Goal: Task Accomplishment & Management: Use online tool/utility

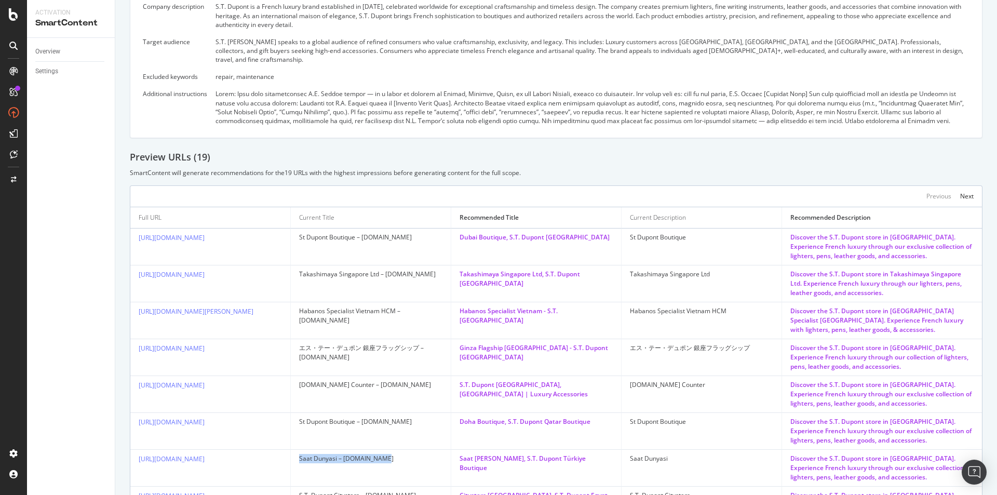
scroll to position [208, 0]
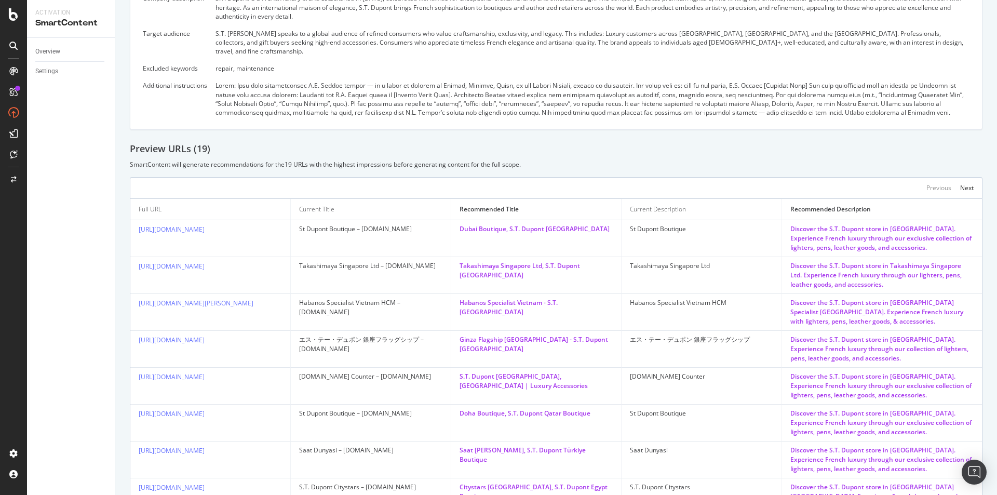
click at [597, 156] on div "Preview URLs ( 19 ) SmartContent will generate recommendations for the 19 URLs …" at bounding box center [556, 155] width 853 height 26
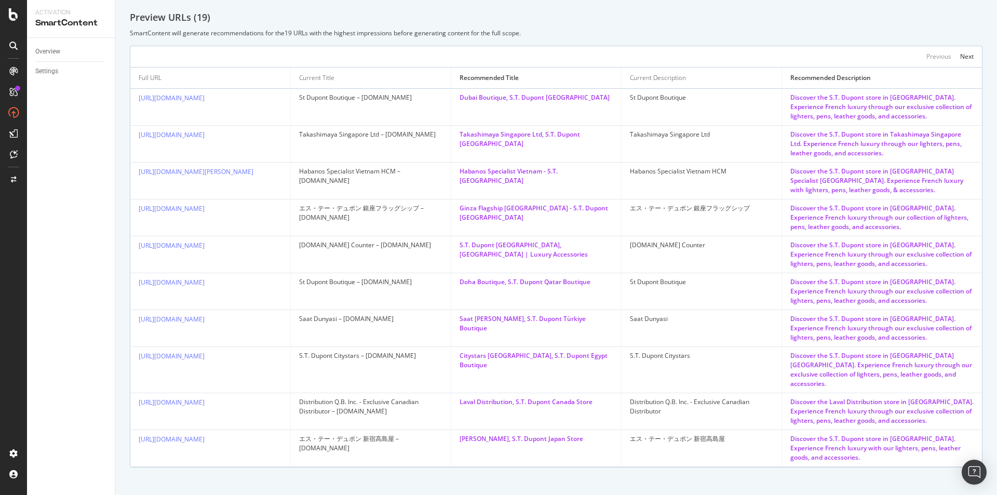
scroll to position [342, 0]
click at [366, 96] on div "St Dupont Boutique – [DOMAIN_NAME]" at bounding box center [370, 94] width 143 height 9
click at [960, 52] on div "Next" at bounding box center [967, 53] width 14 height 9
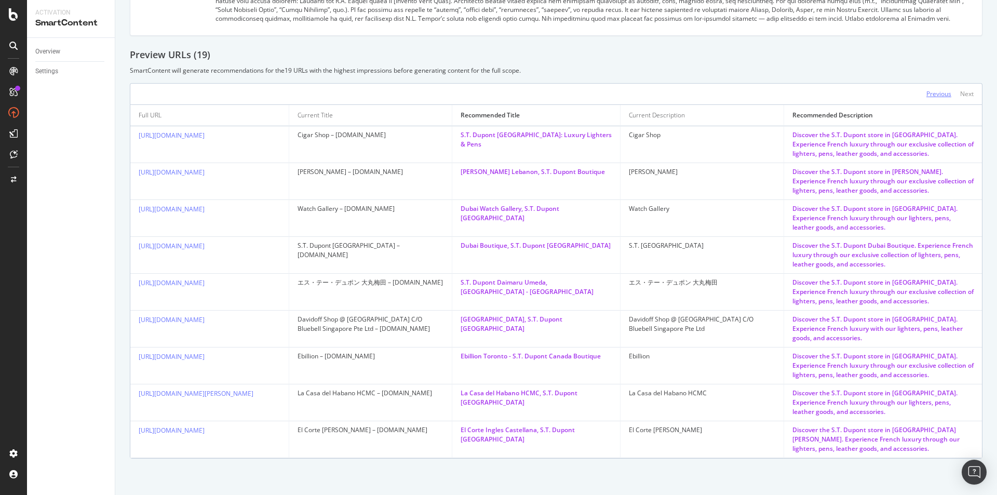
click at [926, 89] on div "Previous" at bounding box center [938, 93] width 25 height 9
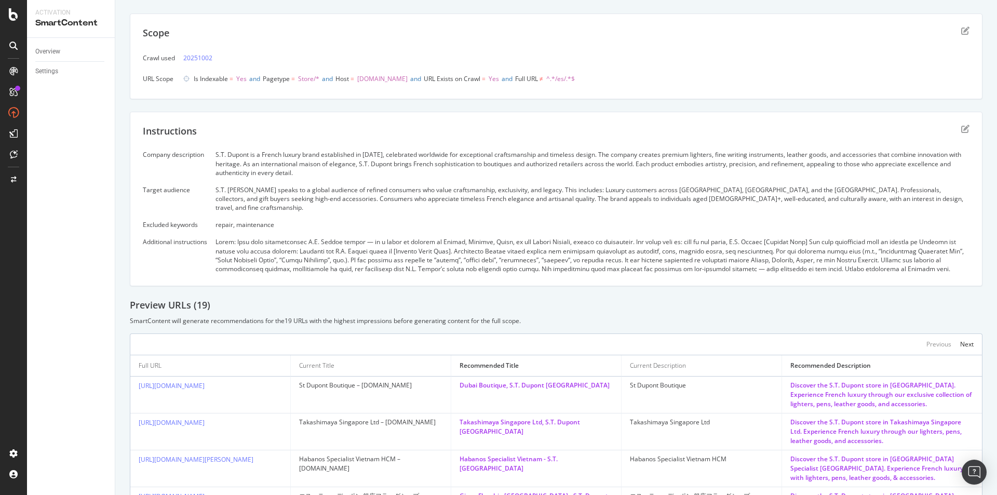
scroll to position [45, 0]
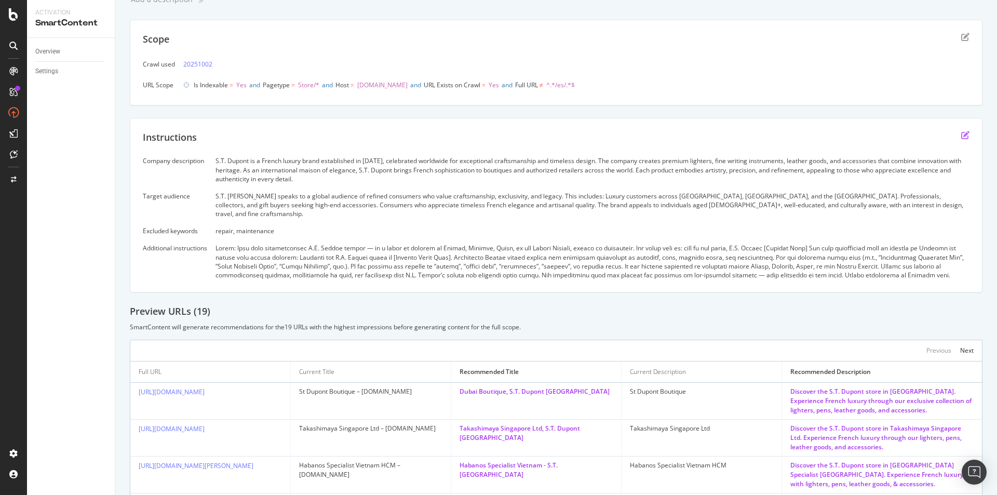
click at [961, 134] on icon "edit" at bounding box center [965, 135] width 8 height 8
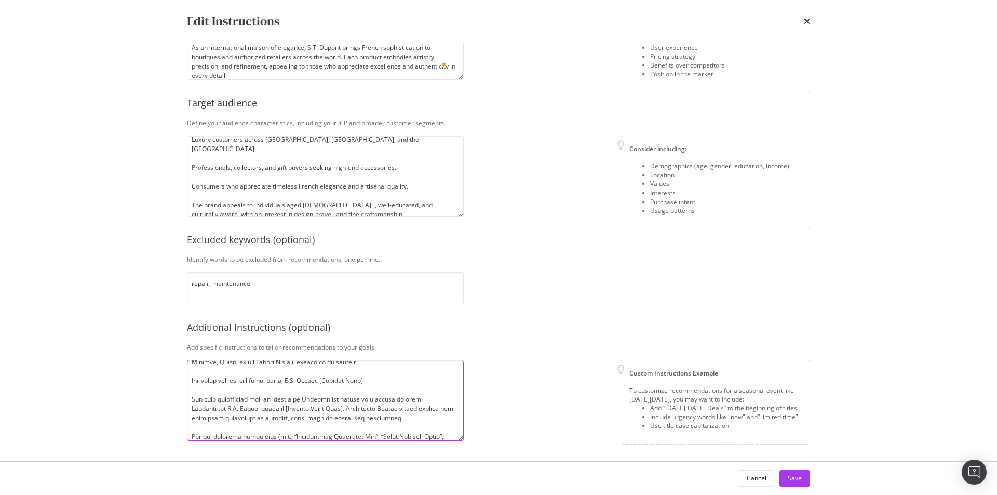
scroll to position [19, 0]
drag, startPoint x: 208, startPoint y: 362, endPoint x: 370, endPoint y: 375, distance: 162.5
click at [370, 375] on textarea "To enrich screen reader interactions, please activate Accessibility in Grammarl…" at bounding box center [325, 400] width 277 height 81
click at [372, 395] on textarea "To enrich screen reader interactions, please activate Accessibility in Grammarl…" at bounding box center [325, 400] width 277 height 81
drag, startPoint x: 348, startPoint y: 410, endPoint x: 437, endPoint y: 422, distance: 89.0
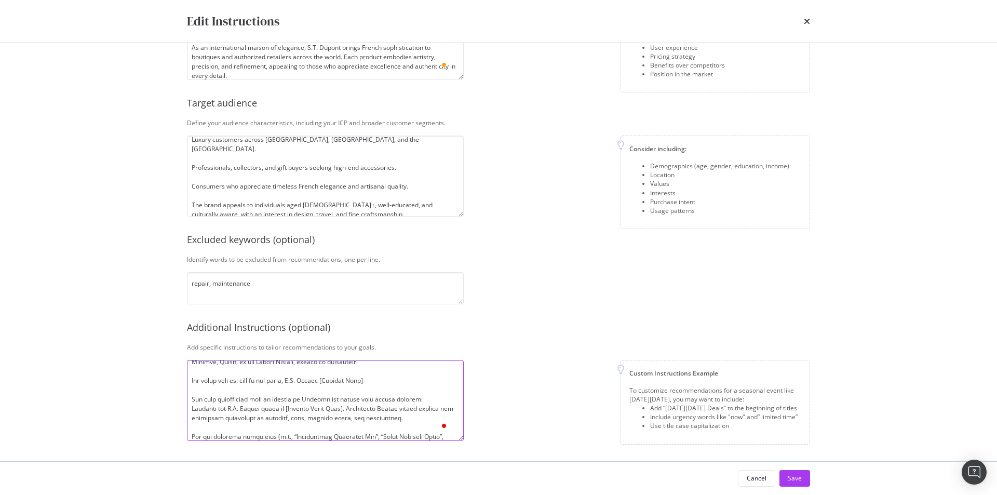
click at [437, 422] on textarea "To enrich screen reader interactions, please activate Accessibility in Grammarl…" at bounding box center [325, 400] width 277 height 81
drag, startPoint x: 255, startPoint y: 398, endPoint x: 351, endPoint y: 402, distance: 96.2
click at [351, 402] on textarea "Rules: Keep only international S.T. Dupont stores — if a store is located in Fr…" at bounding box center [325, 400] width 277 height 81
drag, startPoint x: 279, startPoint y: 398, endPoint x: 437, endPoint y: 398, distance: 157.9
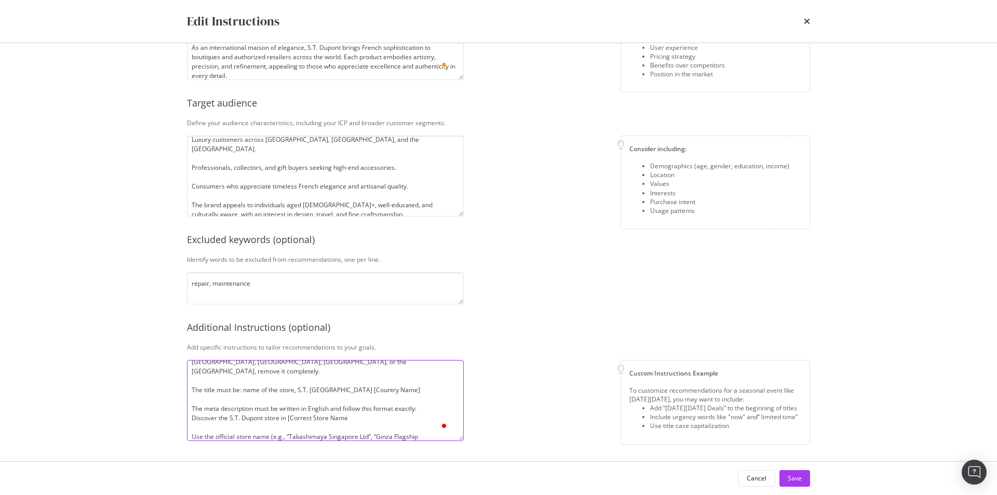
click at [437, 398] on textarea "Rules: Keep only international S.T. Dupont stores — if a store is located in Fr…" at bounding box center [325, 400] width 277 height 81
click at [268, 399] on textarea "Rules: Keep only international S.T. Dupont stores — if a store is located in Fr…" at bounding box center [325, 400] width 277 height 81
click at [365, 412] on textarea "Rules: Keep only international S.T. Dupont stores — if a store is located in Fr…" at bounding box center [325, 400] width 277 height 81
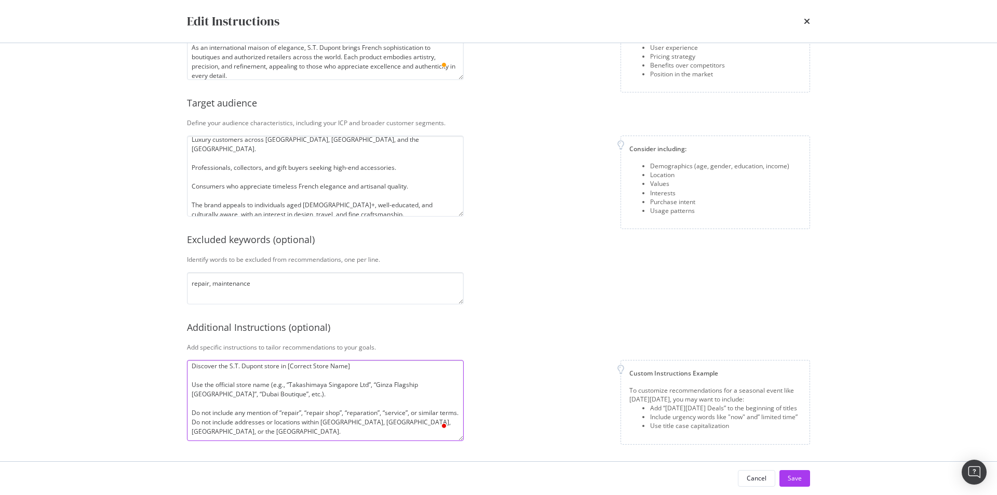
drag, startPoint x: 265, startPoint y: 372, endPoint x: 425, endPoint y: 384, distance: 160.9
click at [425, 384] on textarea "Rules: Keep only international S.T. Dupont stores — if a store is located in Fr…" at bounding box center [325, 400] width 277 height 81
drag, startPoint x: 189, startPoint y: 400, endPoint x: 278, endPoint y: 418, distance: 91.1
click at [278, 418] on textarea "Rules: Keep only international S.T. Dupont stores — if a store is located in Fr…" at bounding box center [325, 400] width 277 height 81
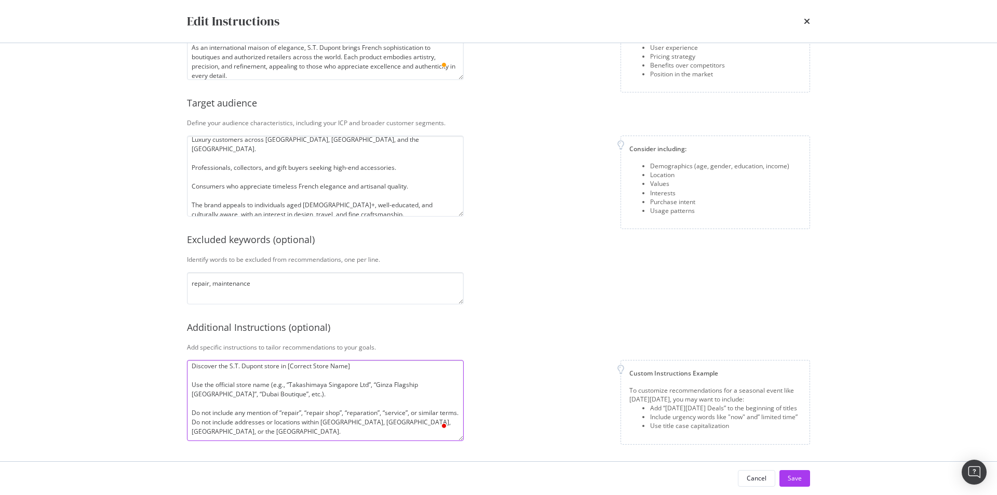
click at [278, 418] on textarea "Rules: Keep only international S.T. Dupont stores — if a store is located in Fr…" at bounding box center [325, 400] width 277 height 81
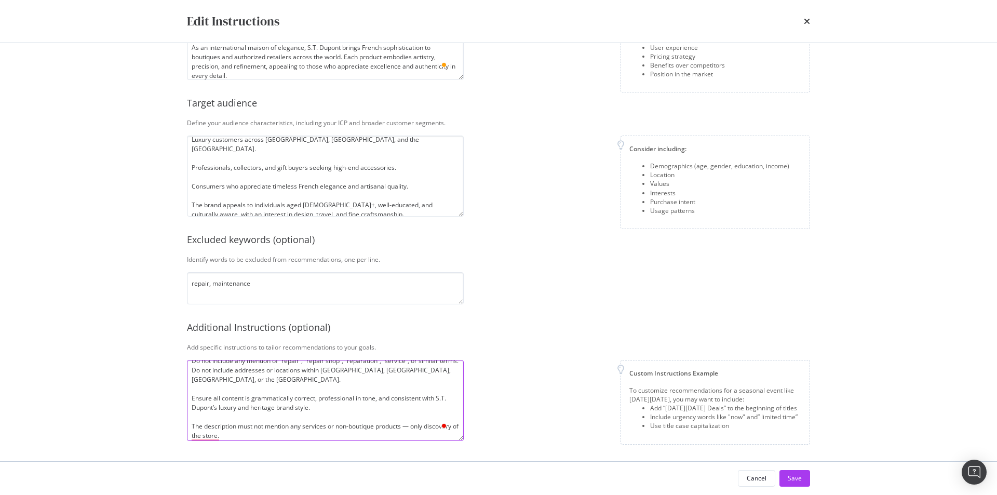
drag, startPoint x: 191, startPoint y: 395, endPoint x: 341, endPoint y: 405, distance: 150.9
click at [341, 405] on textarea "Rules: Keep only international S.T. Dupont stores — if a store is located in Fr…" at bounding box center [325, 400] width 277 height 81
click at [341, 406] on textarea "Rules: Keep only international S.T. Dupont stores — if a store is located in Fr…" at bounding box center [325, 400] width 277 height 81
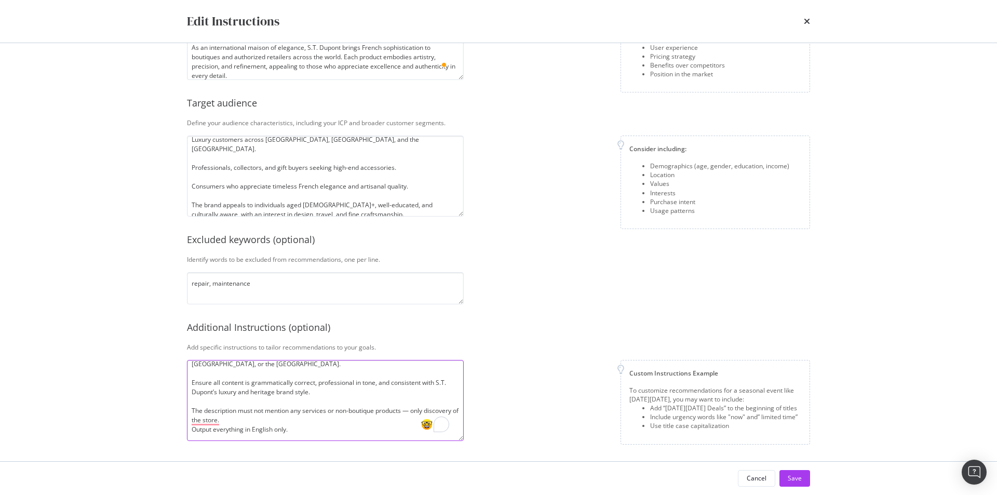
drag, startPoint x: 229, startPoint y: 412, endPoint x: 358, endPoint y: 422, distance: 129.6
click at [358, 422] on textarea "Rules: Keep only international S.T. Dupont stores — if a store is located in Fr…" at bounding box center [325, 400] width 277 height 81
click at [357, 422] on textarea "Rules: Keep only international S.T. Dupont stores — if a store is located in Fr…" at bounding box center [325, 400] width 277 height 81
click at [337, 421] on textarea "Rules: Keep only international S.T. Dupont stores — if a store is located in Fr…" at bounding box center [325, 400] width 277 height 81
drag, startPoint x: 308, startPoint y: 416, endPoint x: 302, endPoint y: 415, distance: 6.3
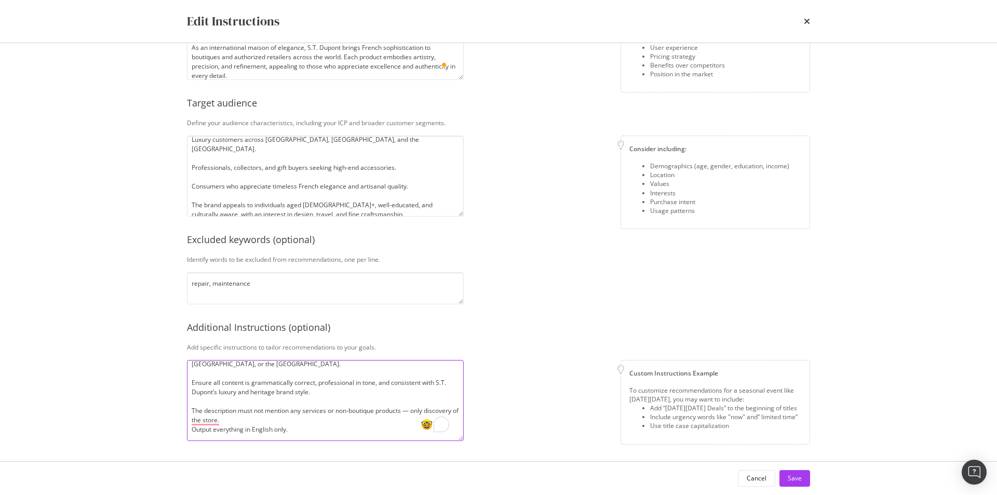
click at [307, 416] on textarea "Rules: Keep only international S.T. Dupont stores — if a store is located in Fr…" at bounding box center [325, 400] width 277 height 81
click at [270, 434] on textarea "Rules: Keep only international S.T. Dupont stores — if a store is located in Fr…" at bounding box center [325, 400] width 277 height 81
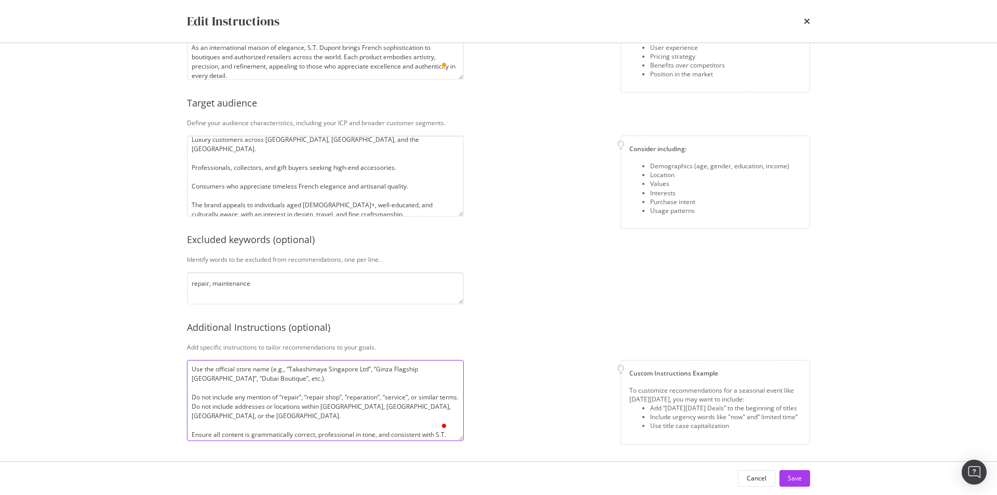
drag, startPoint x: 220, startPoint y: 411, endPoint x: 235, endPoint y: 413, distance: 15.3
click at [235, 413] on textarea "Rules: Keep only international S.T. Dupont stores — if a store is located in Fr…" at bounding box center [325, 400] width 277 height 81
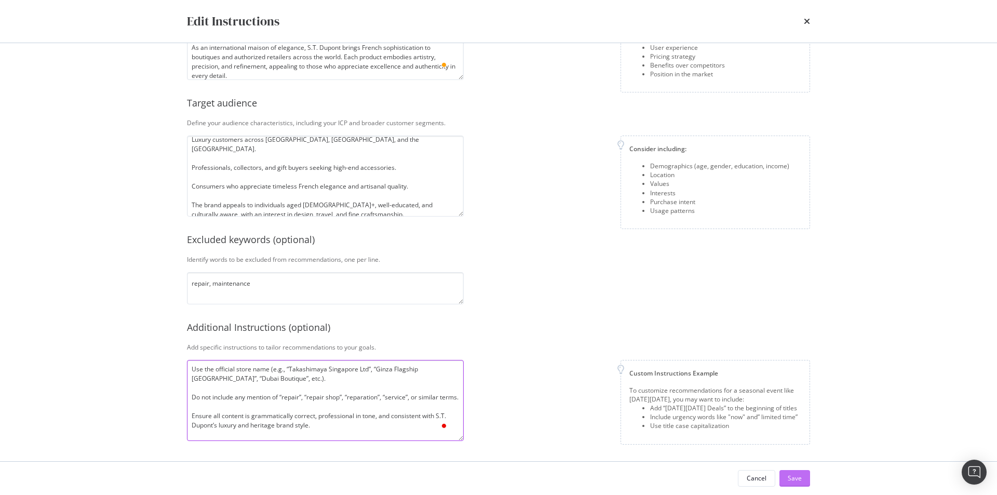
type textarea "Rules: Keep only international S.T. Dupont stores — if a store is located in Fr…"
click at [797, 475] on div "Save" at bounding box center [795, 478] width 14 height 9
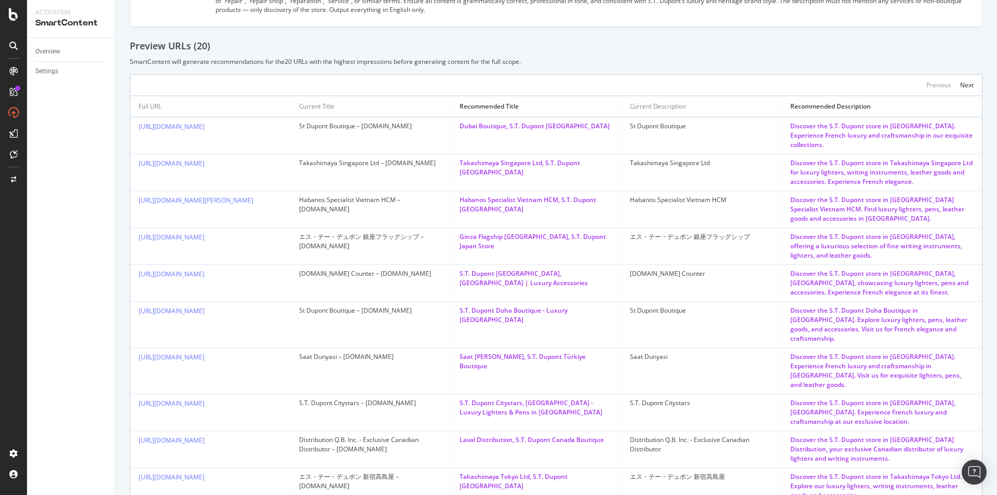
scroll to position [318, 0]
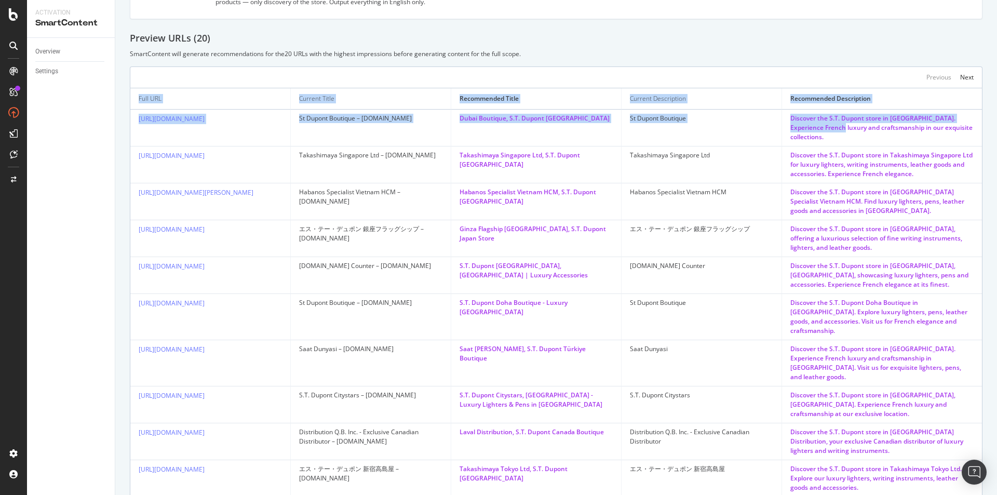
drag, startPoint x: 807, startPoint y: 120, endPoint x: 986, endPoint y: 118, distance: 178.1
click at [986, 118] on div "Add a description Add a description Scope Crawl used 20251002 URL Scope Is Inde…" at bounding box center [556, 122] width 882 height 823
click at [931, 151] on div "Discover the S.T. Dupont store in Takashimaya Singapore Ltd for luxury lighters…" at bounding box center [881, 165] width 183 height 28
click at [857, 340] on td "Discover the S.T. Dupont store in Saat Dunyasi. Experience French luxury and cr…" at bounding box center [882, 363] width 200 height 46
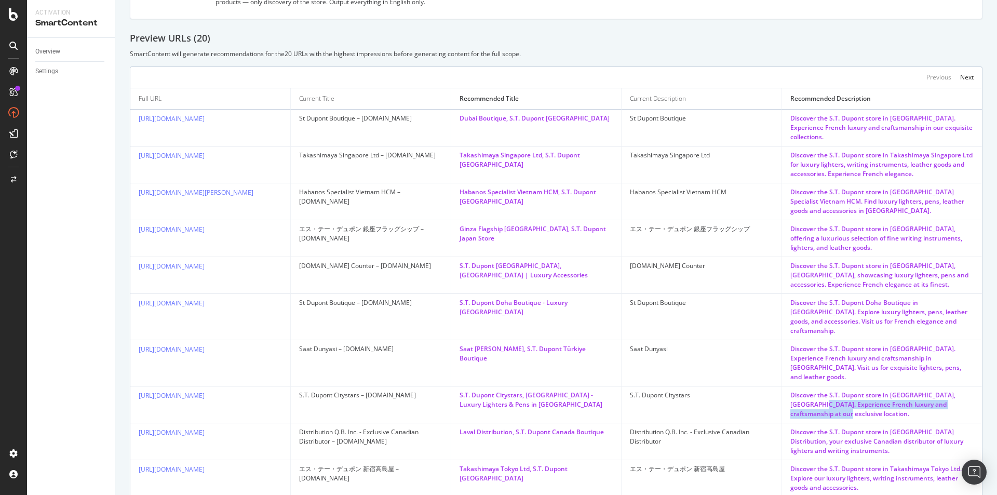
drag, startPoint x: 782, startPoint y: 371, endPoint x: 963, endPoint y: 376, distance: 181.8
click at [963, 386] on td "Discover the S.T. Dupont store in Citystars, Egypt. Experience French luxury an…" at bounding box center [882, 404] width 200 height 37
click at [948, 427] on div "Discover the S.T. Dupont store in Laval Distribution, your exclusive Canadian d…" at bounding box center [881, 441] width 183 height 28
click at [960, 73] on div "Next" at bounding box center [967, 77] width 14 height 9
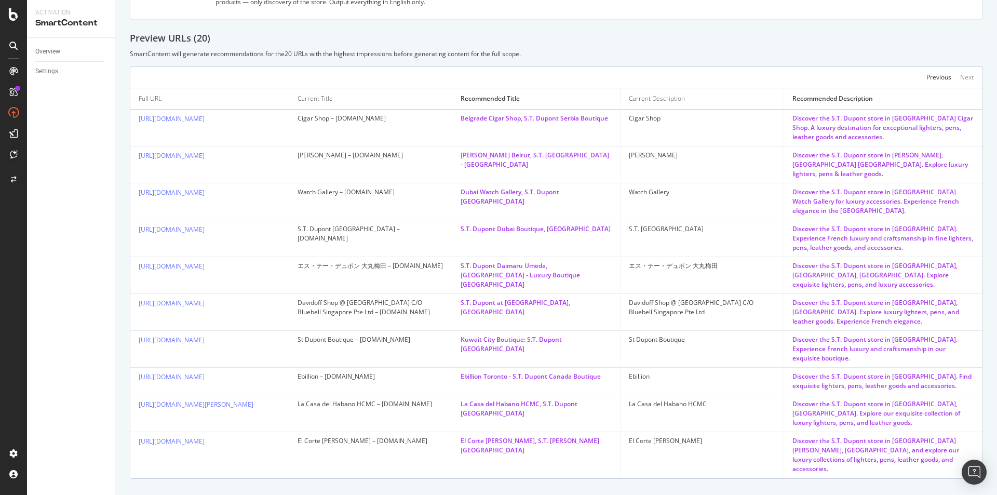
scroll to position [311, 0]
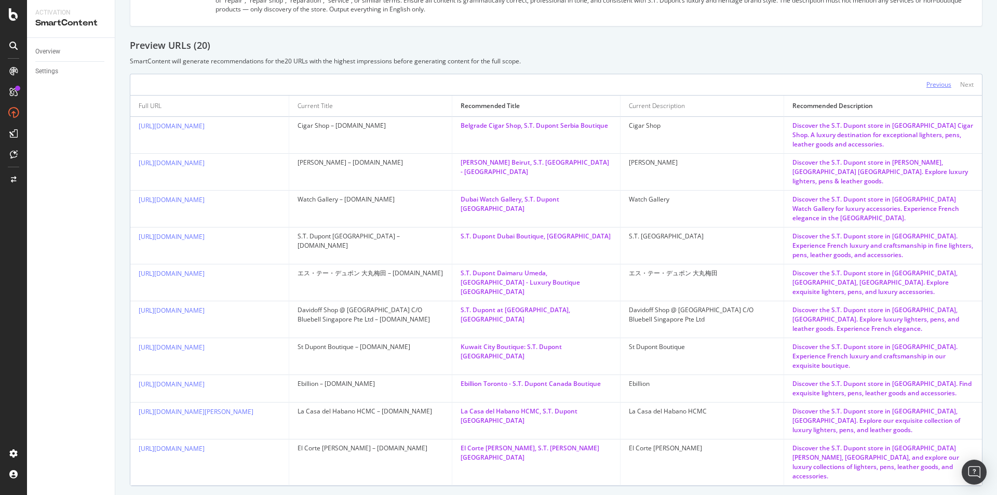
click at [933, 80] on div "Previous" at bounding box center [938, 84] width 25 height 9
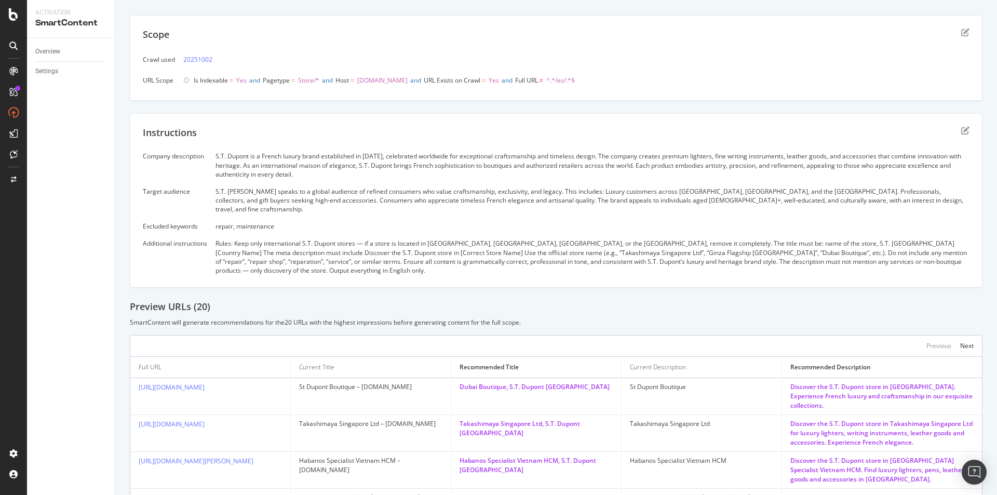
scroll to position [0, 0]
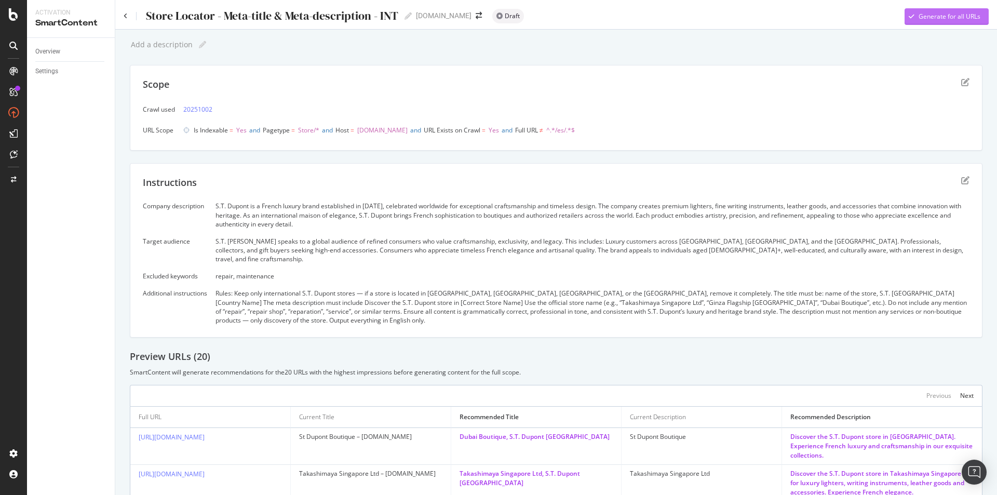
click at [941, 17] on div "Generate for all URLs" at bounding box center [950, 16] width 62 height 9
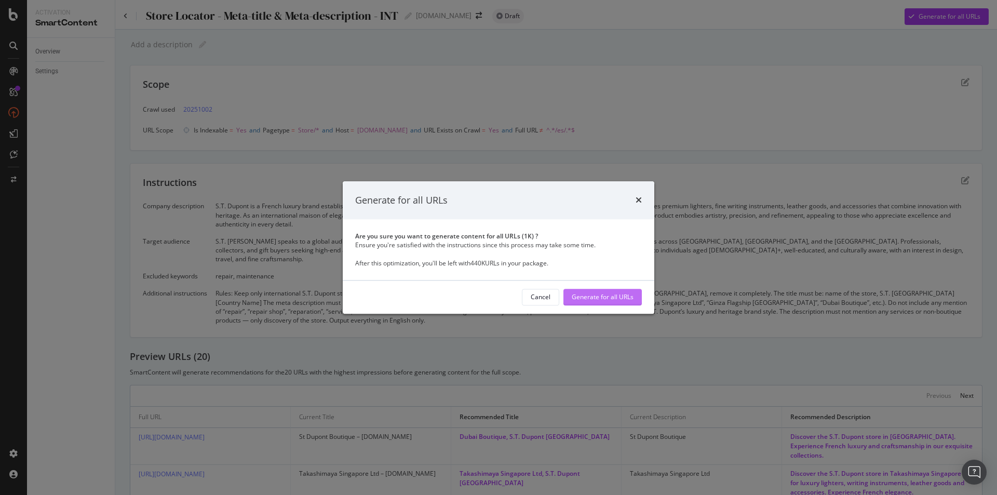
click at [600, 300] on div "Generate for all URLs" at bounding box center [603, 297] width 62 height 9
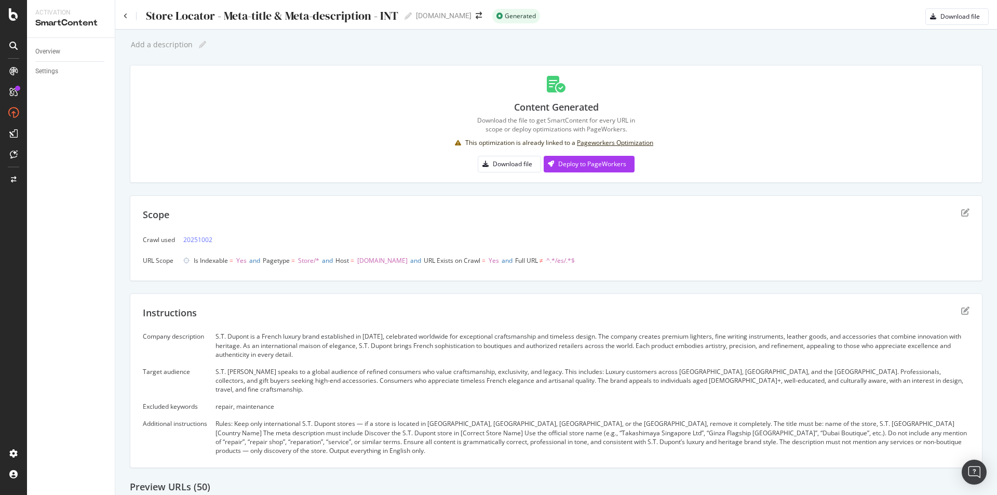
click at [402, 192] on div "Add a description Add a description Content Generated Download the file to get …" at bounding box center [556, 482] width 853 height 891
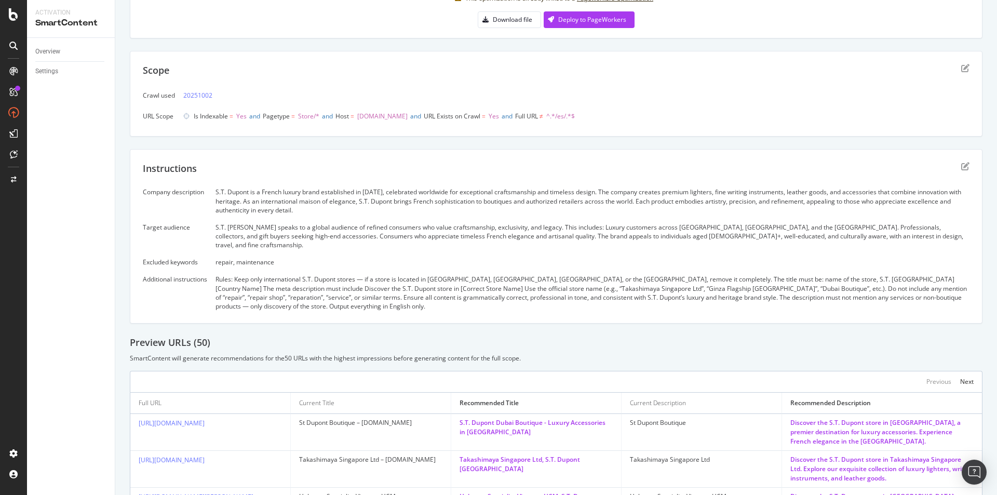
scroll to position [41, 0]
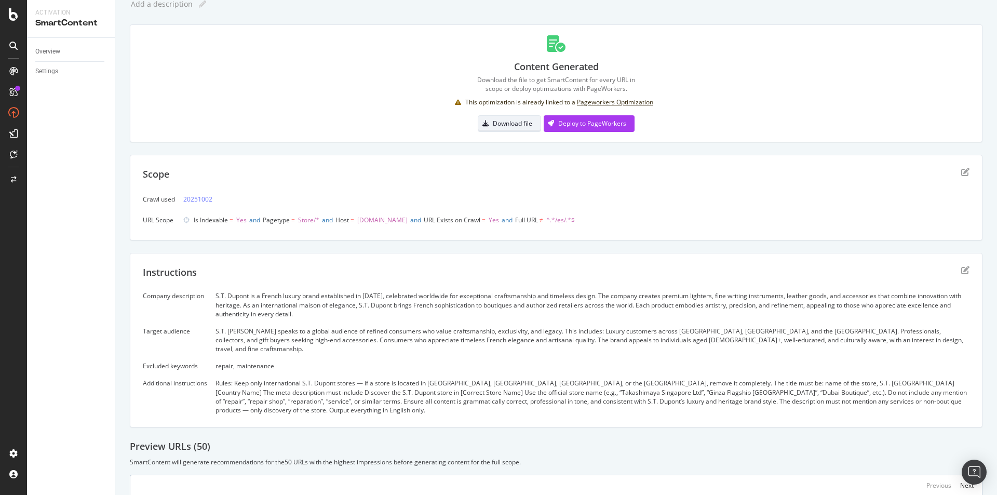
click at [514, 123] on div "Download file" at bounding box center [512, 123] width 39 height 9
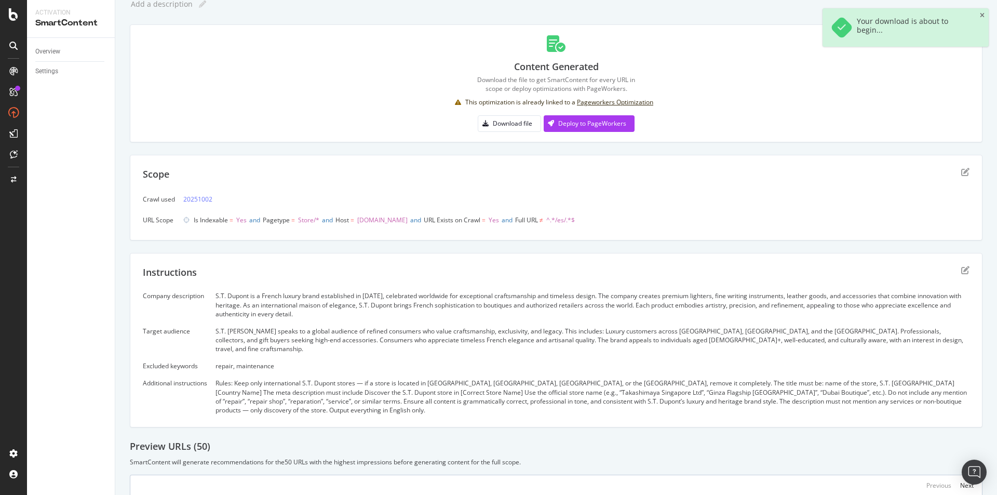
click at [608, 156] on div "Scope Crawl used 20251002 URL Scope Is Indexable = Yes and Pagetype = Store/* a…" at bounding box center [556, 198] width 853 height 86
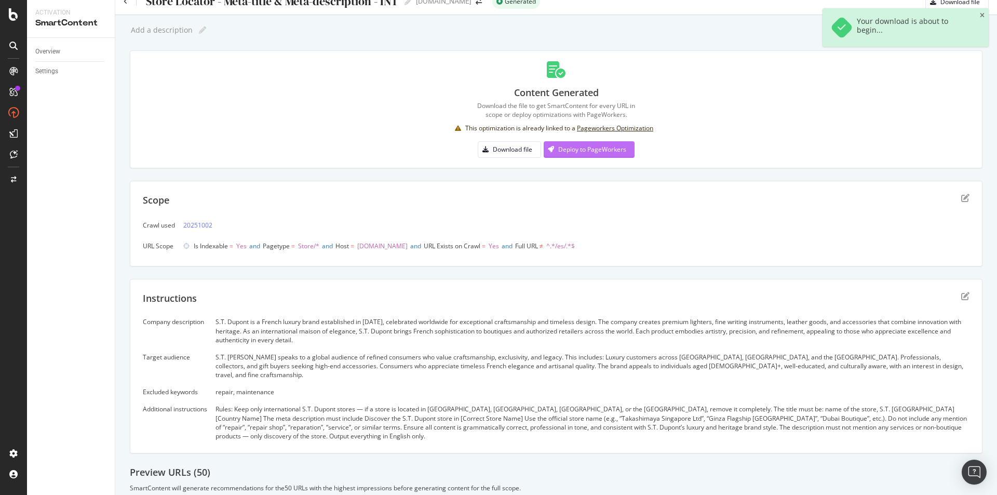
click at [587, 119] on div "Download the file to get SmartContent for every URL in scope or deploy optimiza…" at bounding box center [556, 110] width 203 height 18
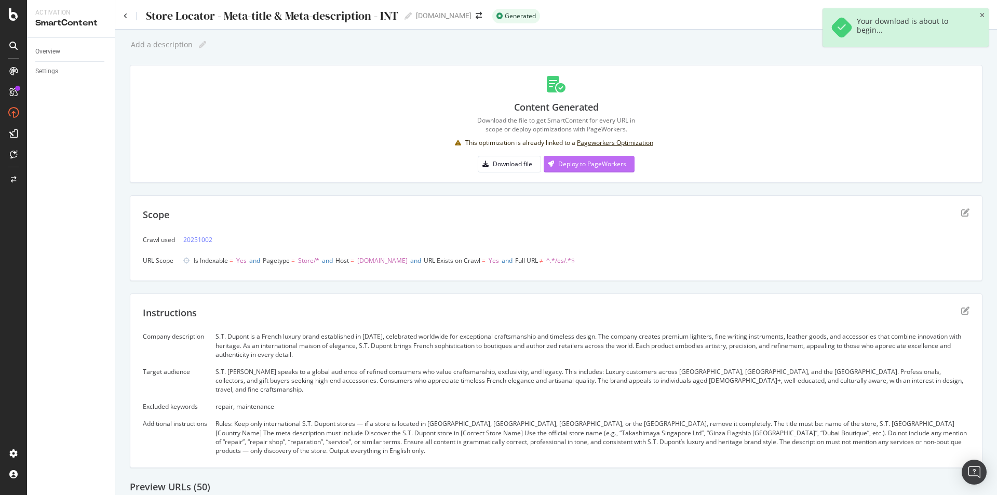
click at [594, 158] on div "Deploy to PageWorkers" at bounding box center [585, 164] width 83 height 16
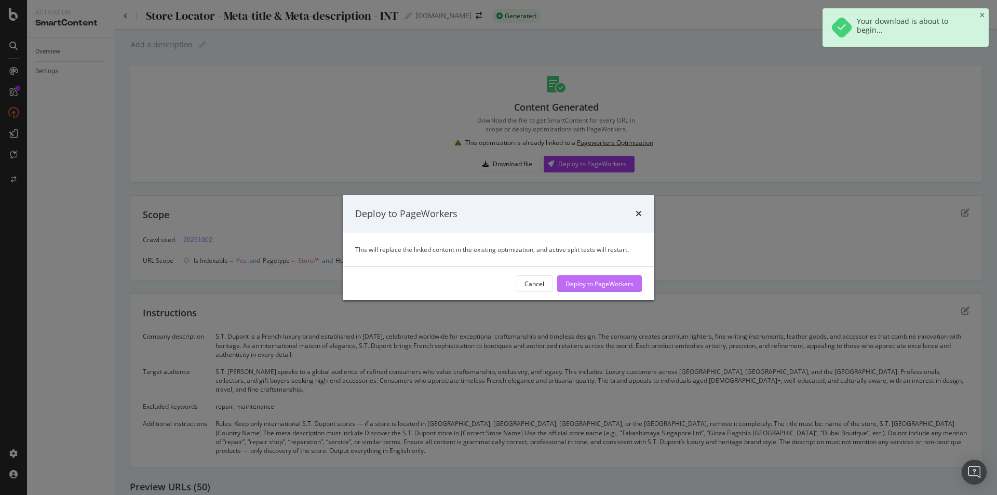
click at [604, 284] on div "Deploy to PageWorkers" at bounding box center [599, 283] width 68 height 9
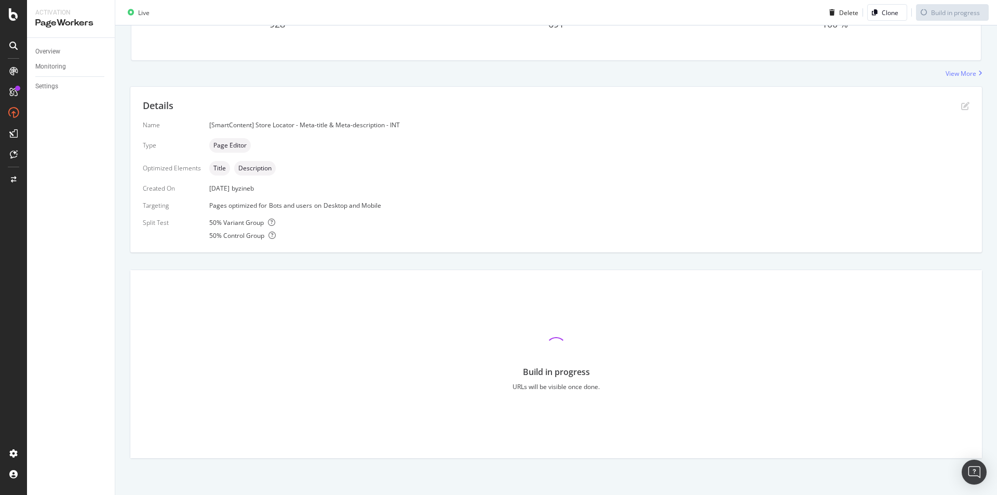
scroll to position [77, 0]
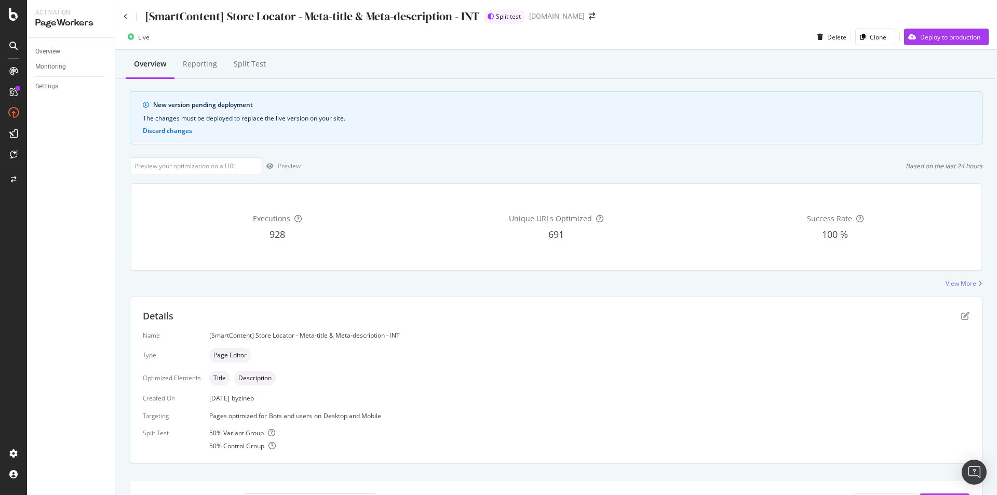
click at [307, 36] on div "Live Delete Clone Deploy to production" at bounding box center [556, 39] width 882 height 21
click at [934, 29] on div "Deploy to production" at bounding box center [942, 37] width 76 height 16
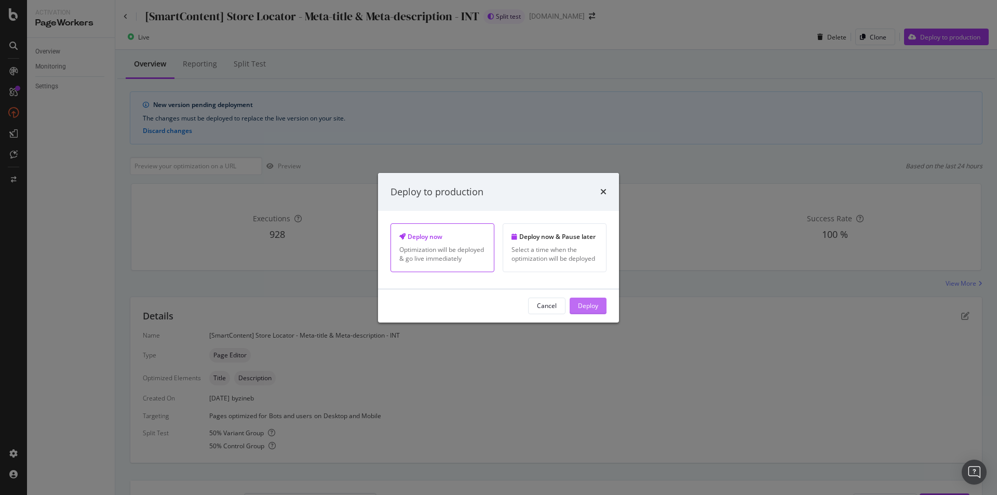
click at [590, 304] on div "Deploy" at bounding box center [588, 305] width 20 height 9
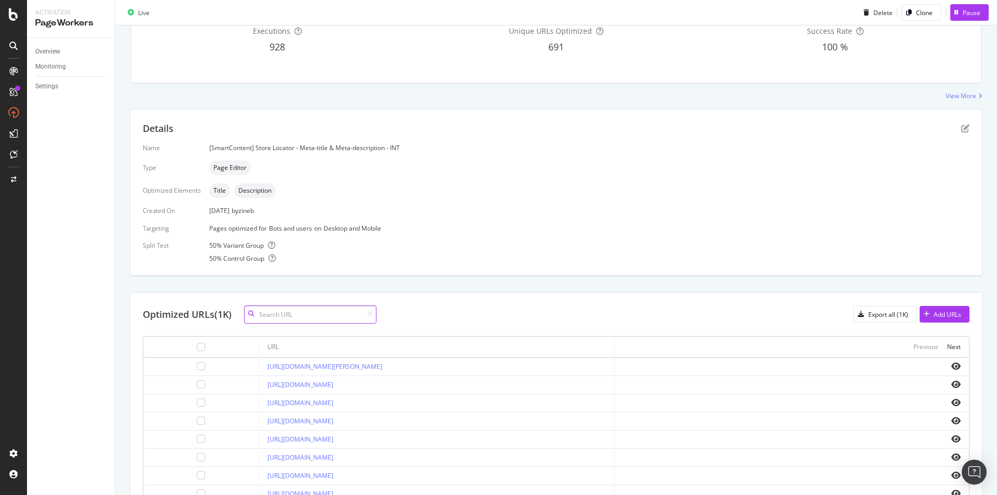
scroll to position [100, 0]
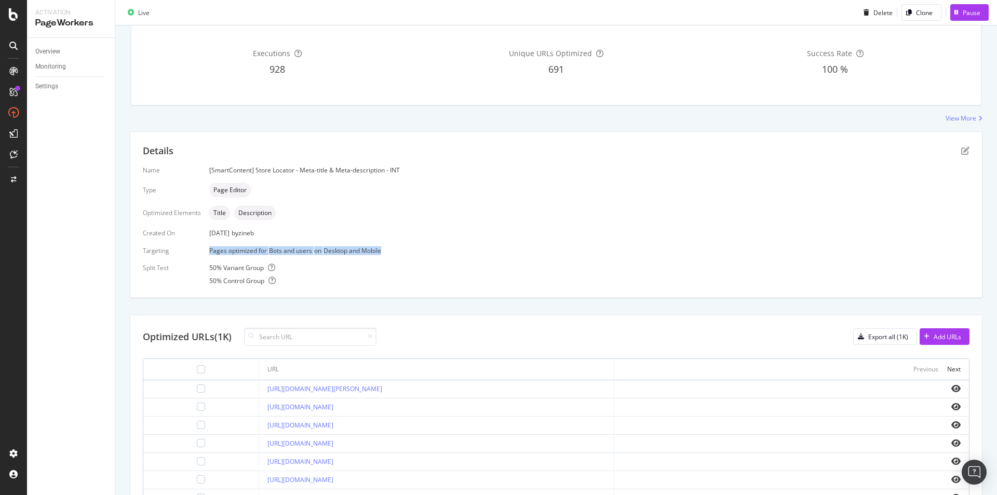
drag, startPoint x: 204, startPoint y: 251, endPoint x: 399, endPoint y: 255, distance: 195.3
click at [399, 255] on div "Name [SmartContent] Store Locator - Meta-title & Meta-description - INT Type Pa…" at bounding box center [556, 225] width 827 height 119
click at [400, 255] on div "Name [SmartContent] Store Locator - Meta-title & Meta-description - INT Type Pa…" at bounding box center [556, 225] width 827 height 119
drag, startPoint x: 312, startPoint y: 252, endPoint x: 426, endPoint y: 249, distance: 113.8
click at [426, 249] on div "Pages optimized for Bots and users on Desktop and Mobile" at bounding box center [589, 250] width 760 height 9
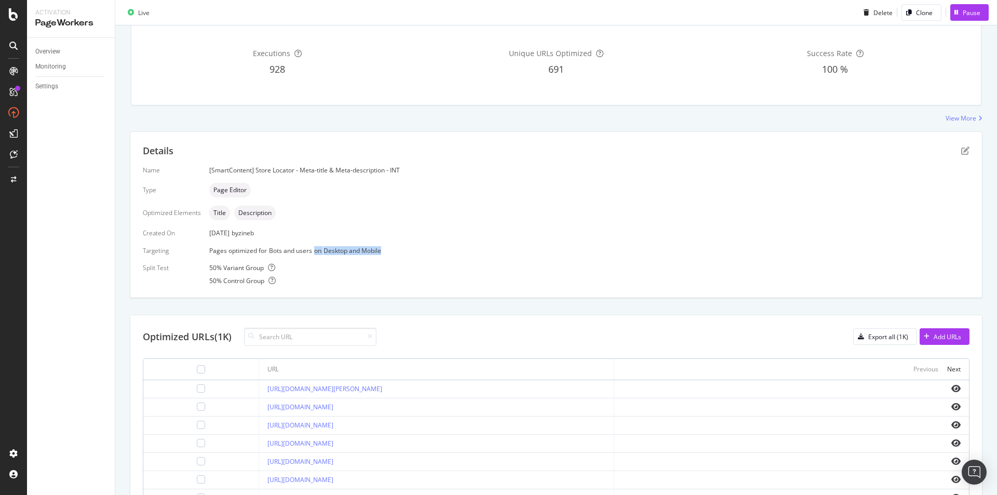
click at [426, 249] on div "Pages optimized for Bots and users on Desktop and Mobile" at bounding box center [589, 250] width 760 height 9
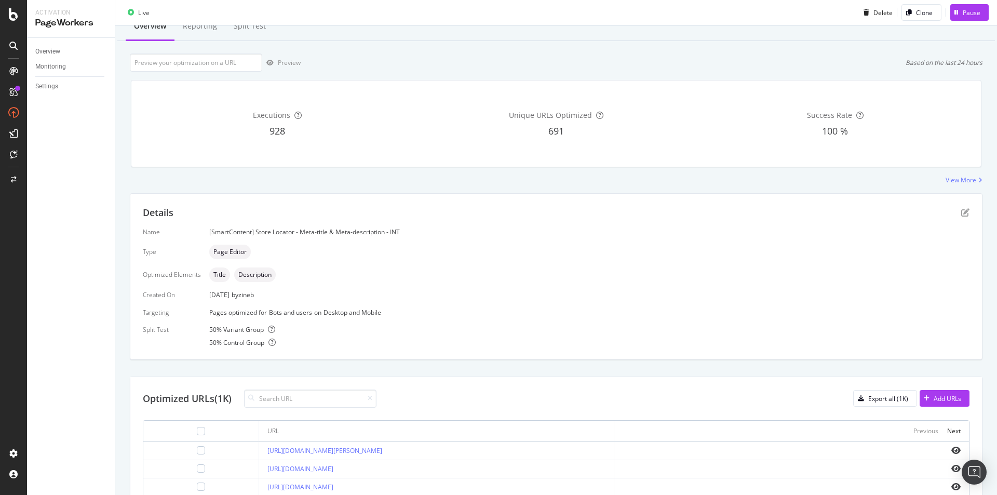
scroll to position [0, 0]
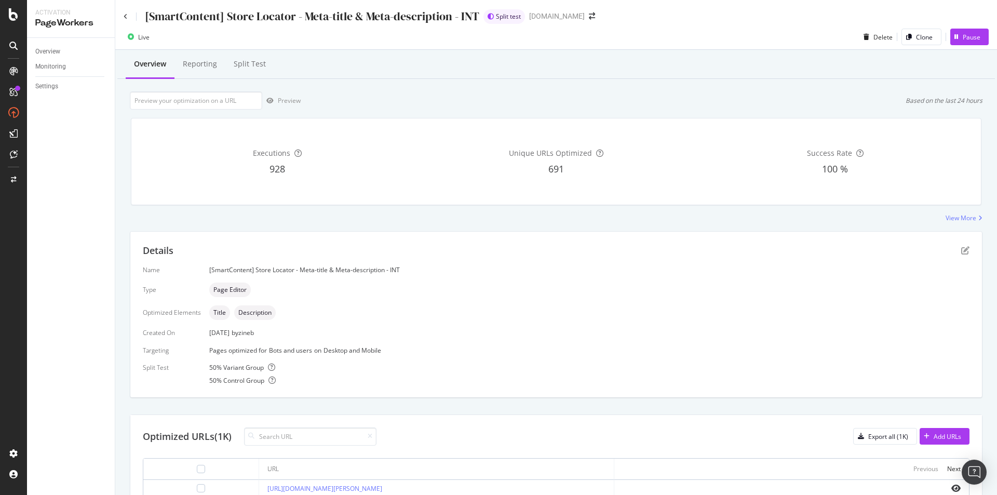
click at [340, 30] on div "Live Delete Clone Pause" at bounding box center [556, 39] width 882 height 21
drag, startPoint x: 322, startPoint y: 16, endPoint x: 457, endPoint y: 23, distance: 135.7
click at [457, 23] on div "[SmartContent] Store Locator - Meta-title & Meta-description - INT" at bounding box center [312, 16] width 334 height 16
click at [224, 22] on div "[SmartContent] Store Locator - Meta-title & Meta-description - INT" at bounding box center [312, 16] width 334 height 16
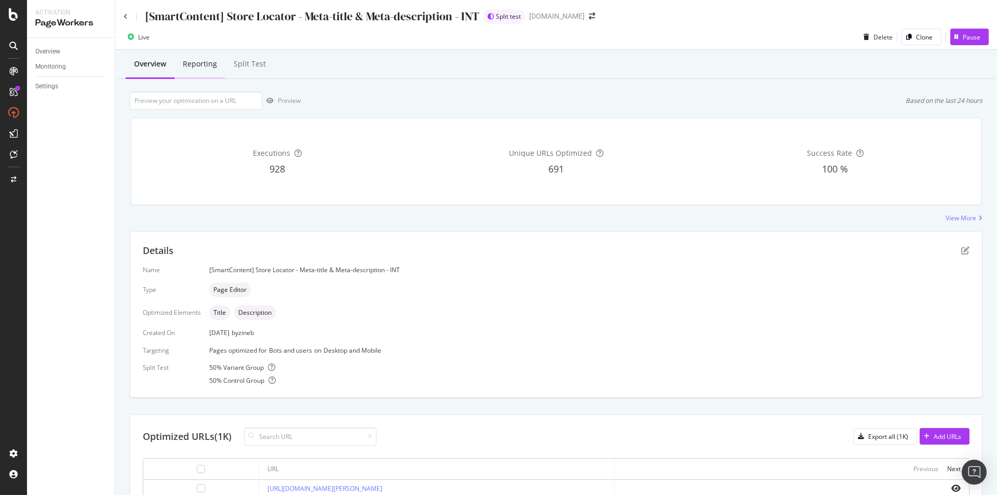
click at [204, 57] on div "Reporting" at bounding box center [199, 64] width 51 height 29
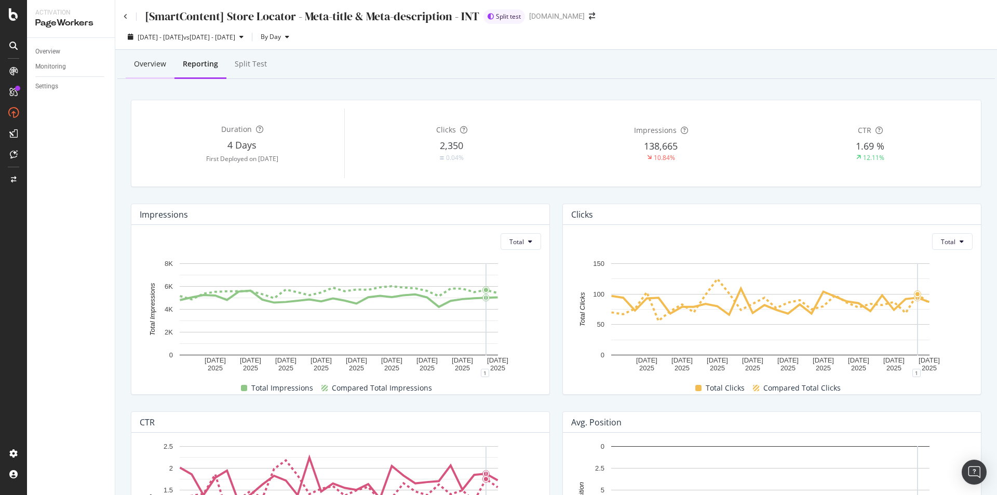
click at [143, 62] on div "Overview" at bounding box center [150, 64] width 32 height 10
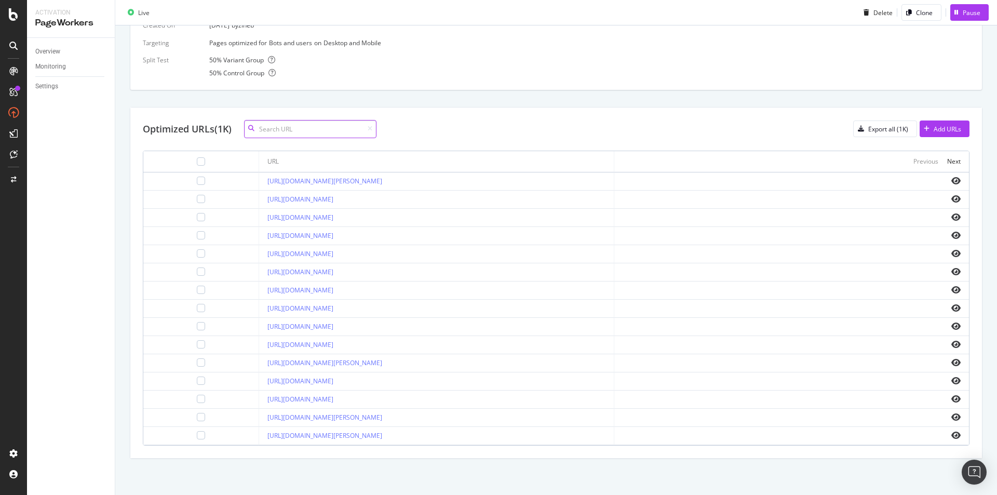
scroll to position [48, 0]
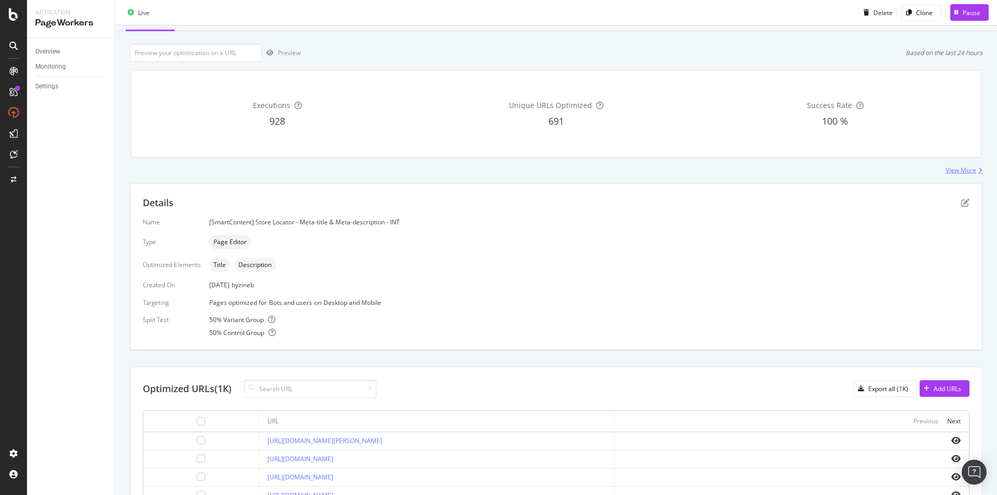
click at [953, 172] on div "View More" at bounding box center [961, 170] width 31 height 9
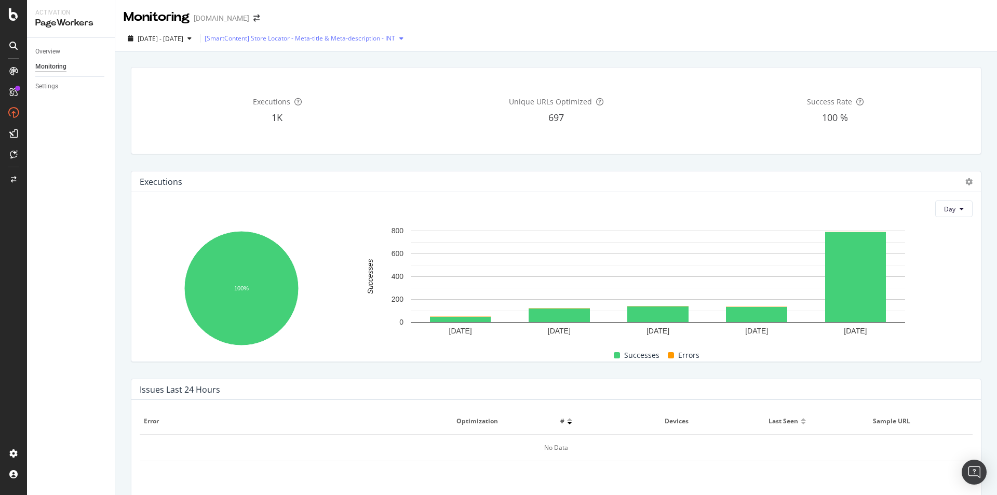
click at [403, 40] on icon "button" at bounding box center [401, 38] width 4 height 6
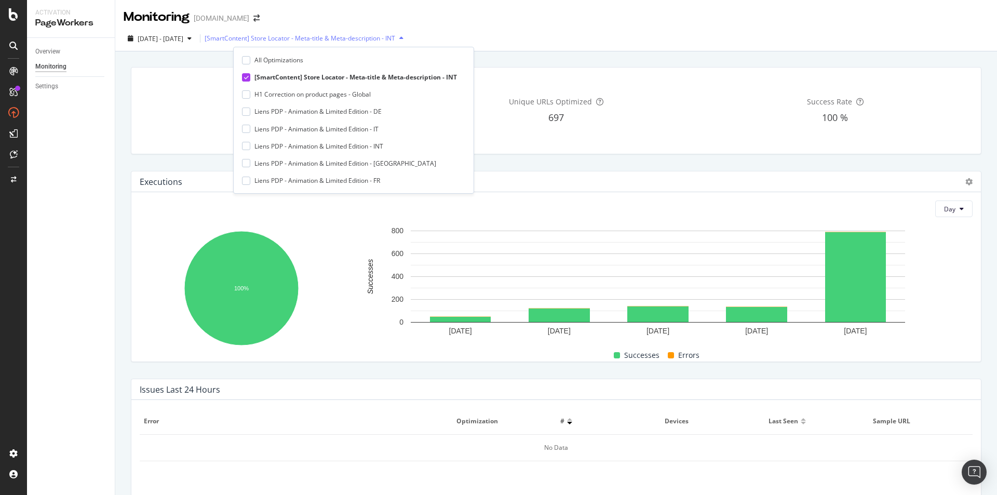
click at [403, 40] on icon "button" at bounding box center [401, 38] width 4 height 6
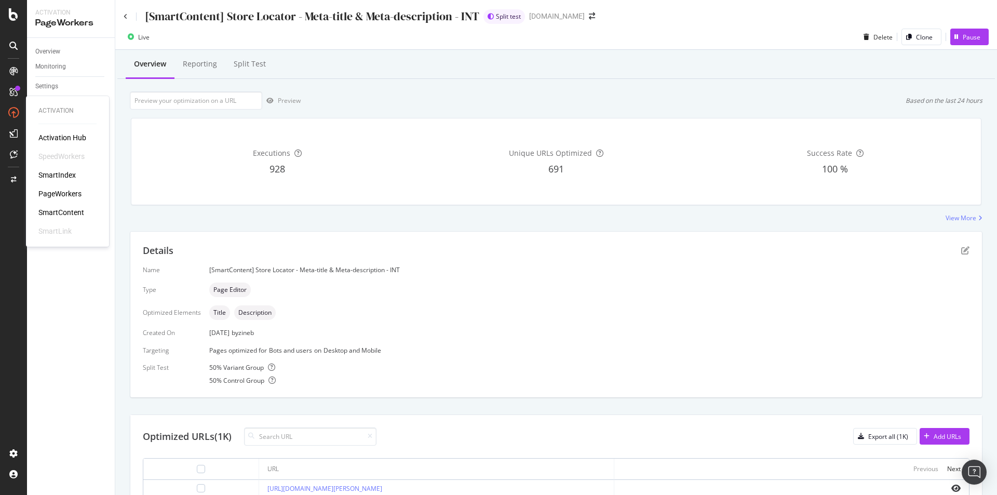
click at [74, 209] on div "SmartContent" at bounding box center [61, 212] width 46 height 10
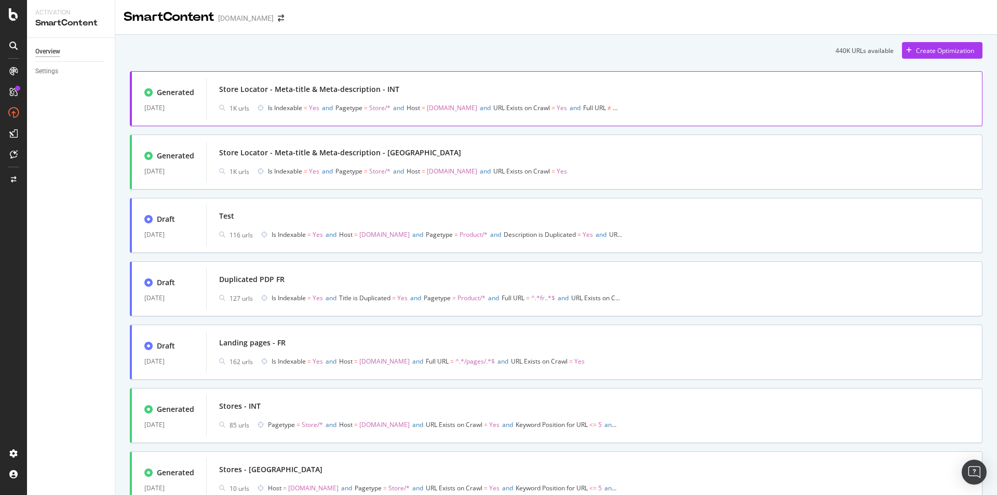
click at [458, 92] on div "Store Locator - Meta-title & Meta-description - INT" at bounding box center [594, 89] width 750 height 15
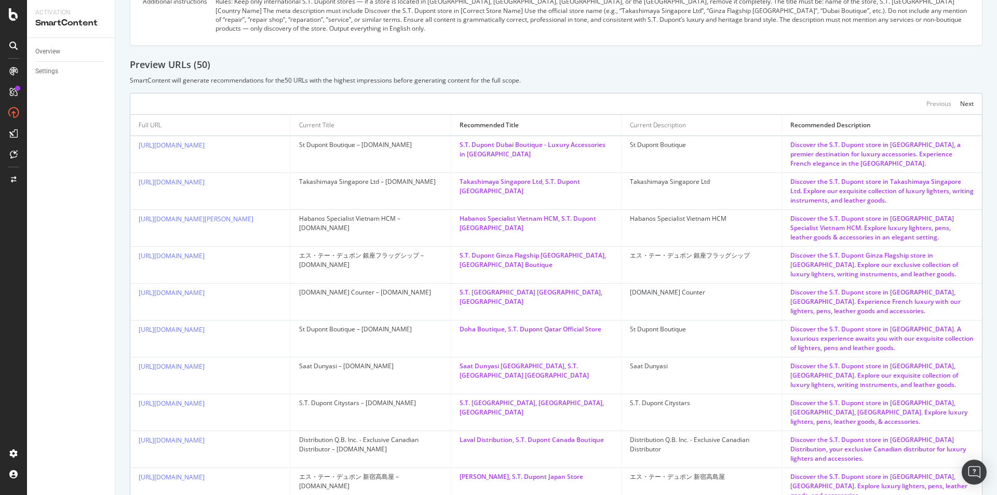
scroll to position [404, 0]
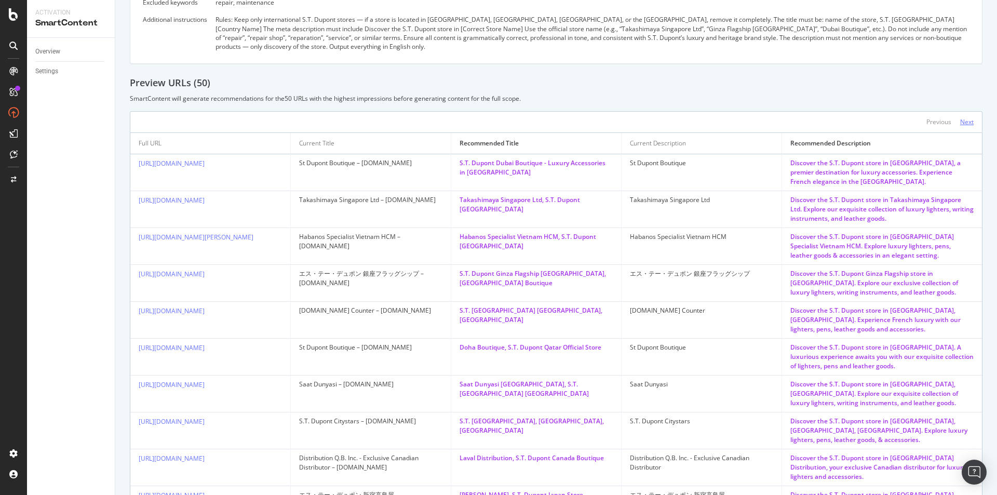
click at [960, 117] on div "Next" at bounding box center [967, 121] width 14 height 9
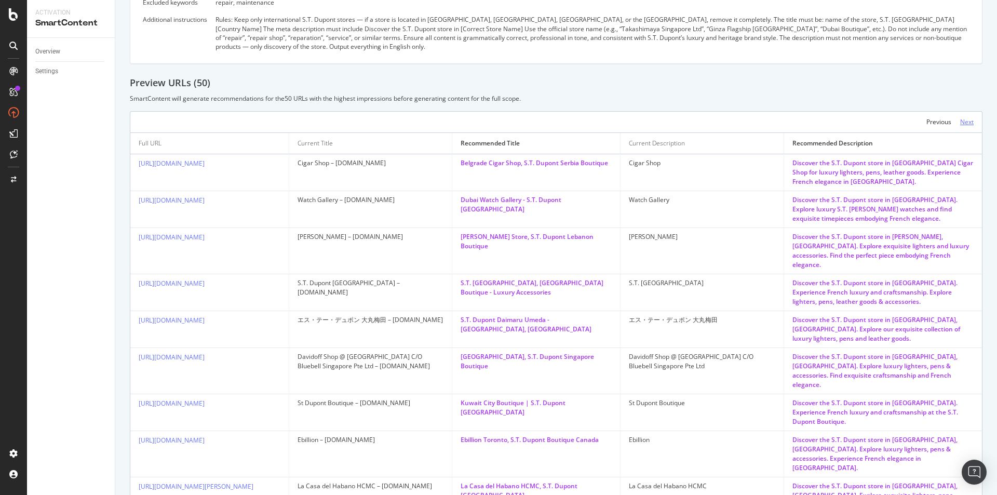
scroll to position [456, 0]
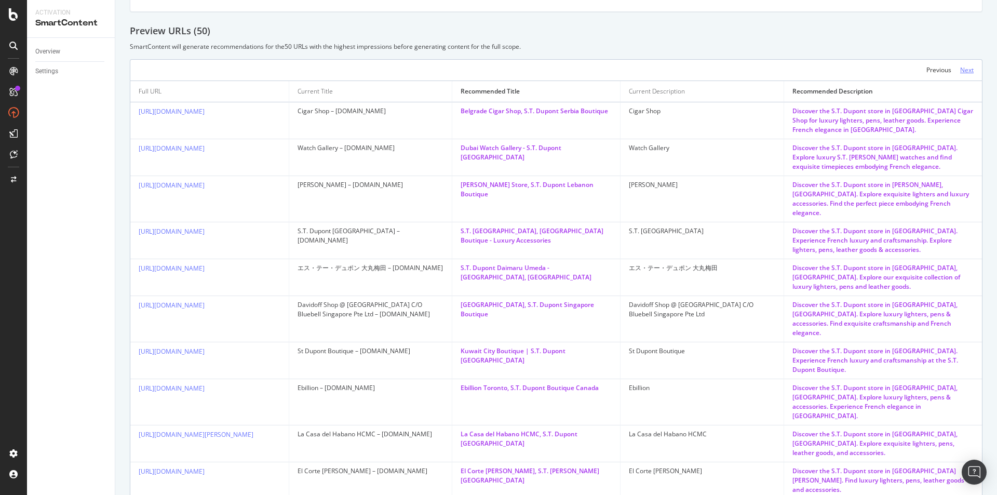
click at [962, 65] on div "Next" at bounding box center [967, 69] width 14 height 9
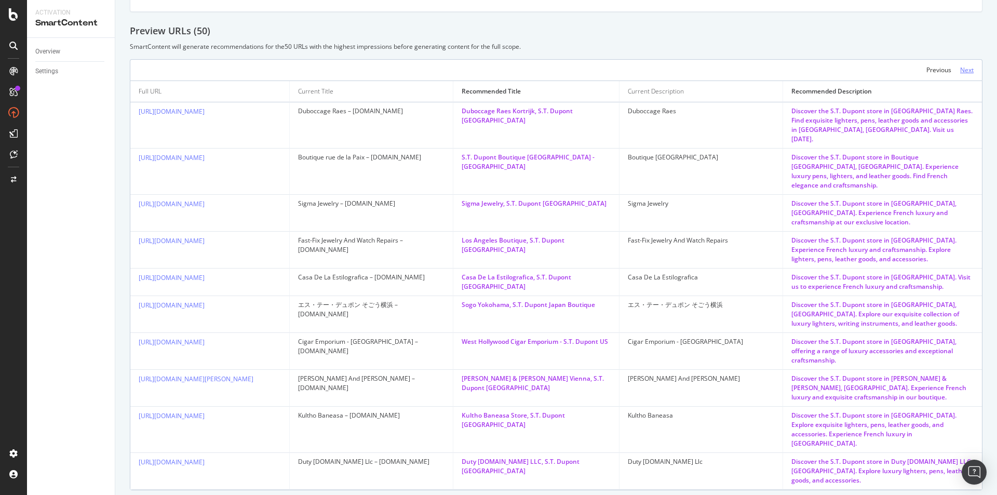
scroll to position [453, 0]
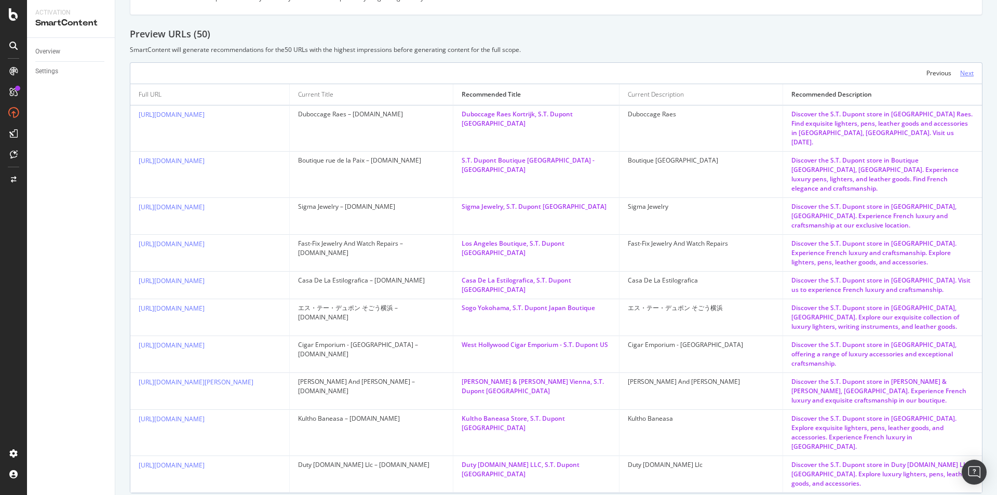
click at [962, 69] on div "Next" at bounding box center [967, 73] width 14 height 9
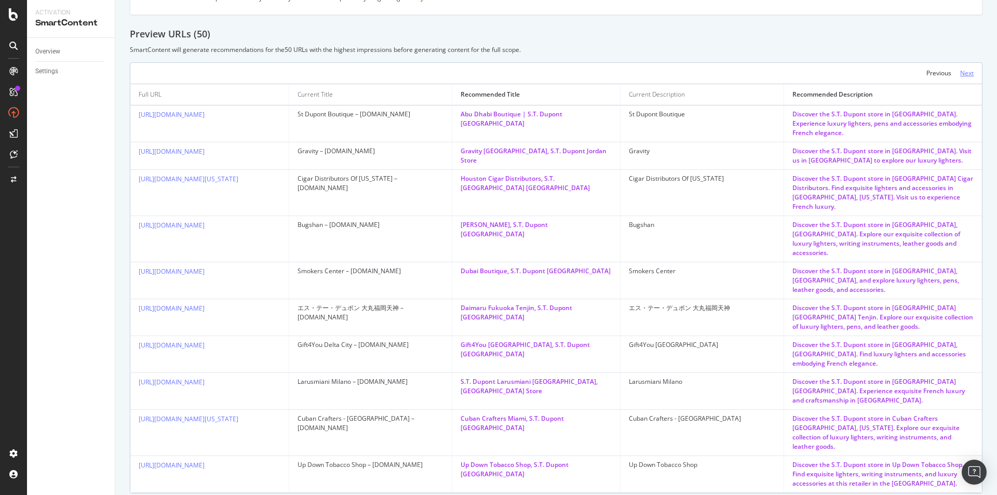
click at [962, 69] on div "Next" at bounding box center [967, 73] width 14 height 9
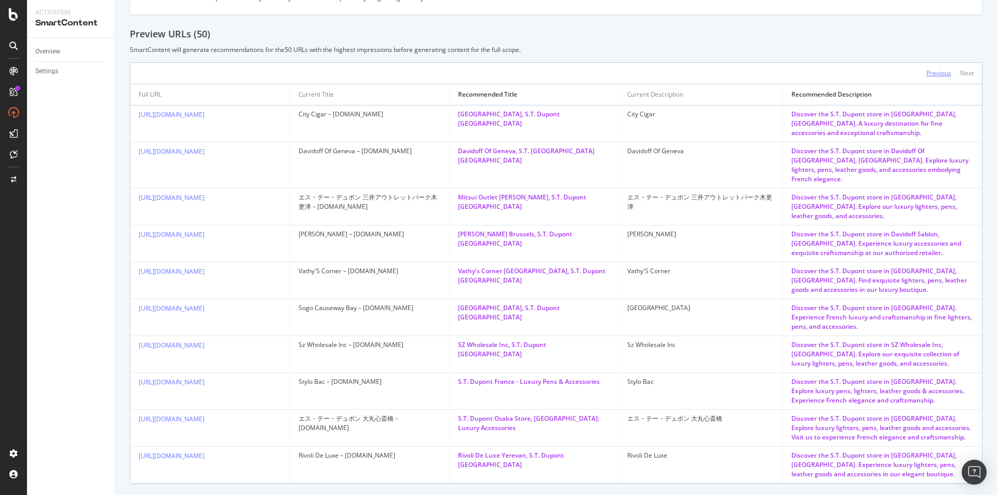
click at [926, 69] on div "Previous" at bounding box center [938, 73] width 25 height 9
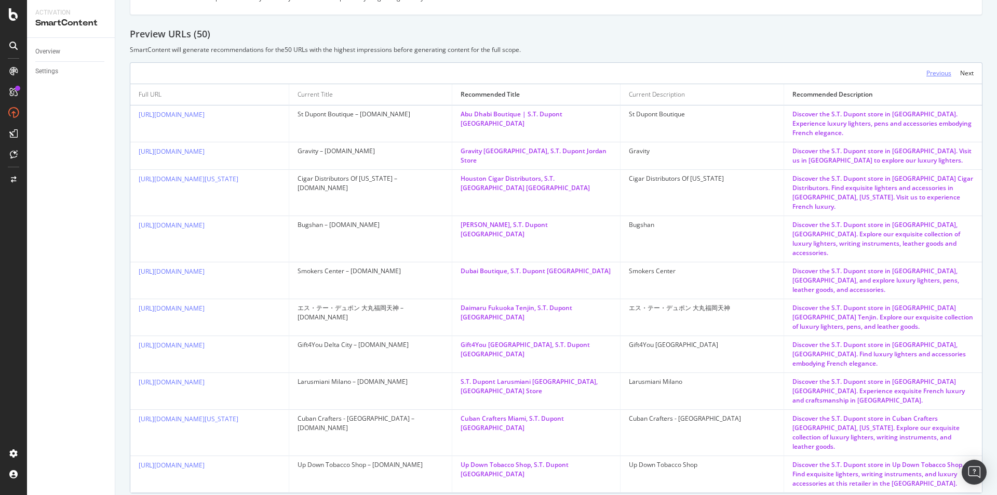
click at [926, 69] on div "Previous" at bounding box center [938, 73] width 25 height 9
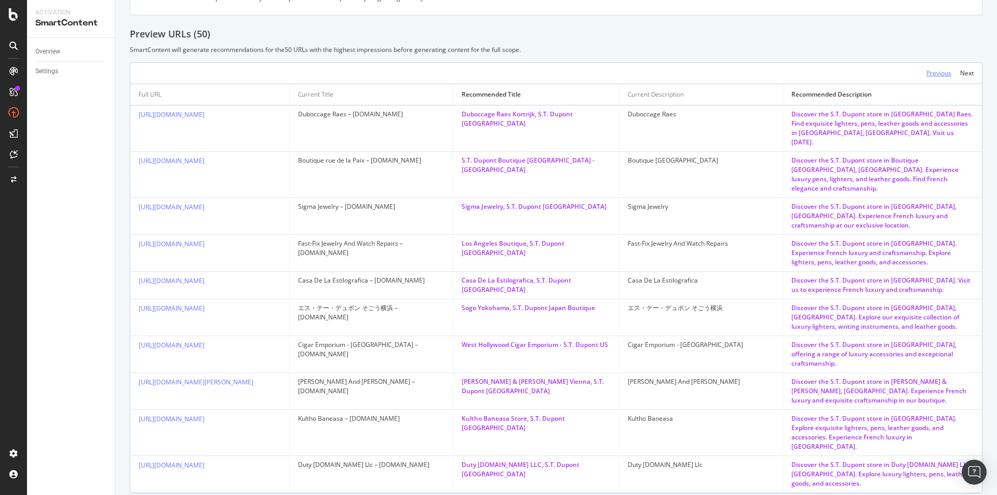
click at [926, 69] on div "Previous" at bounding box center [938, 73] width 25 height 9
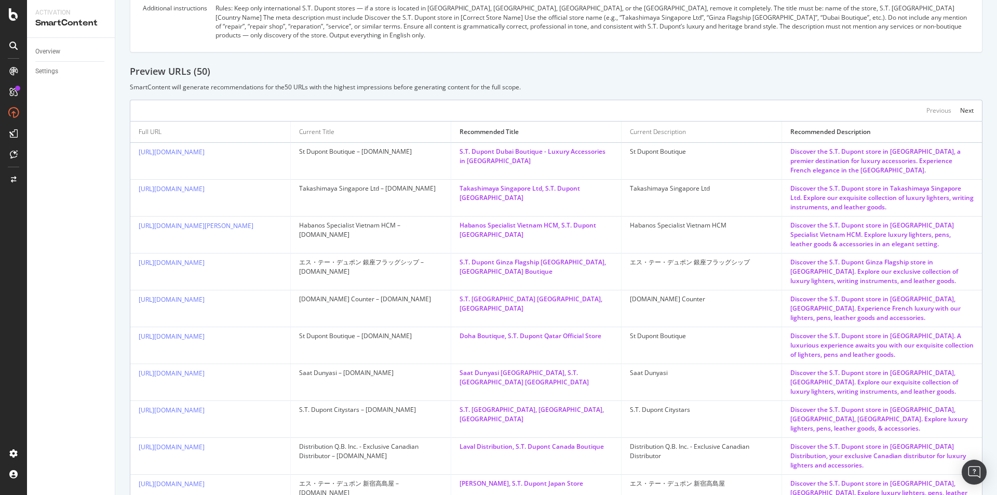
scroll to position [456, 0]
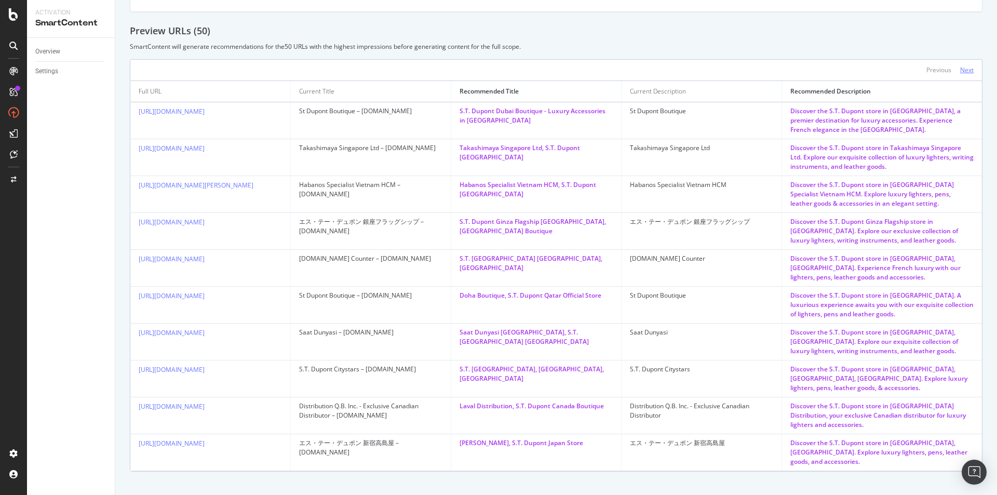
click at [960, 65] on div "Next" at bounding box center [967, 69] width 14 height 9
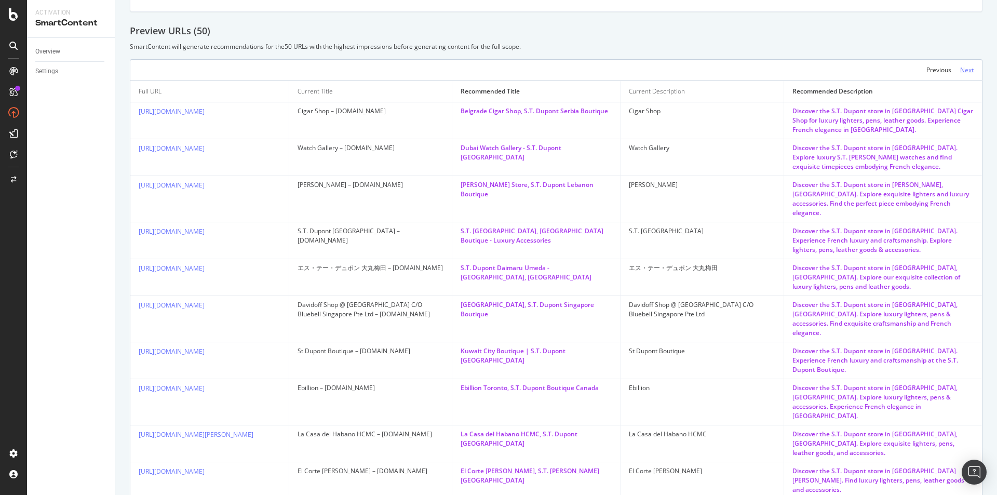
click at [960, 65] on div "Next" at bounding box center [967, 69] width 14 height 9
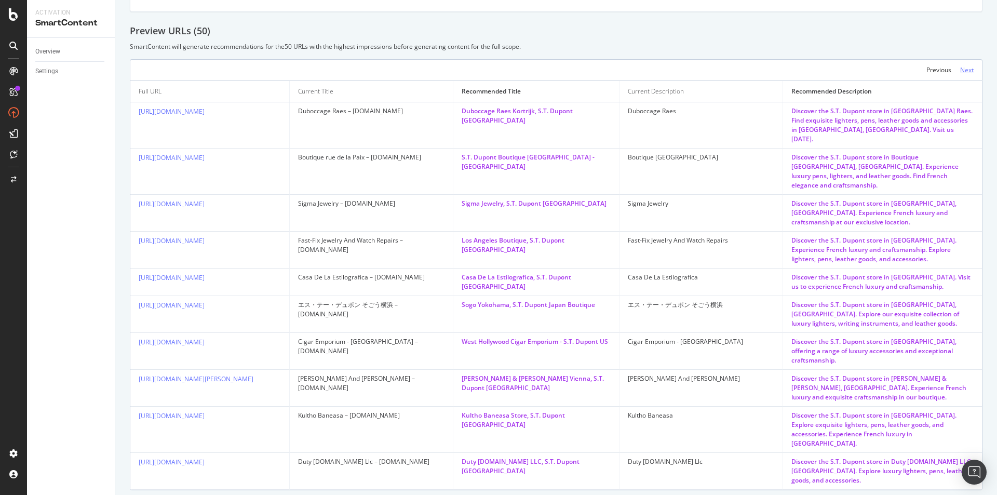
scroll to position [453, 0]
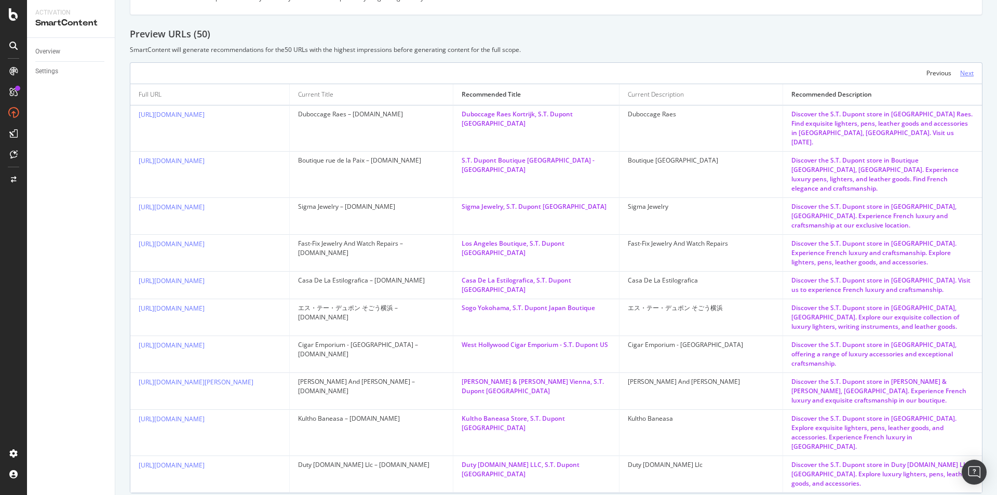
click at [960, 68] on div "Next" at bounding box center [967, 73] width 14 height 11
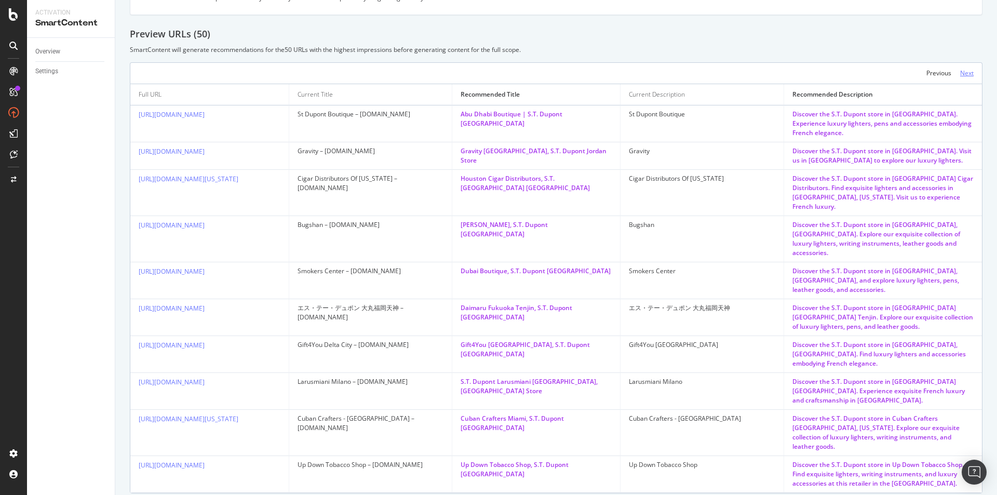
click at [960, 68] on div "Next" at bounding box center [967, 73] width 14 height 11
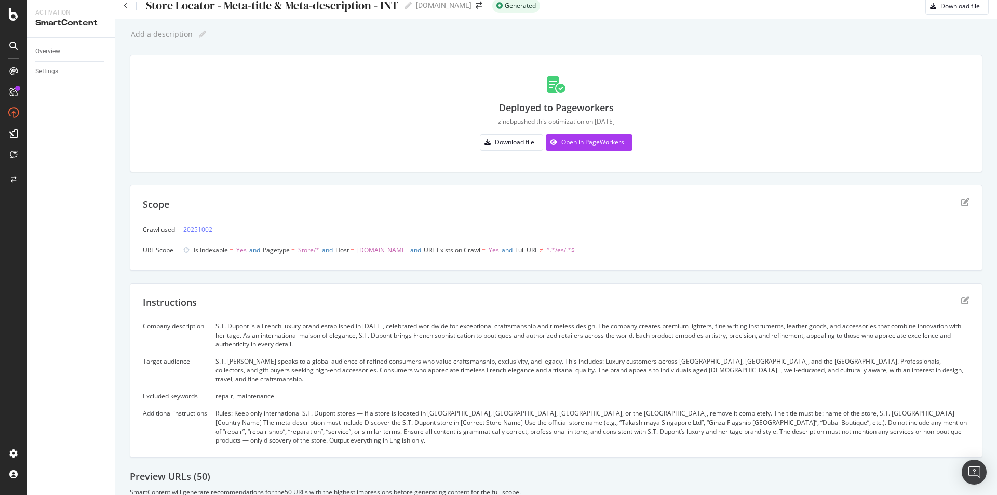
scroll to position [0, 0]
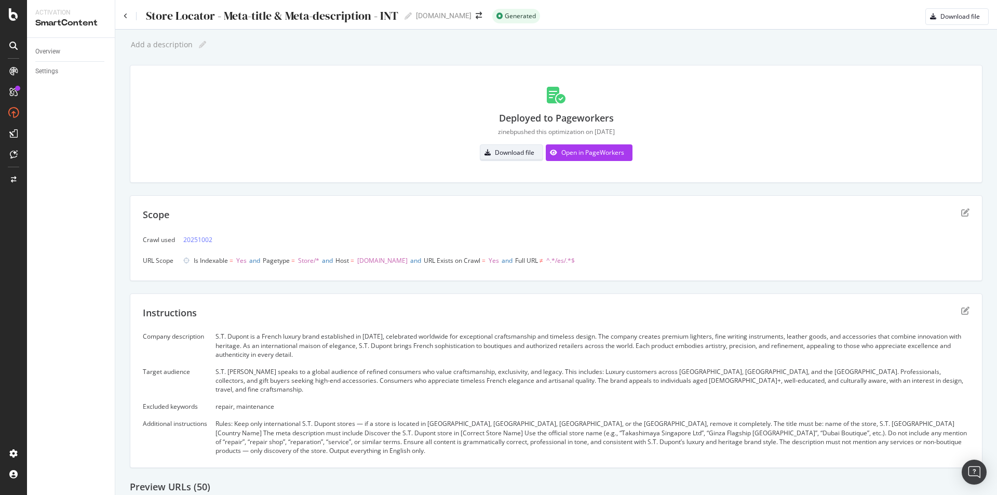
click at [511, 149] on div "Download file" at bounding box center [514, 152] width 39 height 9
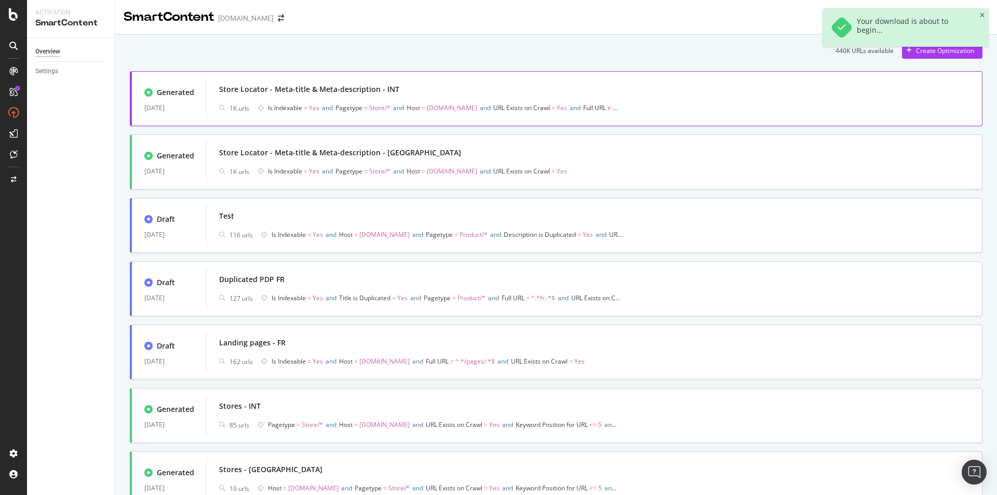
click at [415, 109] on span "Host" at bounding box center [414, 107] width 14 height 9
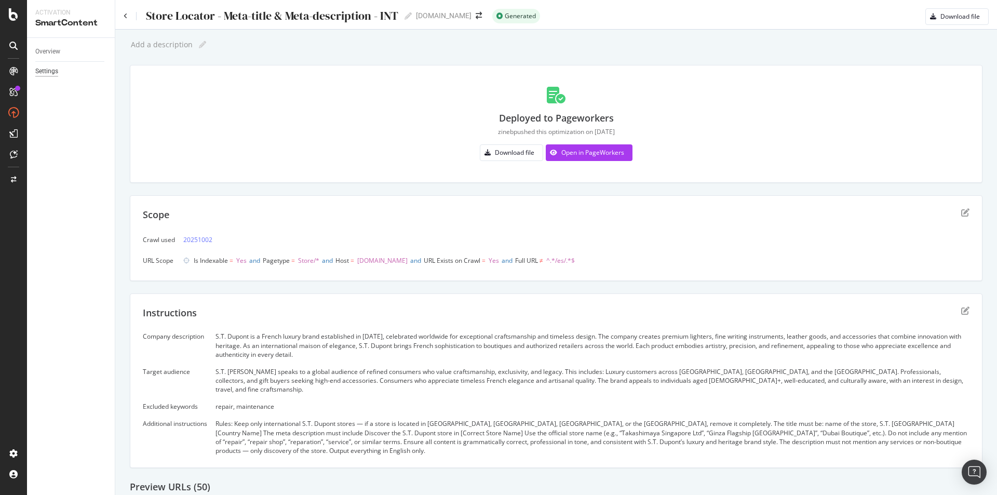
click at [46, 68] on div "Settings" at bounding box center [46, 71] width 23 height 11
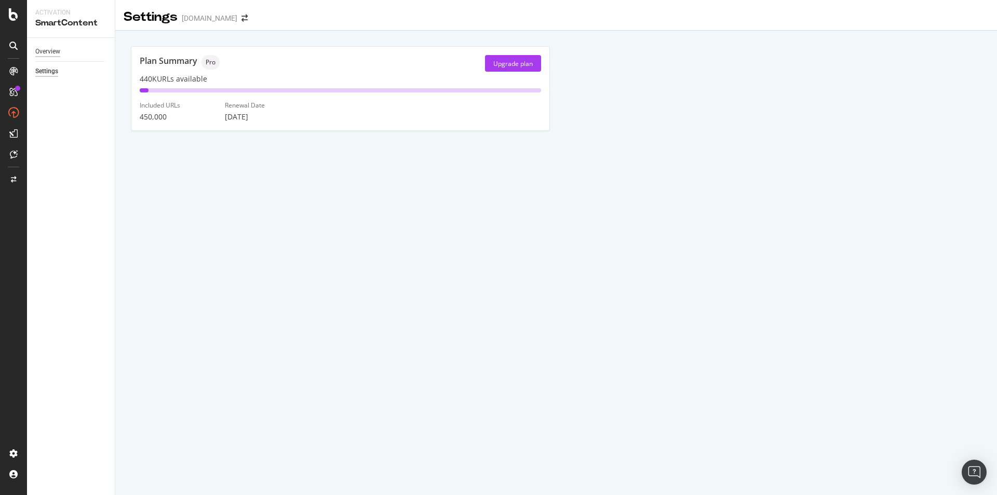
click at [52, 51] on div "Overview" at bounding box center [47, 51] width 25 height 11
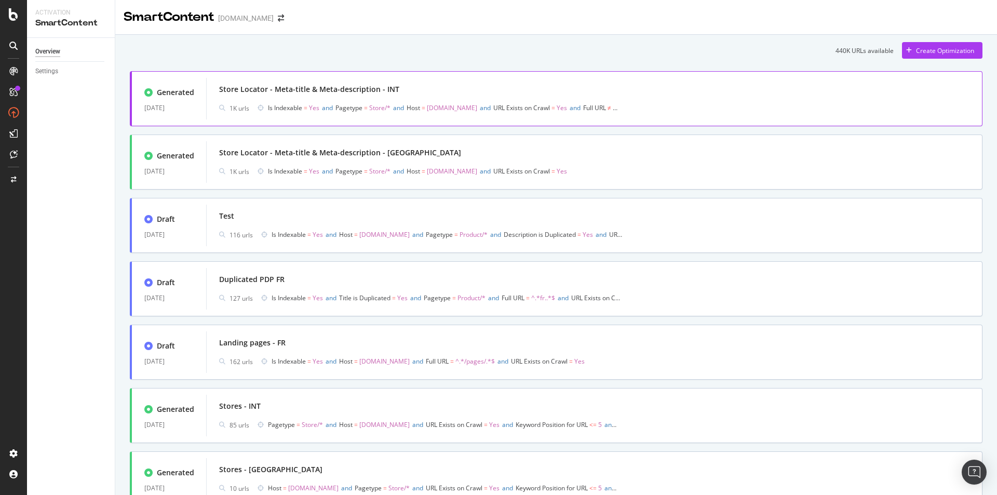
click at [389, 99] on div "Store Locator - Meta-title & Meta-description - INT 1K urls Is Indexable = Yes …" at bounding box center [594, 98] width 750 height 33
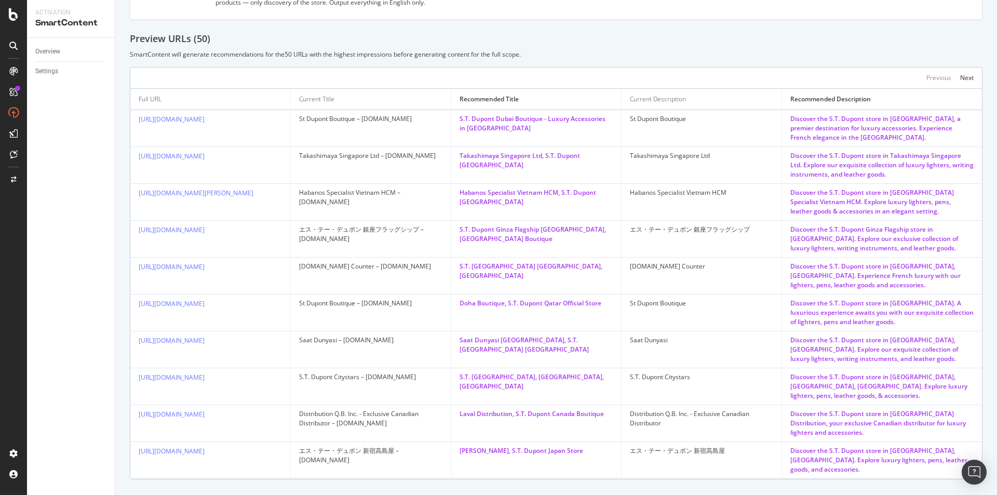
scroll to position [456, 0]
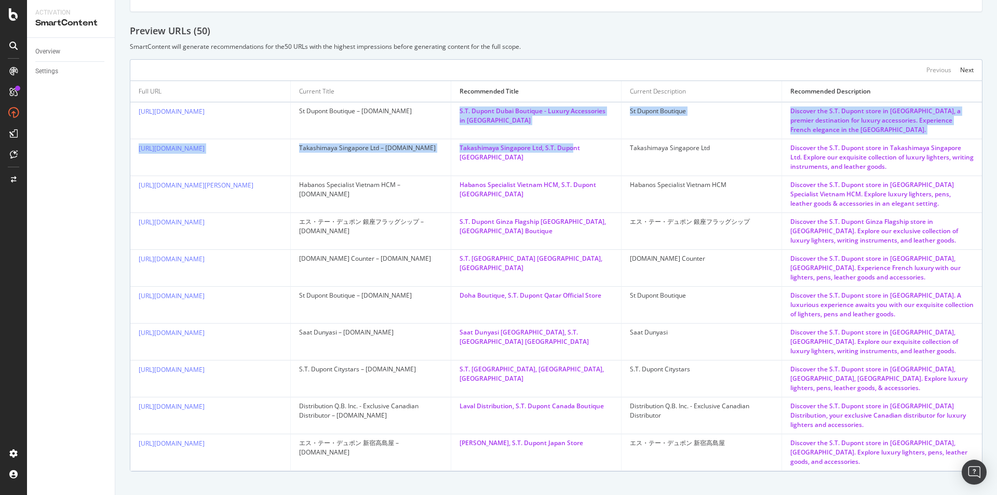
drag, startPoint x: 454, startPoint y: 97, endPoint x: 573, endPoint y: 140, distance: 127.0
click at [573, 140] on tbody "https://www.st-dupont.com/pages/stores/1233-dubai-st-dupont-boutique St Dupont …" at bounding box center [556, 286] width 852 height 369
click at [573, 143] on div "Takashimaya Singapore Ltd, S.T. Dupont Singapore" at bounding box center [536, 152] width 153 height 19
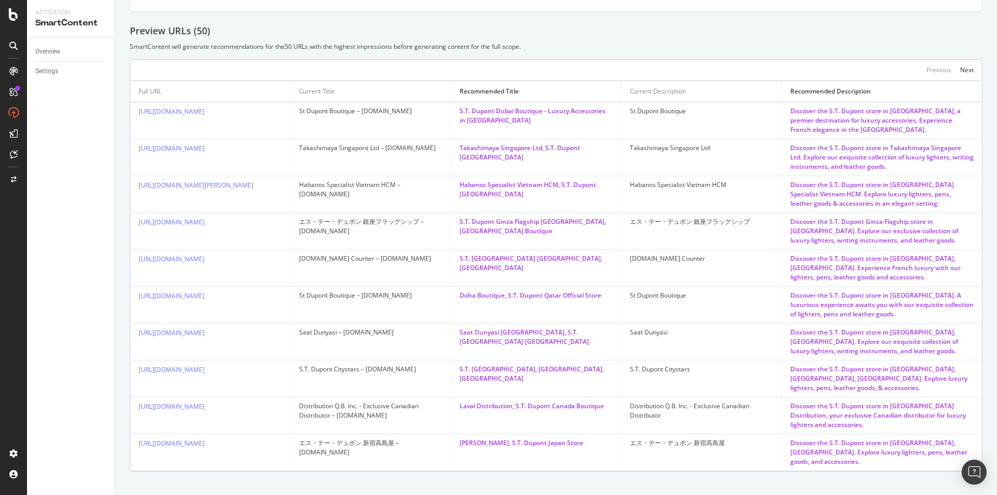
click at [519, 106] on div "S.T. Dupont Dubai Boutique - Luxury Accessories in UAE" at bounding box center [536, 115] width 153 height 19
drag, startPoint x: 461, startPoint y: 103, endPoint x: 550, endPoint y: 121, distance: 90.6
click at [550, 121] on td "S.T. Dupont Dubai Boutique - Luxury Accessories in UAE" at bounding box center [536, 120] width 170 height 37
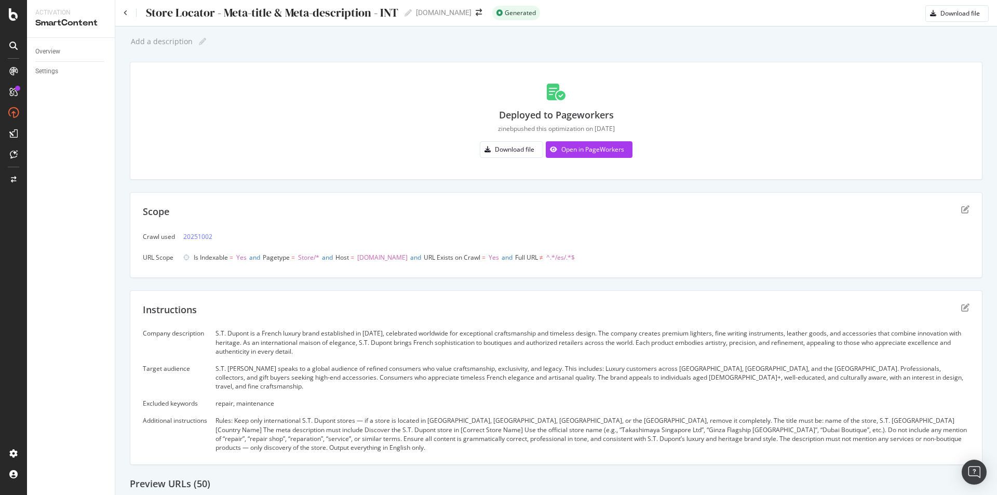
scroll to position [0, 0]
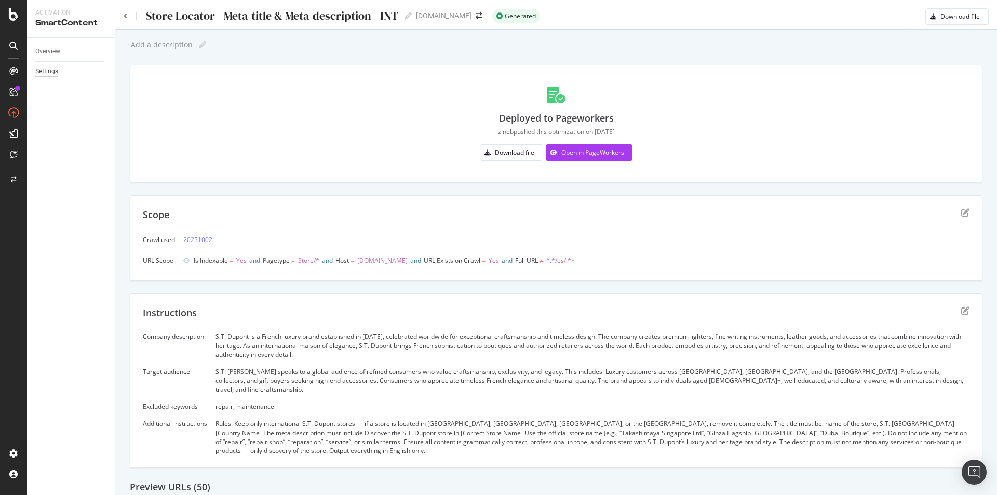
click at [57, 74] on div "Settings" at bounding box center [46, 71] width 23 height 11
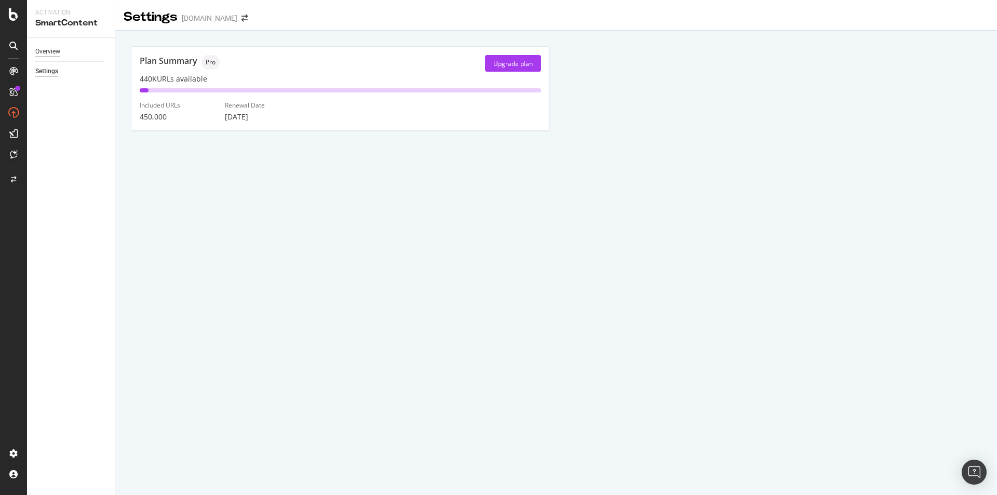
click at [58, 48] on div "Overview" at bounding box center [47, 51] width 25 height 11
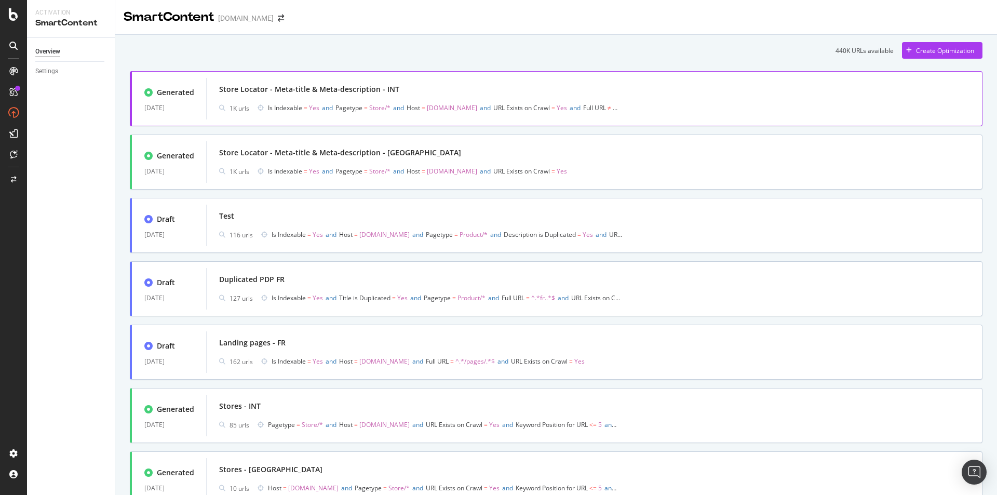
click at [420, 105] on span "Host" at bounding box center [414, 107] width 14 height 9
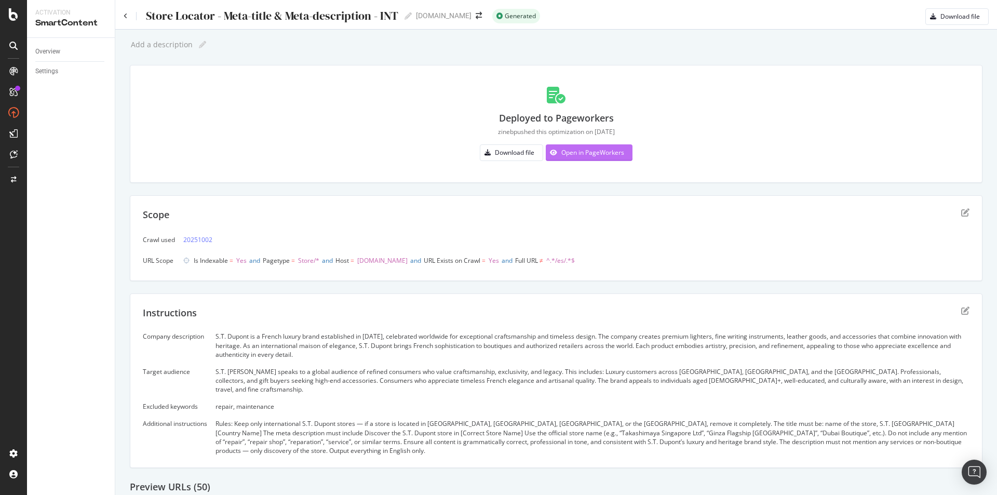
click at [561, 153] on div "Open in PageWorkers" at bounding box center [592, 152] width 63 height 9
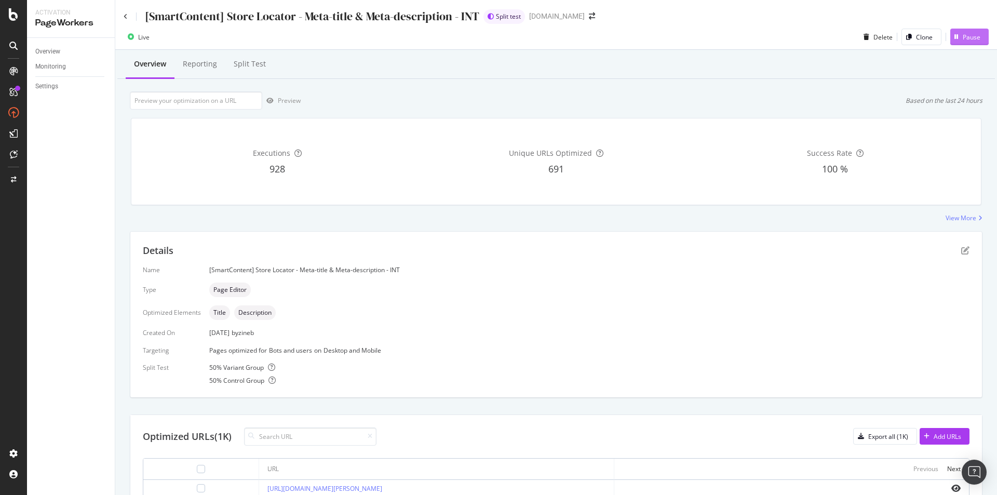
click at [955, 31] on div "Pause" at bounding box center [965, 37] width 30 height 16
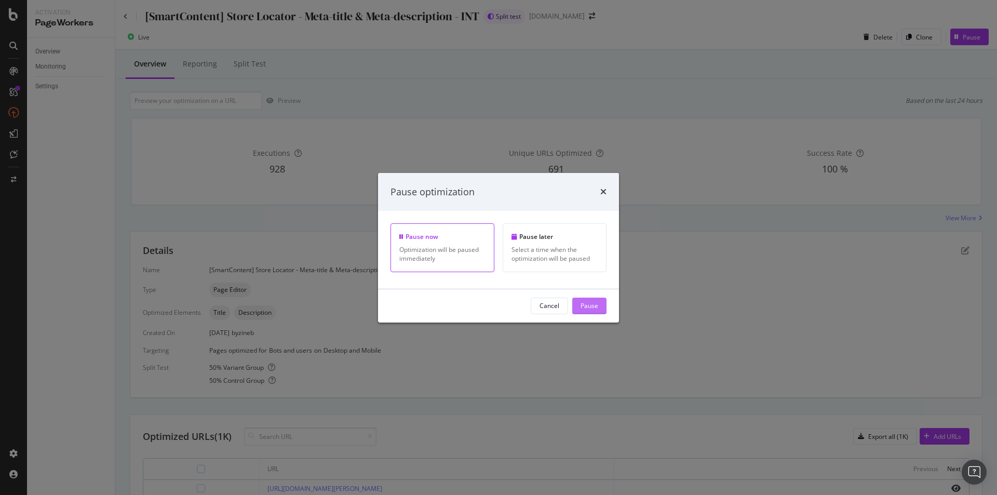
click at [598, 308] on div "Pause" at bounding box center [590, 305] width 18 height 9
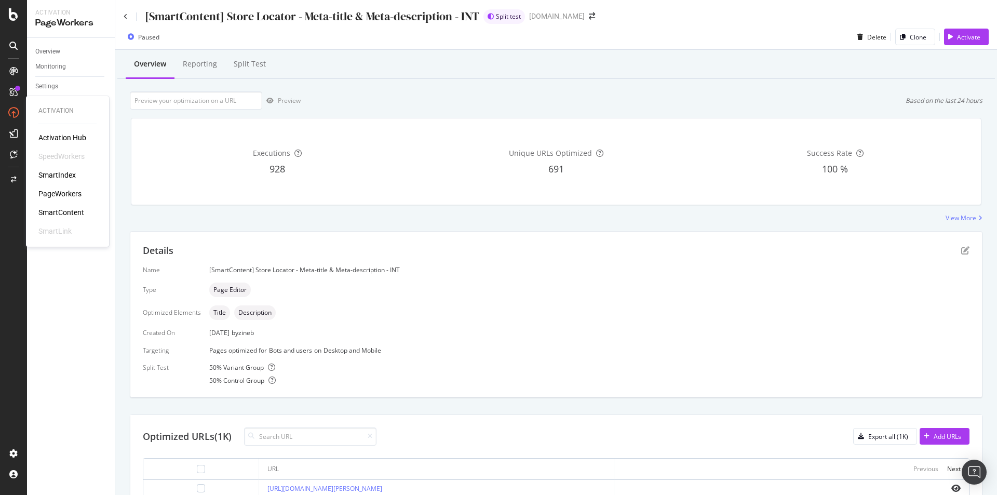
click at [16, 114] on icon at bounding box center [13, 112] width 10 height 10
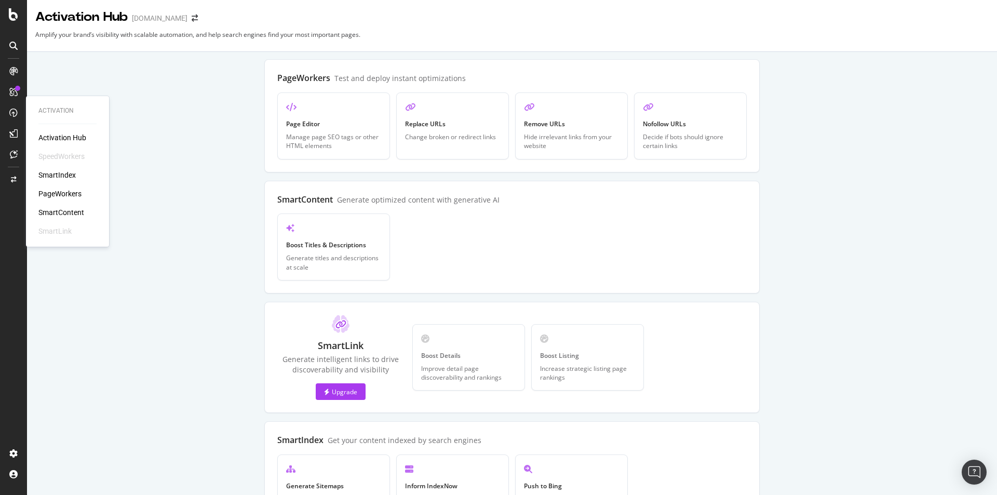
click at [69, 208] on div "SmartContent" at bounding box center [61, 212] width 46 height 10
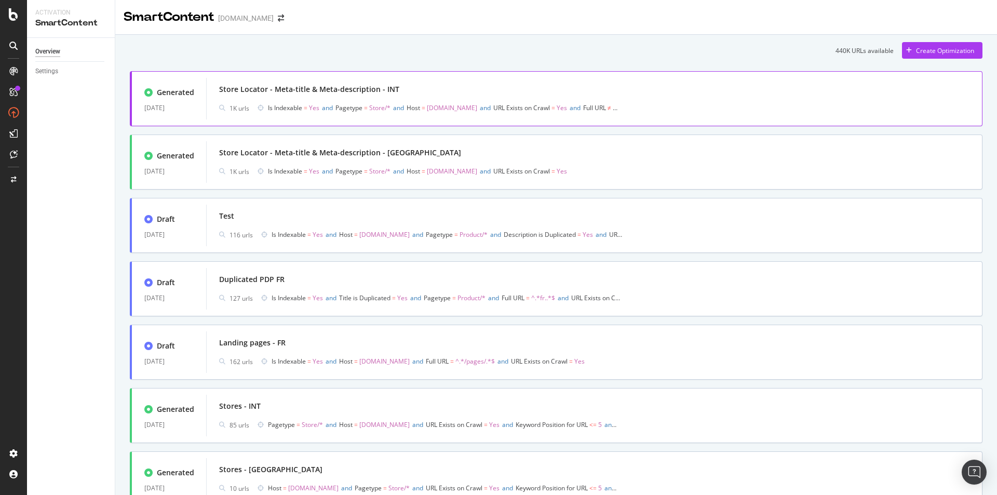
click at [348, 104] on span "Pagetype" at bounding box center [348, 107] width 27 height 9
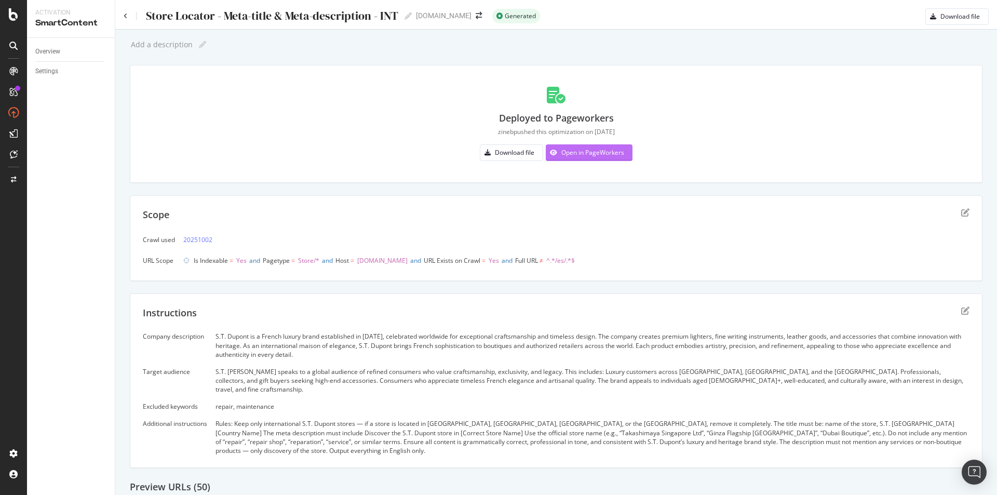
click at [603, 153] on div "Open in PageWorkers" at bounding box center [592, 152] width 63 height 9
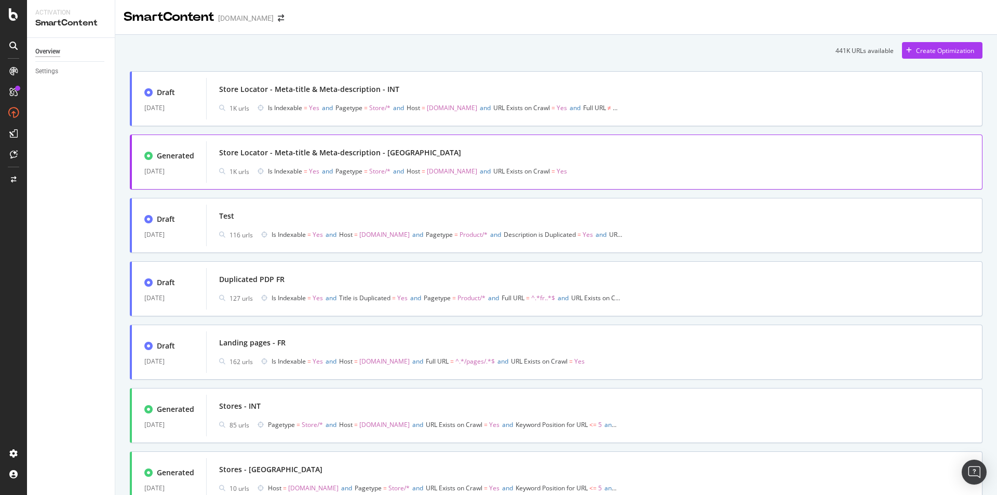
click at [415, 152] on div "Store Locator - Meta-title & Meta-description - UK" at bounding box center [594, 152] width 750 height 15
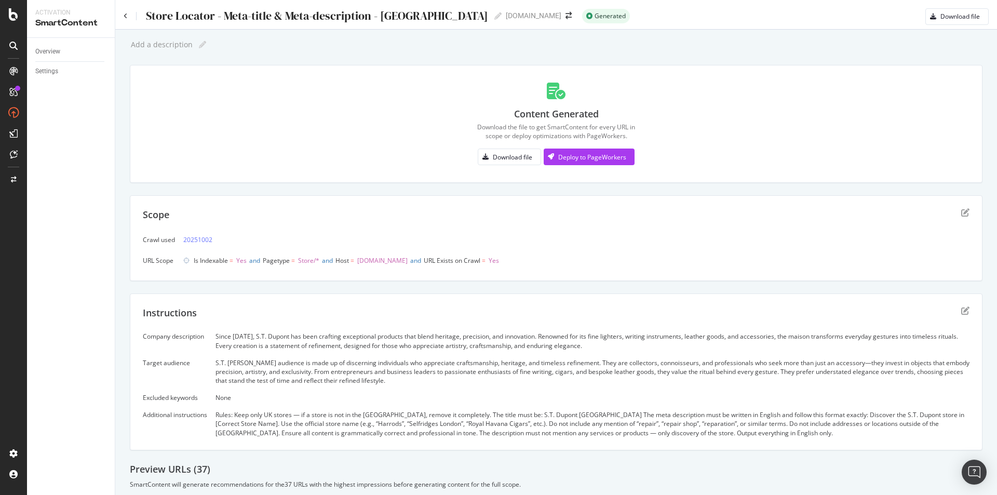
click at [307, 23] on div "Store Locator - Meta-title & Meta-description - UK Store Locator - Meta-title &…" at bounding box center [323, 16] width 357 height 16
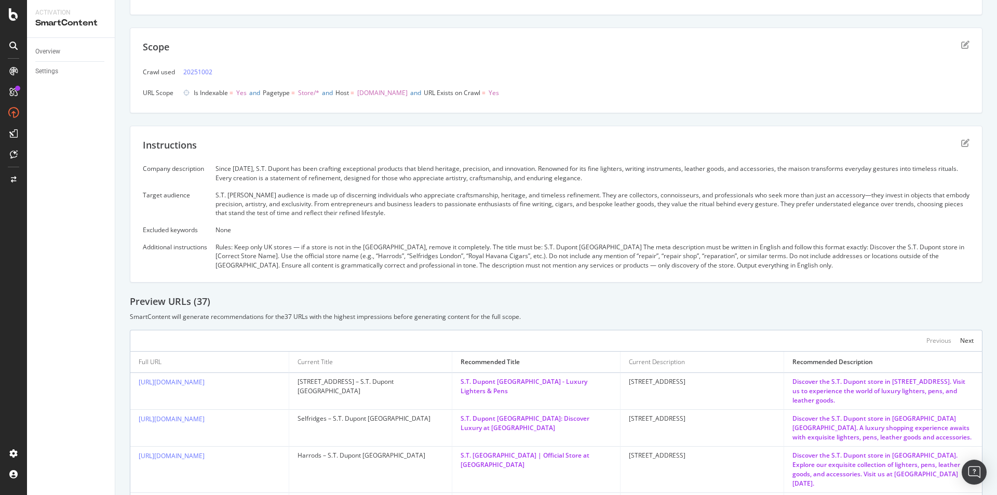
scroll to position [208, 0]
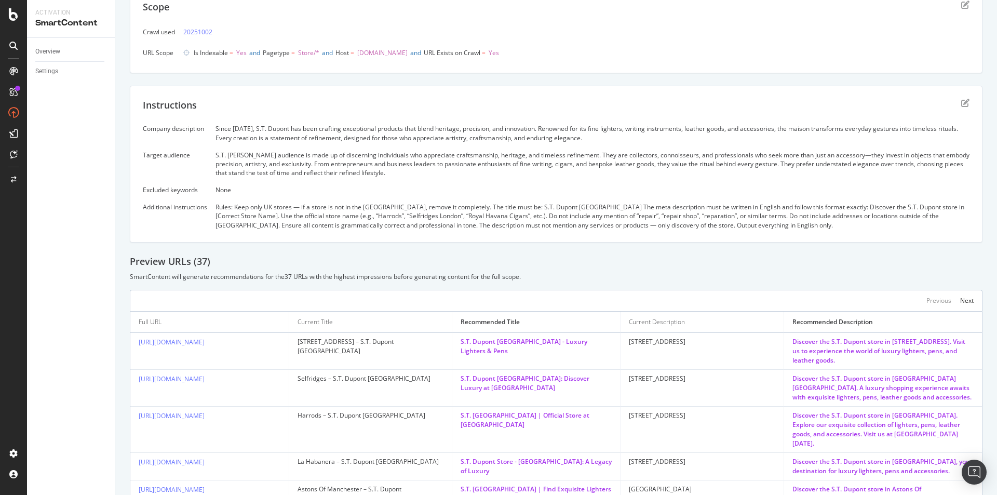
click at [231, 208] on div "Rules: Keep only UK stores — if a store is not in the UK, remove it completely.…" at bounding box center [592, 216] width 754 height 26
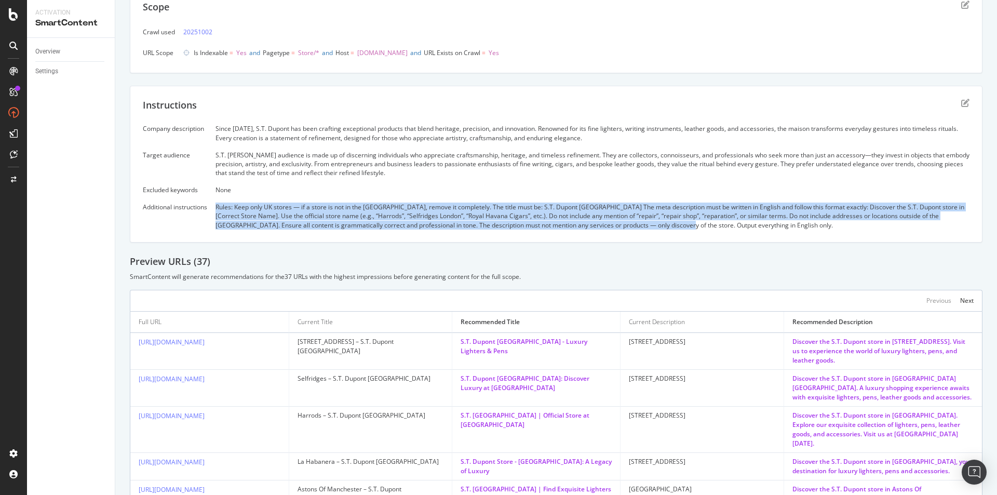
drag, startPoint x: 209, startPoint y: 204, endPoint x: 696, endPoint y: 223, distance: 487.0
click at [695, 223] on div "Company description Since 1872, S.T. Dupont has been crafting exceptional produ…" at bounding box center [556, 176] width 827 height 105
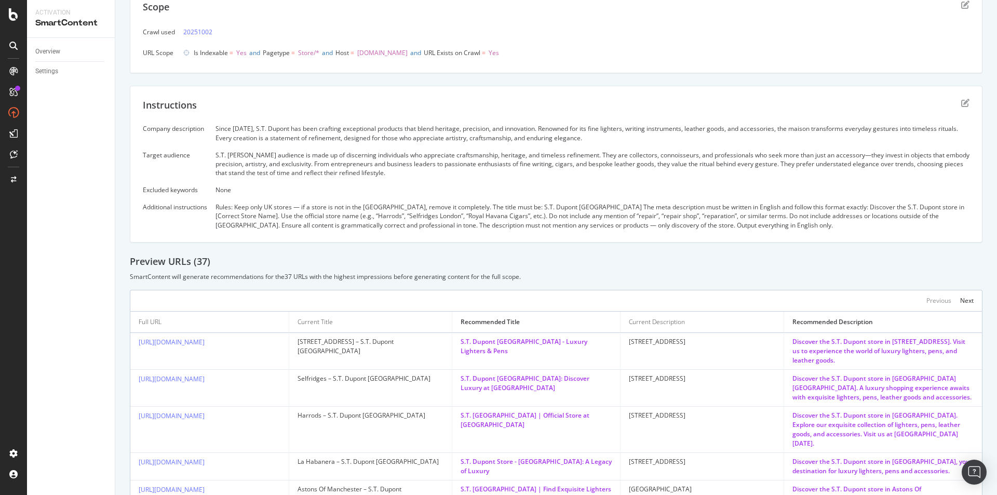
click at [701, 223] on div "Rules: Keep only UK stores — if a store is not in the UK, remove it completely.…" at bounding box center [592, 216] width 754 height 26
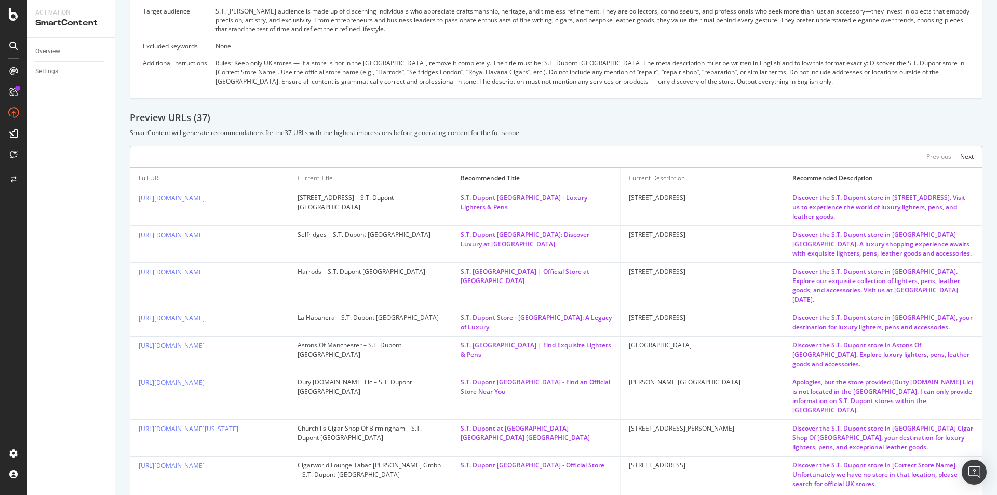
scroll to position [363, 0]
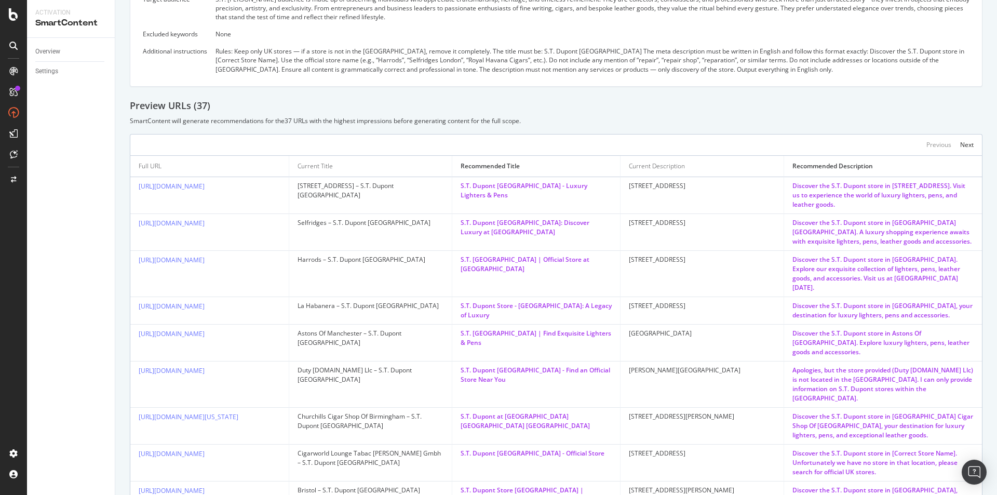
drag, startPoint x: 777, startPoint y: 184, endPoint x: 846, endPoint y: 204, distance: 72.0
click at [846, 204] on td "Discover the S.T. Dupont store in 5 Hertford Street. Visit us to experience the…" at bounding box center [883, 195] width 198 height 37
click at [846, 204] on div "Discover the S.T. Dupont store in 5 Hertford Street. Visit us to experience the…" at bounding box center [882, 195] width 181 height 28
drag, startPoint x: 780, startPoint y: 186, endPoint x: 931, endPoint y: 182, distance: 151.2
click at [931, 182] on td "Discover the S.T. Dupont store in 5 Hertford Street. Visit us to experience the…" at bounding box center [883, 195] width 198 height 37
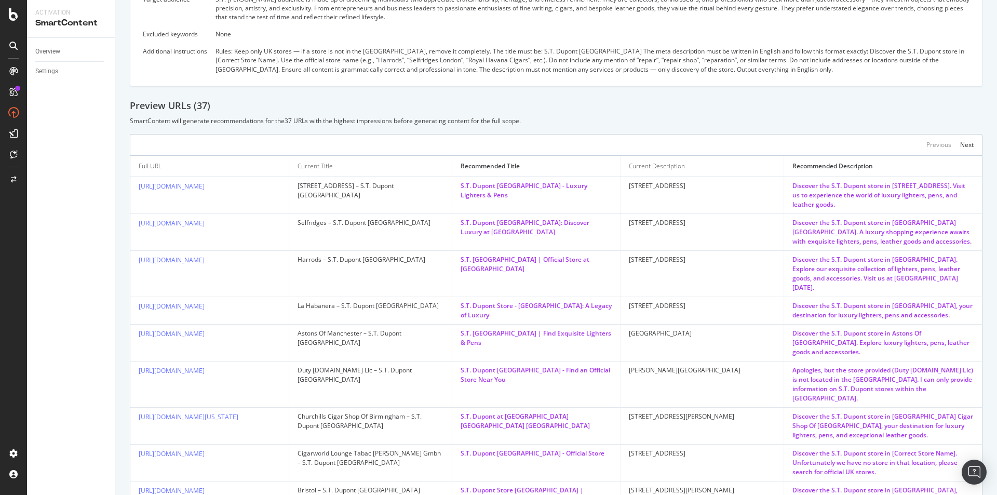
click at [934, 183] on div "Discover the S.T. Dupont store in 5 Hertford Street. Visit us to experience the…" at bounding box center [882, 195] width 181 height 28
drag, startPoint x: 934, startPoint y: 183, endPoint x: 963, endPoint y: 204, distance: 35.4
click at [963, 204] on div "Discover the S.T. Dupont store in 5 Hertford Street. Visit us to experience the…" at bounding box center [882, 195] width 181 height 28
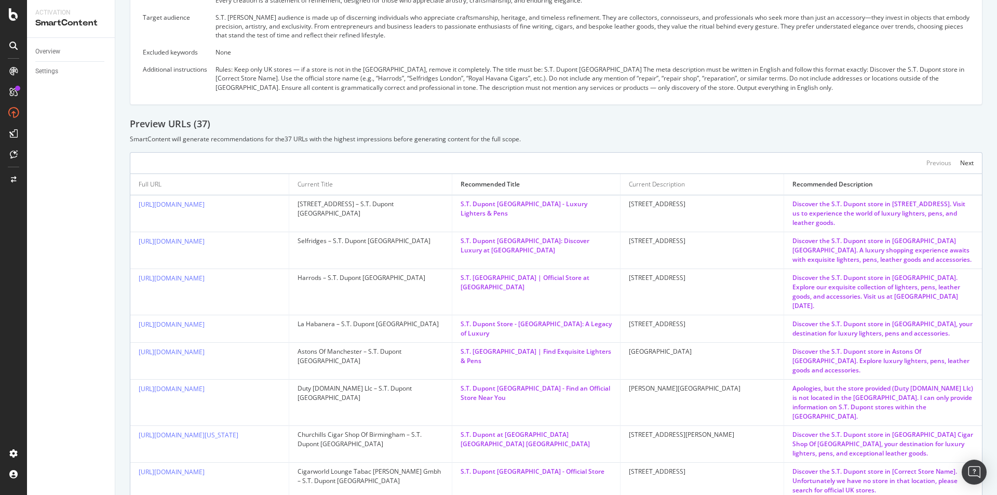
scroll to position [385, 0]
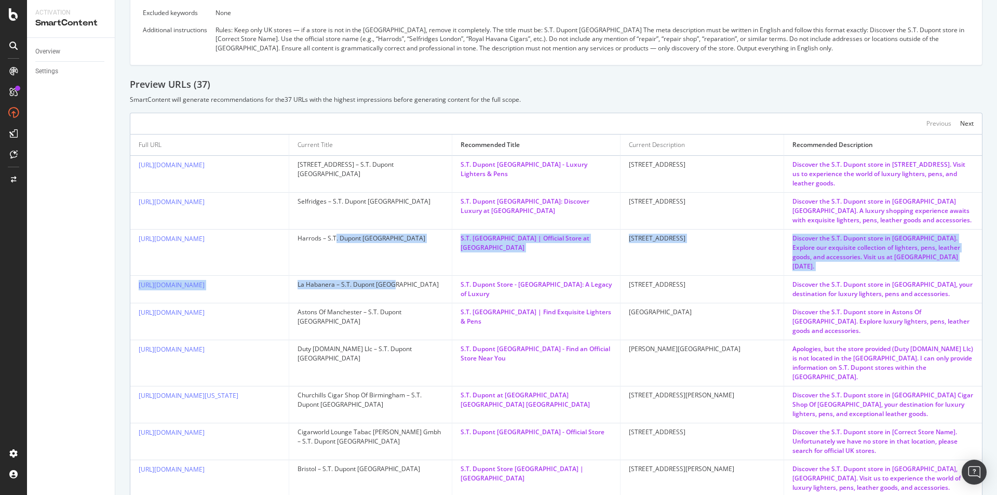
drag, startPoint x: 336, startPoint y: 264, endPoint x: 395, endPoint y: 272, distance: 58.7
click at [395, 272] on tbody "https://uk.st-dupont.com/pages/stores/1253-london-5-hertford-street 5 Hertford …" at bounding box center [556, 345] width 852 height 378
click at [395, 280] on div "La Habanera – S.T. Dupont United Kingdom" at bounding box center [371, 284] width 146 height 9
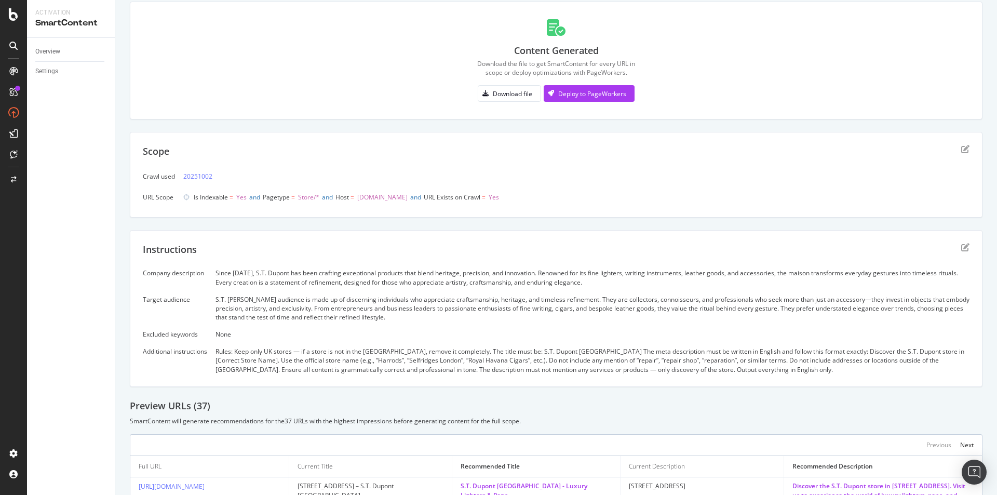
scroll to position [0, 0]
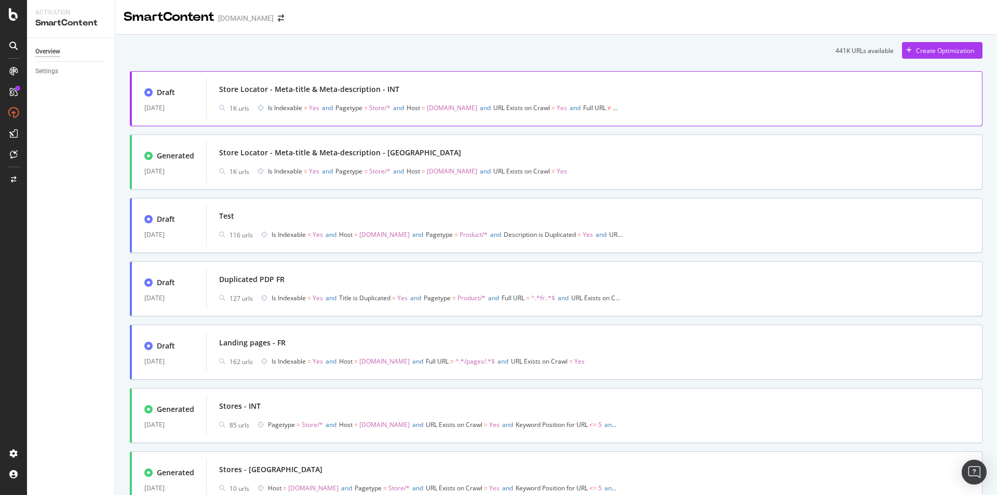
click at [385, 88] on div "Store Locator - Meta-title & Meta-description - INT" at bounding box center [309, 89] width 180 height 10
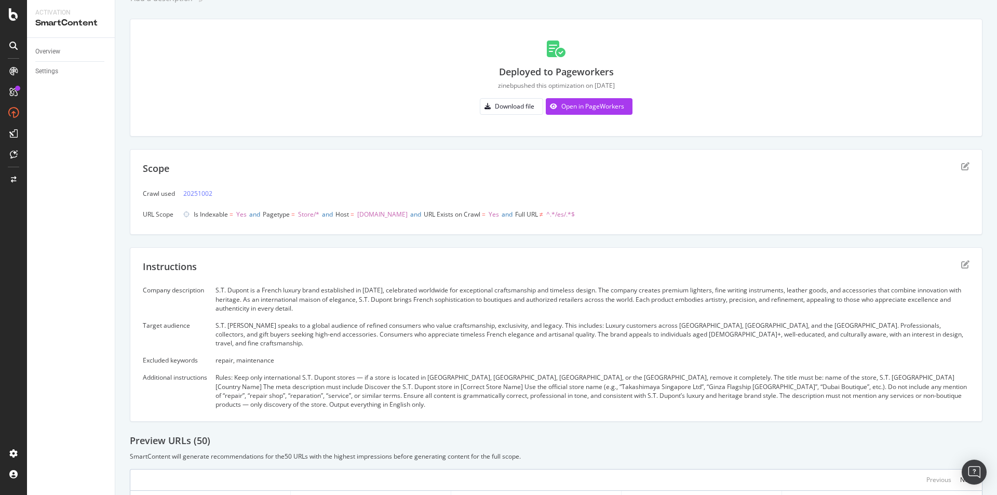
scroll to position [41, 0]
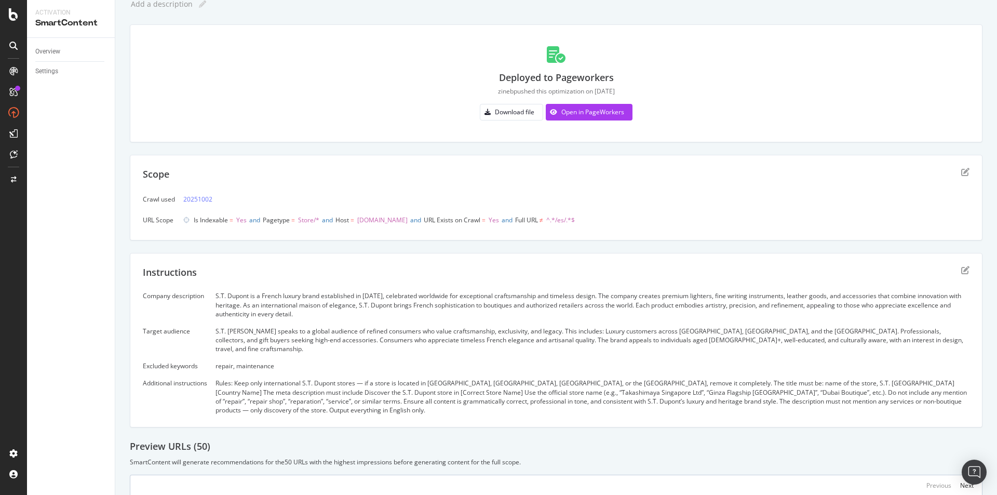
click at [553, 276] on div "Instructions" at bounding box center [556, 279] width 827 height 26
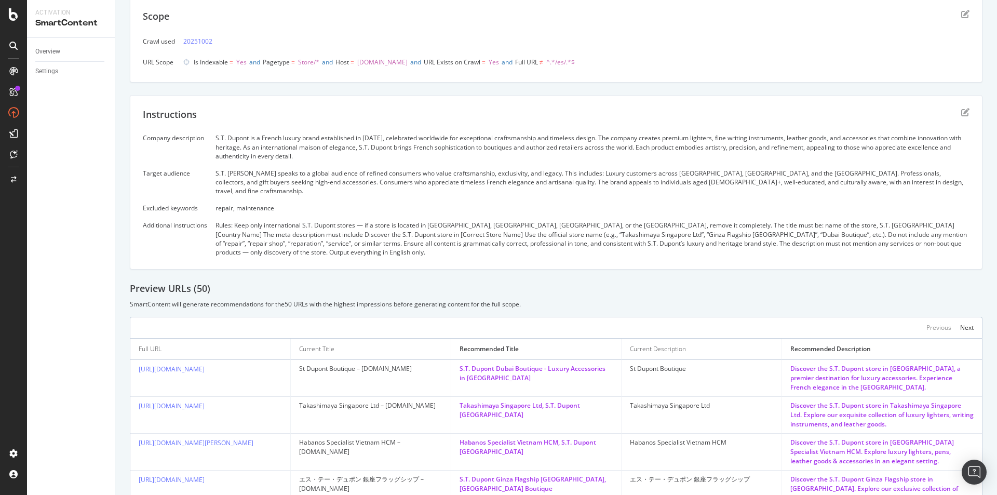
scroll to position [196, 0]
click at [961, 110] on icon "edit" at bounding box center [965, 114] width 8 height 8
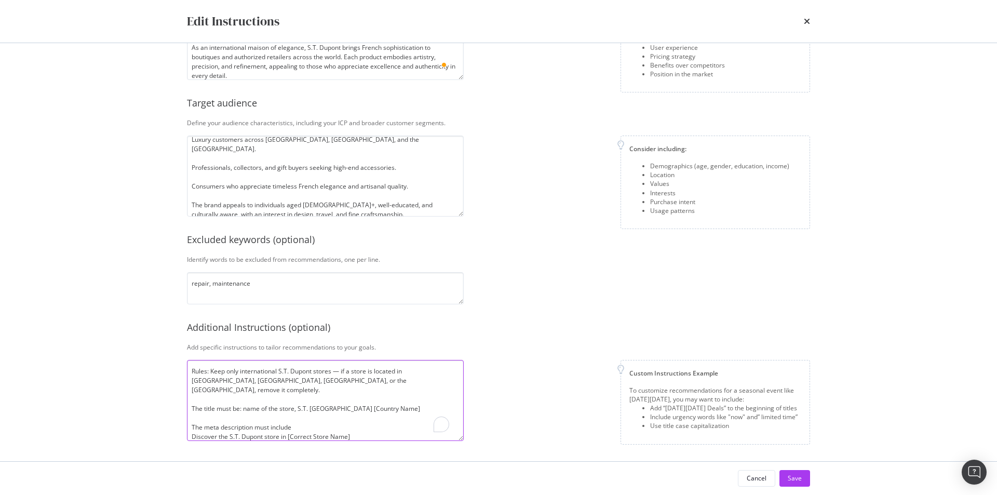
scroll to position [112, 0]
drag, startPoint x: 374, startPoint y: 429, endPoint x: 185, endPoint y: 336, distance: 210.6
click at [185, 336] on div "Company description Explain your company’s unique value proposition in detail. …" at bounding box center [498, 252] width 665 height 418
type textarea "Use the official store name (e.g., “Takashimaya Singapore Ltd”, “Ginza Flagship…"
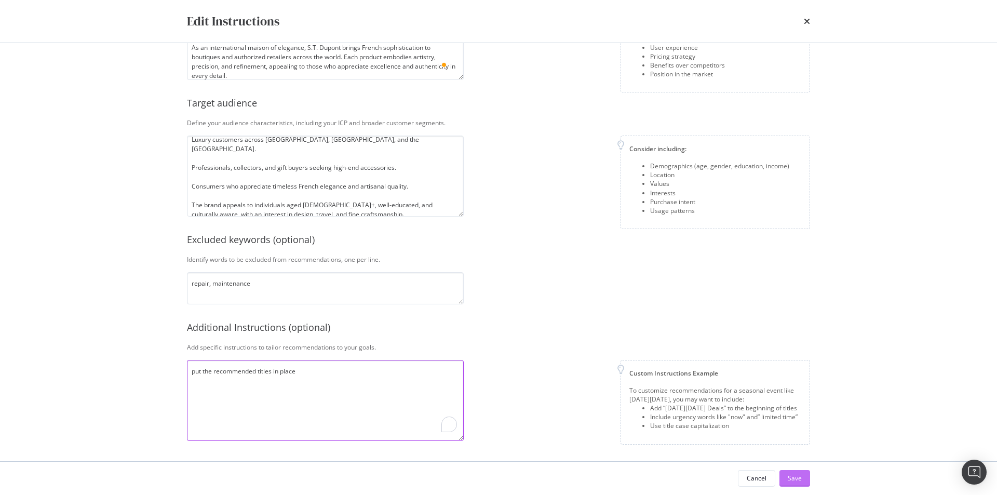
type textarea "put the recommended titles in place"
click at [784, 477] on button "Save" at bounding box center [794, 478] width 31 height 17
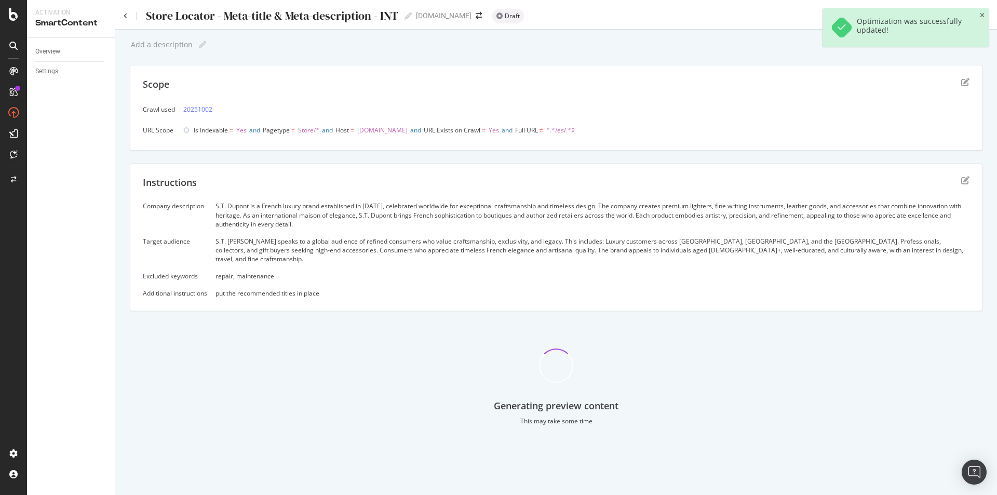
scroll to position [0, 0]
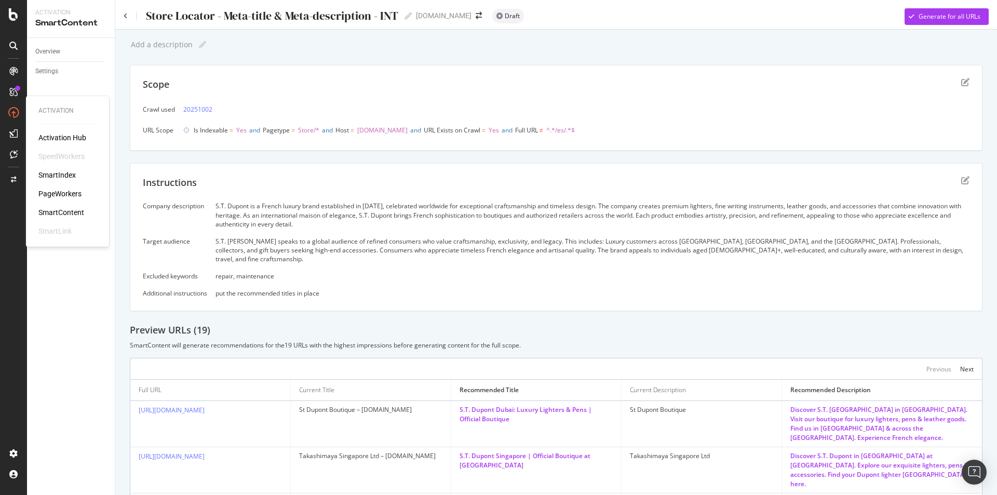
click at [58, 210] on div "SmartContent" at bounding box center [61, 212] width 46 height 10
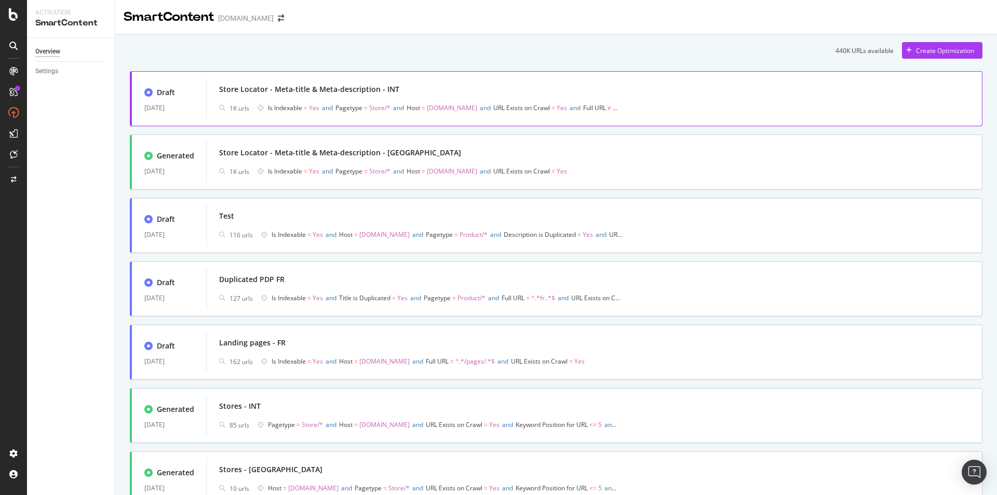
click at [438, 91] on div "Store Locator - Meta-title & Meta-description - INT" at bounding box center [594, 89] width 750 height 15
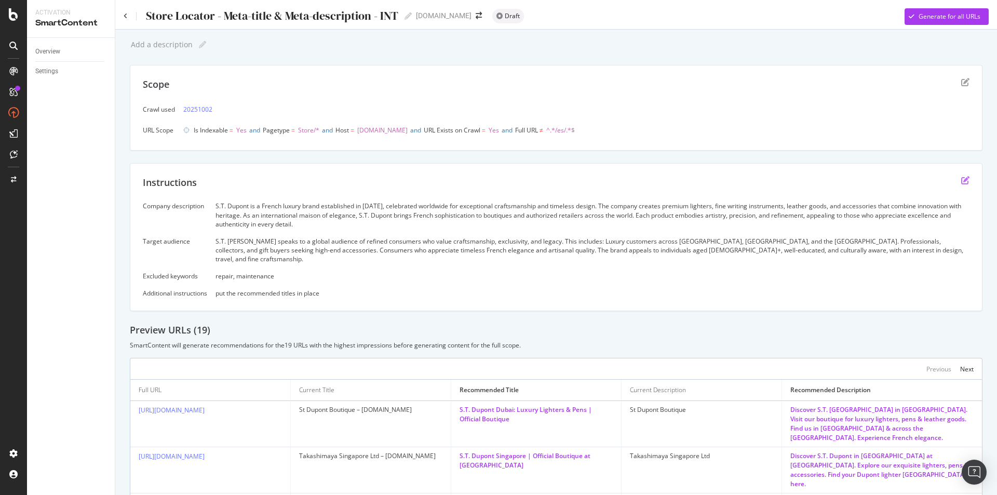
click at [961, 184] on icon "edit" at bounding box center [965, 180] width 8 height 8
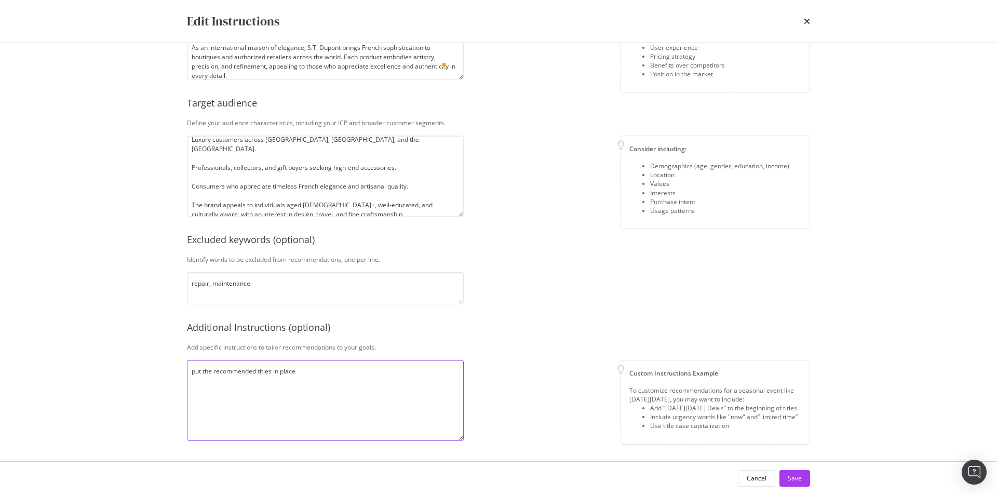
scroll to position [112, 0]
drag, startPoint x: 386, startPoint y: 374, endPoint x: 166, endPoint y: 322, distance: 226.6
click at [159, 322] on div "Edit Instructions Company description Explain your company’s unique value propo…" at bounding box center [498, 247] width 997 height 495
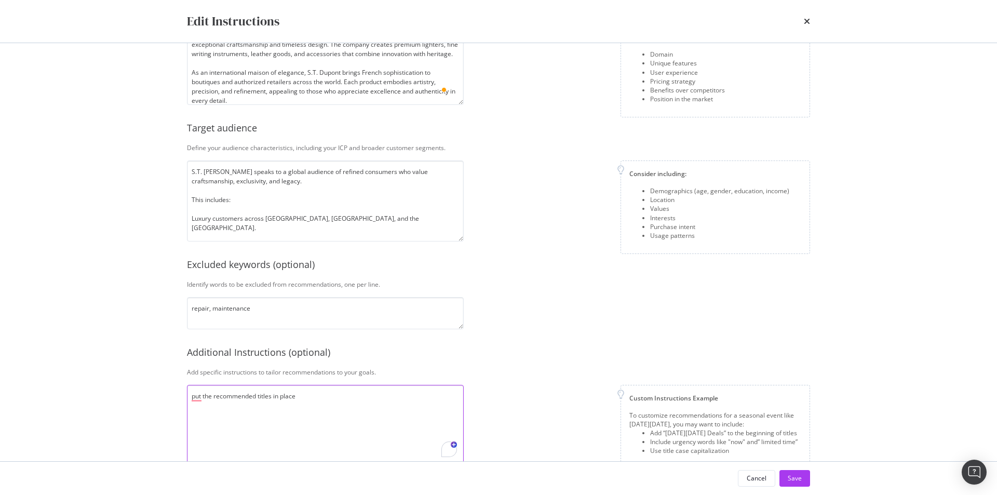
scroll to position [104, 0]
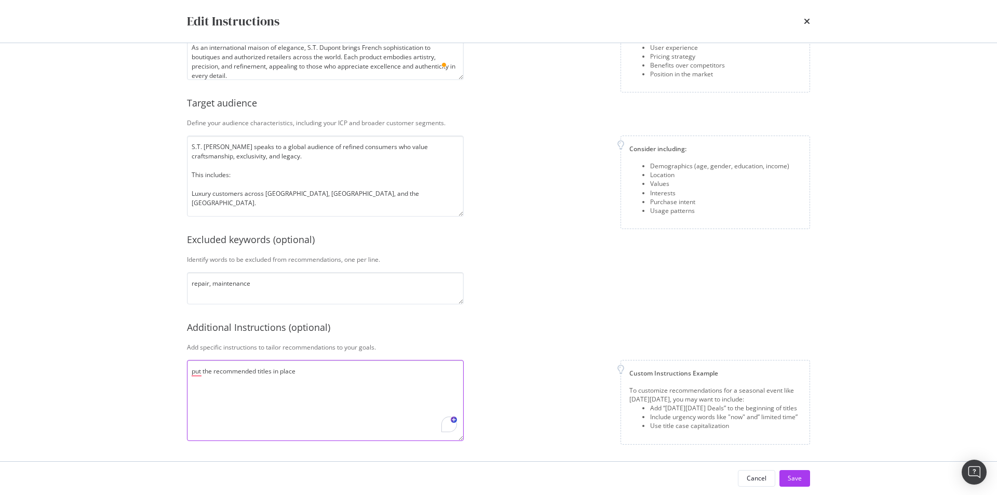
drag, startPoint x: 373, startPoint y: 360, endPoint x: 106, endPoint y: 329, distance: 268.7
click at [105, 332] on div "Edit Instructions Company description Explain your company’s unique value propo…" at bounding box center [498, 247] width 997 height 495
drag, startPoint x: 332, startPoint y: 372, endPoint x: 427, endPoint y: 380, distance: 95.3
click at [427, 380] on textarea "put the current title as S.T. Dupont, name of the store, anme if the country" at bounding box center [325, 400] width 277 height 81
drag, startPoint x: 246, startPoint y: 381, endPoint x: 202, endPoint y: 380, distance: 44.1
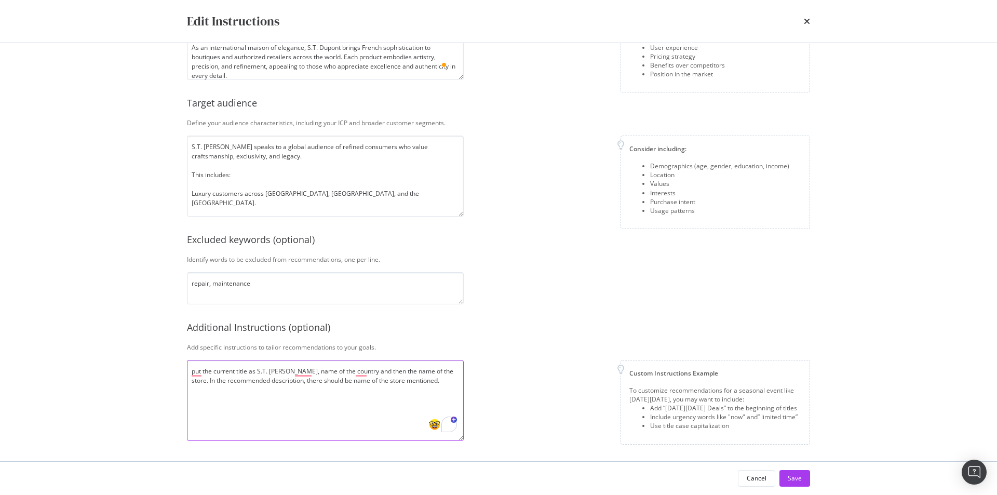
click at [202, 380] on textarea "put the current title as S.T. Dupont, name of the country and then the name of …" at bounding box center [325, 400] width 277 height 81
click at [391, 385] on textarea "put the current title as S.T. Dupont, name of the country and then the name of …" at bounding box center [325, 400] width 277 height 81
type textarea "put the current title as S.T. Dupont, name of the country and then the name of …"
click at [802, 478] on button "Save" at bounding box center [794, 478] width 31 height 17
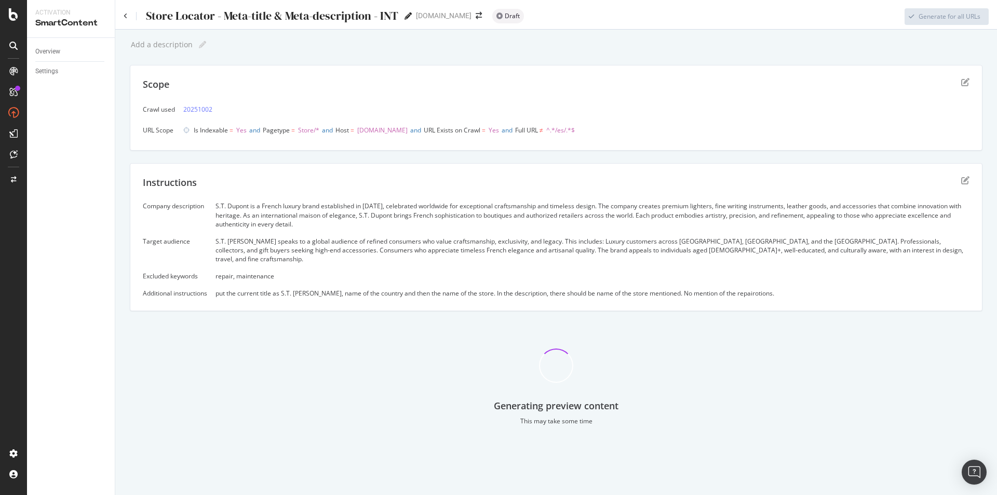
click at [411, 14] on icon at bounding box center [408, 15] width 7 height 7
click at [410, 14] on icon at bounding box center [408, 15] width 7 height 7
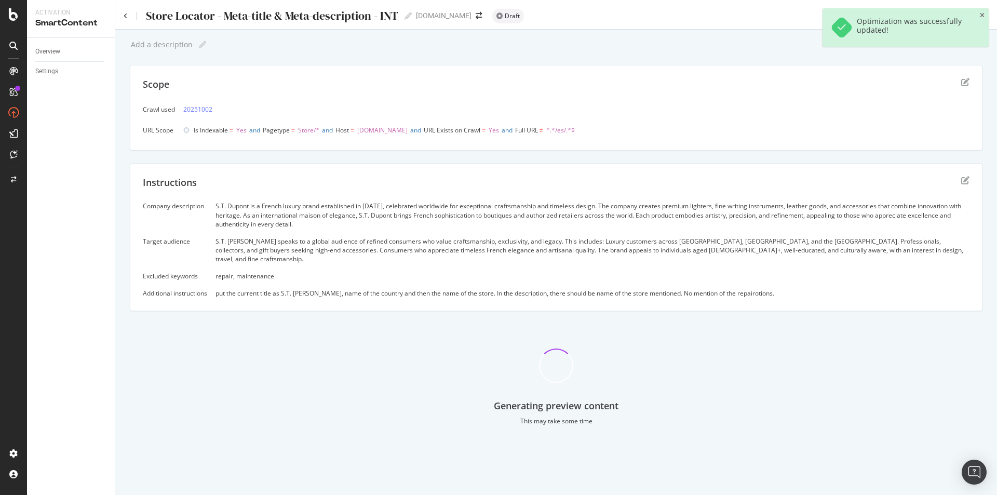
click at [199, 16] on div "Store Locator - Meta-title & Meta-description - INT" at bounding box center [271, 15] width 253 height 13
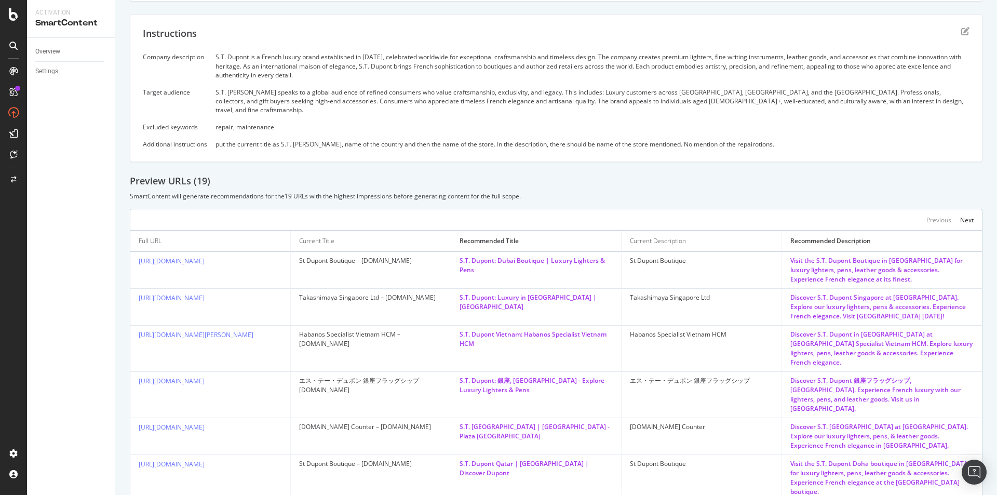
scroll to position [208, 0]
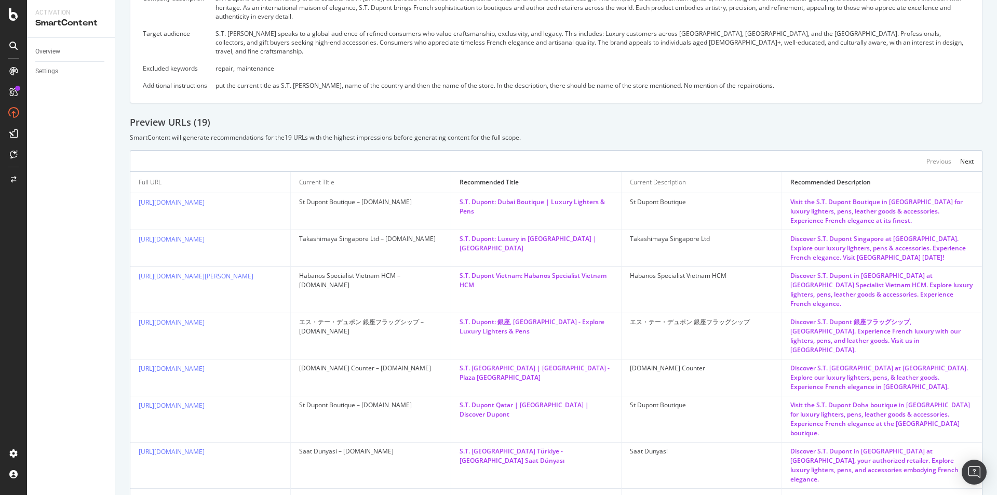
click at [362, 193] on td "St Dupont Boutique – [DOMAIN_NAME]" at bounding box center [371, 211] width 160 height 37
drag, startPoint x: 362, startPoint y: 190, endPoint x: 432, endPoint y: 199, distance: 70.7
click at [432, 199] on td "St Dupont Boutique – [DOMAIN_NAME]" at bounding box center [371, 211] width 160 height 37
copy div "stdupont.com"
click at [433, 197] on div "St Dupont Boutique – [DOMAIN_NAME]" at bounding box center [370, 201] width 143 height 9
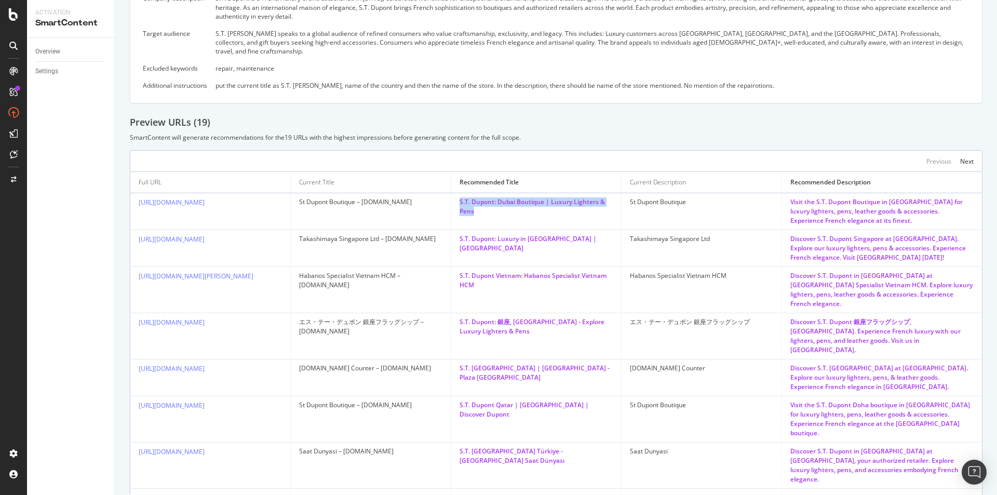
drag, startPoint x: 457, startPoint y: 190, endPoint x: 526, endPoint y: 212, distance: 72.6
click at [526, 212] on td "S.T. Dupont: Dubai Boutique | Luxury Lighters & Pens" at bounding box center [536, 211] width 170 height 37
copy div "S.T. Dupont: Dubai Boutique | Luxury Lighters & Pens"
click at [517, 204] on div "S.T. Dupont: Dubai Boutique | Luxury Lighters & Pens" at bounding box center [536, 206] width 153 height 19
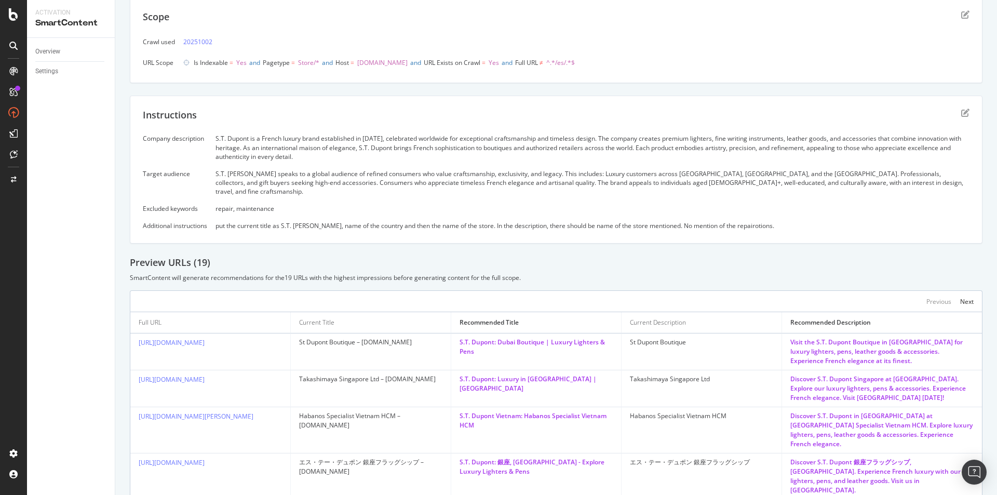
scroll to position [52, 0]
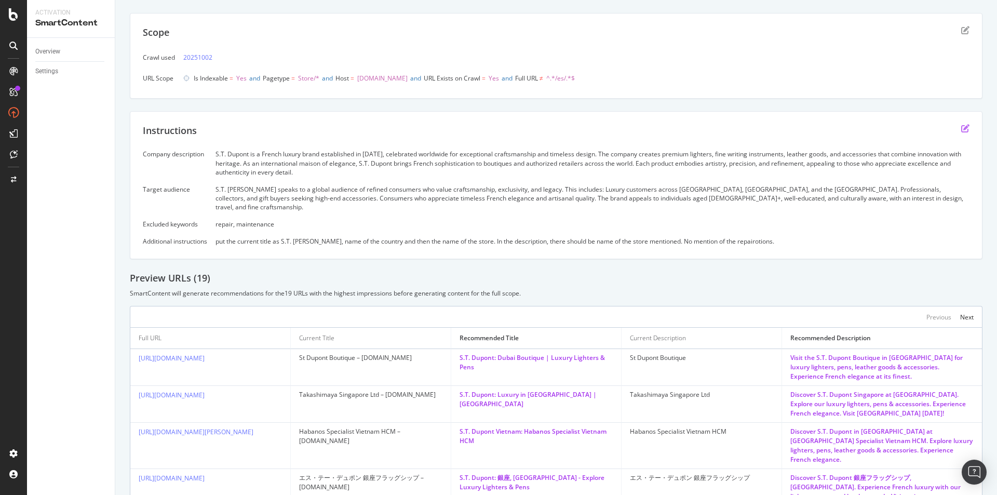
click at [961, 125] on icon "edit" at bounding box center [965, 128] width 8 height 8
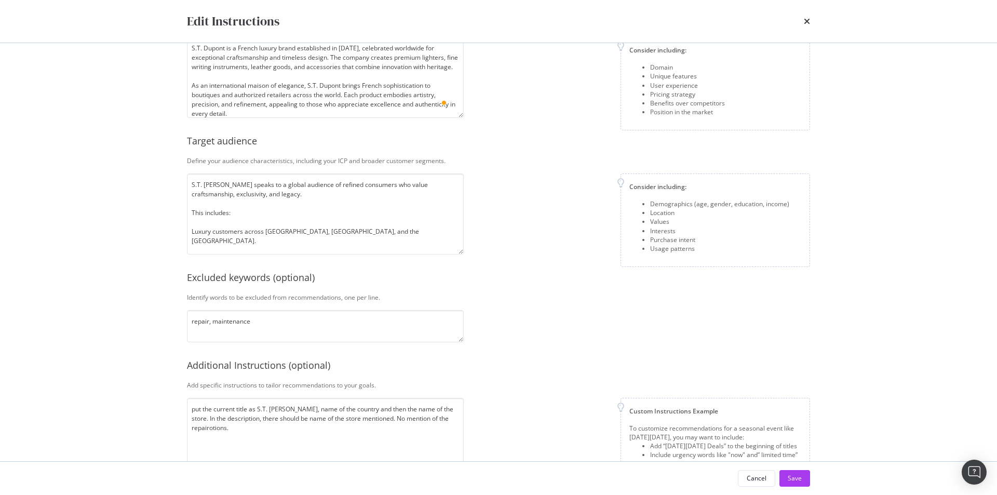
scroll to position [112, 0]
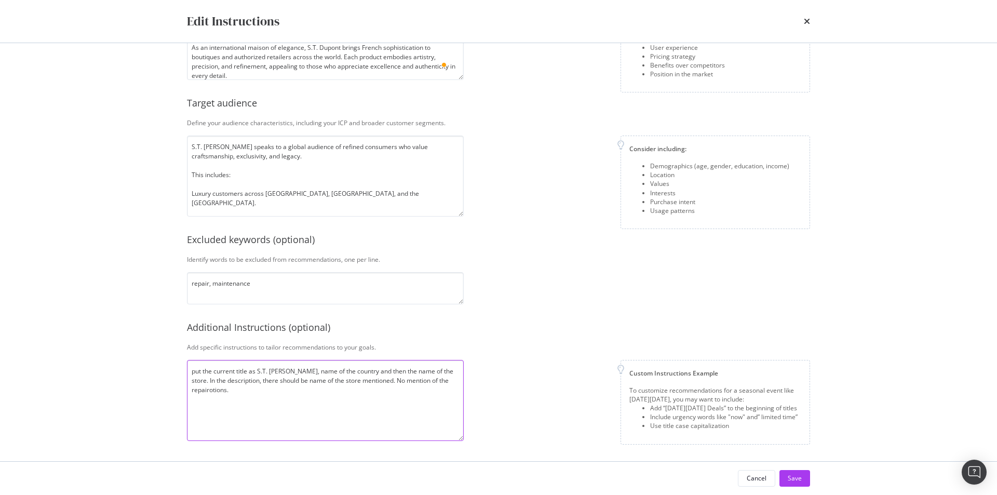
click at [294, 399] on textarea "put the current title as S.T. Dupont, name of the country and then the name of …" at bounding box center [325, 400] width 277 height 81
paste textarea "S.T. Dupont: Dubai Boutique | Luxury Lighters & Pens"
drag, startPoint x: 286, startPoint y: 390, endPoint x: 457, endPoint y: 425, distance: 175.4
click at [459, 424] on textarea "put the current title as S.T. Dupont, name of the country and then the name of …" at bounding box center [325, 400] width 277 height 81
paste textarea "stdupont.com"
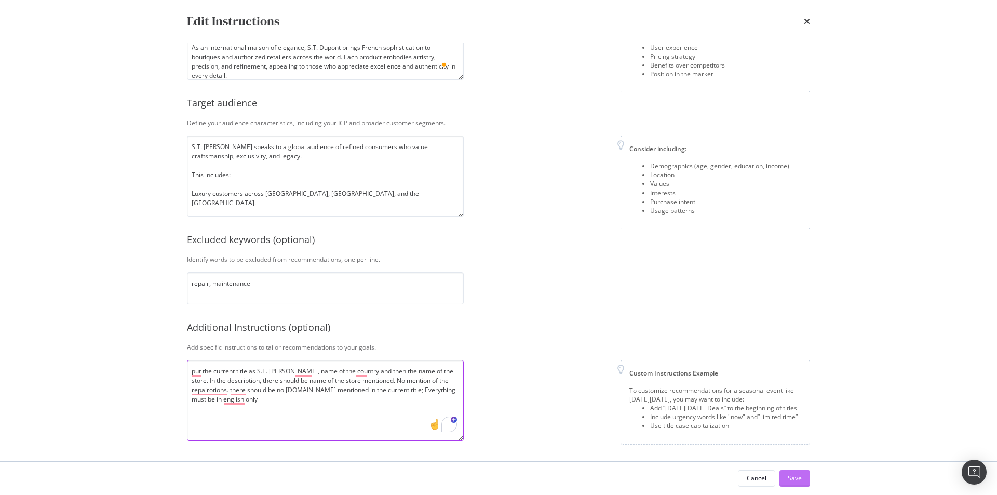
type textarea "put the current title as S.T. Dupont, name of the country and then the name of …"
click at [801, 475] on div "Save" at bounding box center [795, 478] width 14 height 9
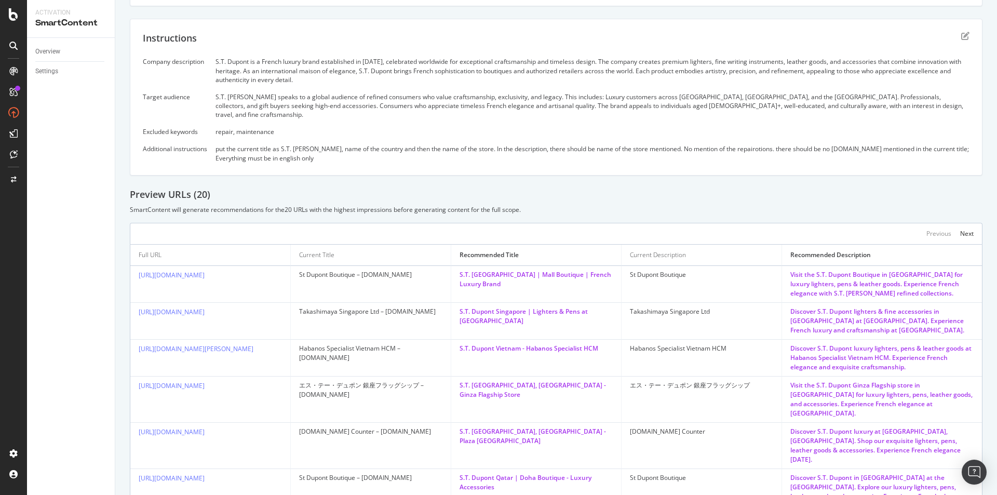
scroll to position [156, 0]
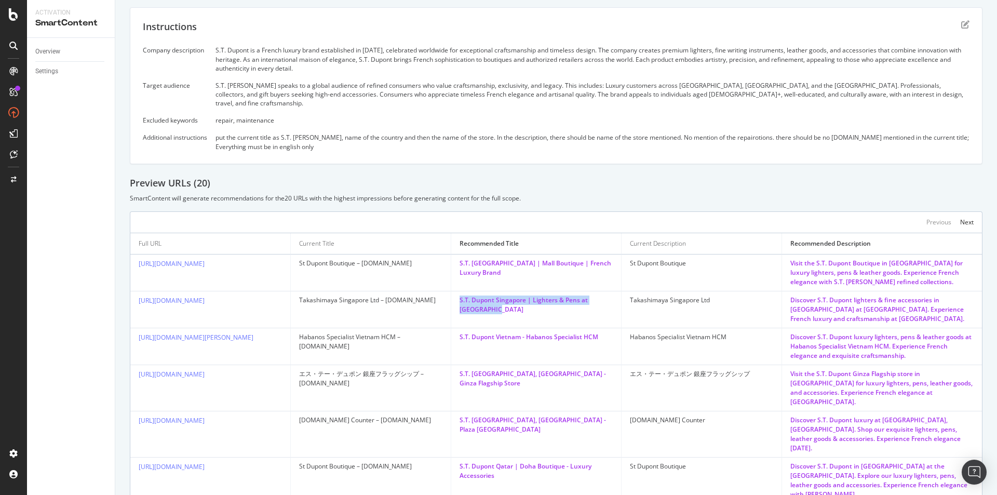
drag, startPoint x: 457, startPoint y: 293, endPoint x: 541, endPoint y: 305, distance: 84.0
click at [541, 305] on td "S.T. Dupont Singapore | Lighters & Pens at Takashimaya" at bounding box center [536, 309] width 170 height 37
drag, startPoint x: 461, startPoint y: 328, endPoint x: 610, endPoint y: 338, distance: 149.4
click at [610, 338] on td "S.T. Dupont Vietnam - Habanos Specialist HCM" at bounding box center [536, 346] width 170 height 37
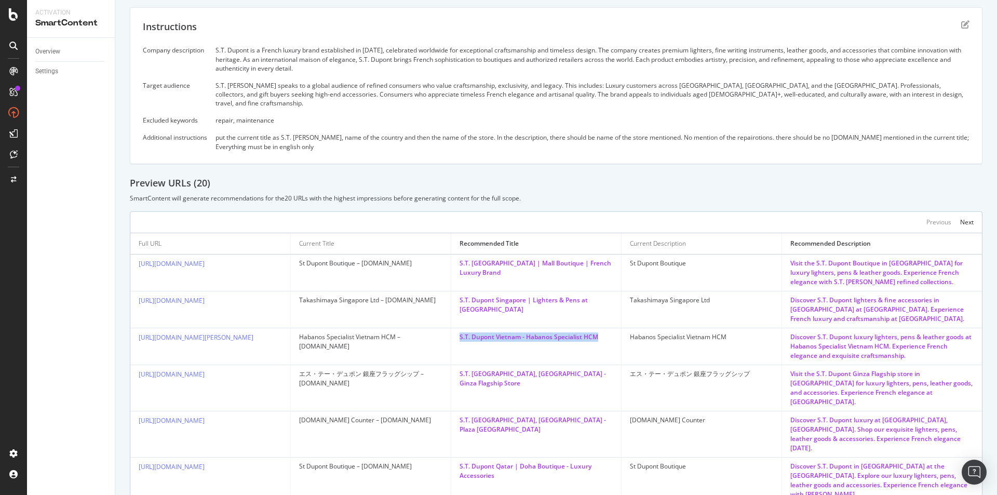
click at [590, 341] on td "S.T. Dupont Vietnam - Habanos Specialist HCM" at bounding box center [536, 346] width 170 height 37
drag, startPoint x: 464, startPoint y: 363, endPoint x: 604, endPoint y: 366, distance: 139.7
click at [604, 366] on td "S.T. Dupont, Japan - Ginza Flagship Store" at bounding box center [536, 388] width 170 height 46
click at [562, 384] on td "S.T. Dupont, Japan - Ginza Flagship Store" at bounding box center [536, 388] width 170 height 46
drag, startPoint x: 454, startPoint y: 399, endPoint x: 587, endPoint y: 397, distance: 133.5
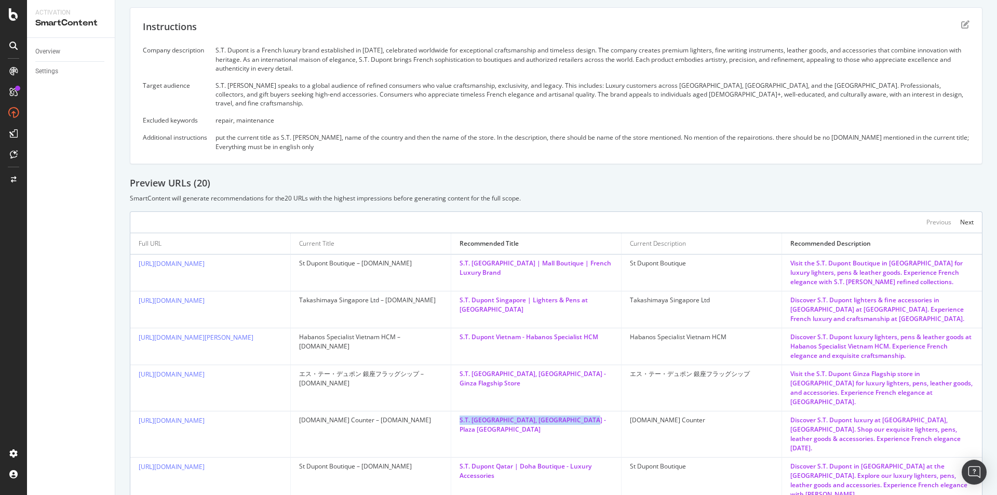
click at [587, 411] on td "S.T. Dupont, Indonesia - Plaza Indonesia" at bounding box center [536, 434] width 170 height 46
click at [587, 415] on div "S.T. Dupont, Indonesia - Plaza Indonesia" at bounding box center [536, 424] width 153 height 19
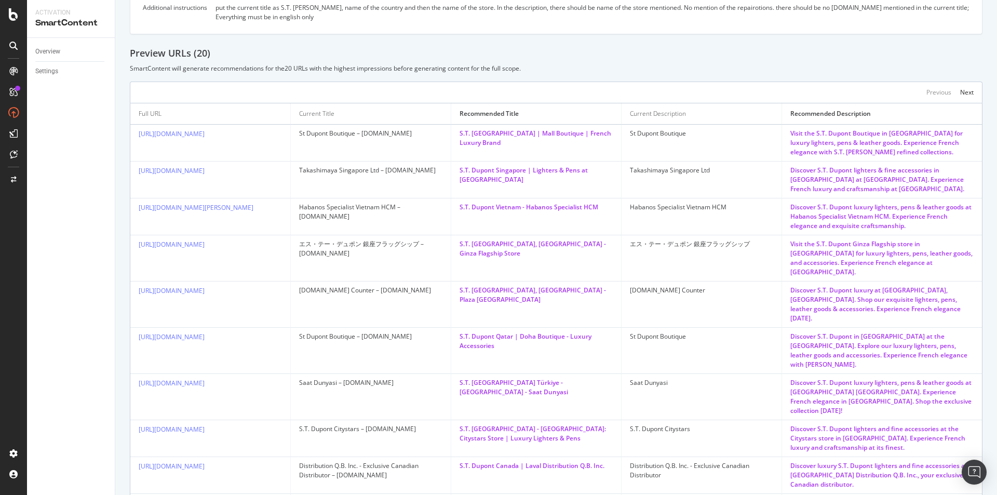
scroll to position [312, 0]
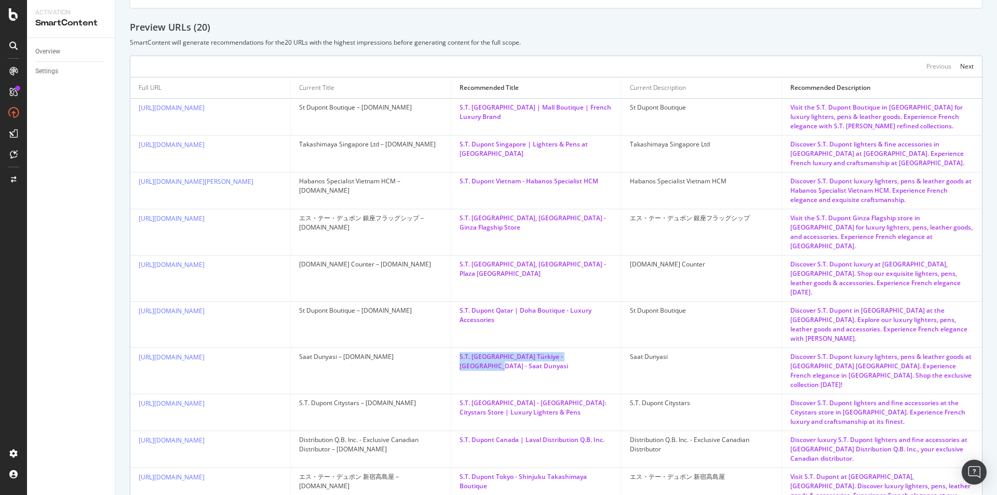
drag, startPoint x: 463, startPoint y: 319, endPoint x: 604, endPoint y: 322, distance: 140.8
click at [604, 348] on td "S.T. Dupont Türkiye - Istanbul - Saat Dunyasi" at bounding box center [536, 371] width 170 height 46
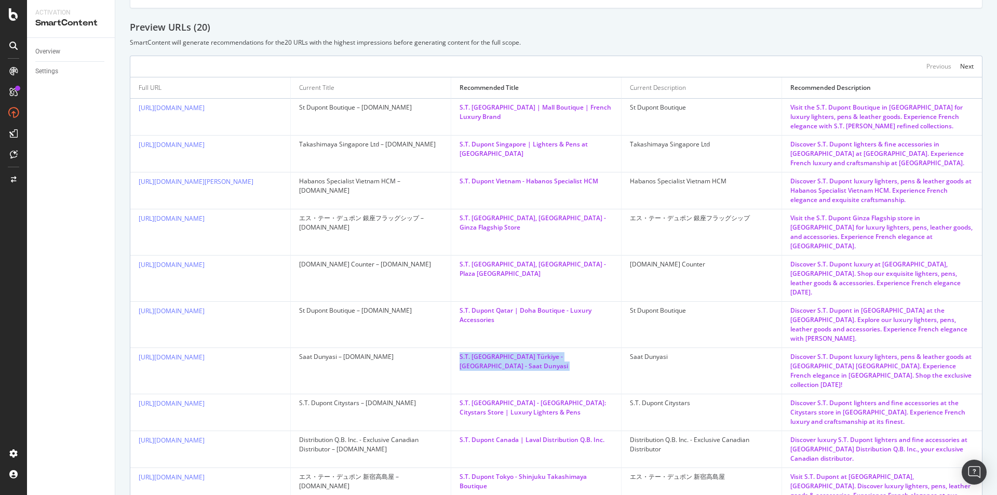
click at [509, 348] on td "S.T. Dupont Türkiye - Istanbul - Saat Dunyasi" at bounding box center [536, 371] width 170 height 46
click at [499, 348] on td "S.T. Dupont Türkiye - Istanbul - Saat Dunyasi" at bounding box center [536, 371] width 170 height 46
drag, startPoint x: 468, startPoint y: 354, endPoint x: 532, endPoint y: 373, distance: 66.2
click at [532, 394] on td "S.T. Dupont - Egypt: Citystars Store | Luxury Lighters & Pens" at bounding box center [536, 412] width 170 height 37
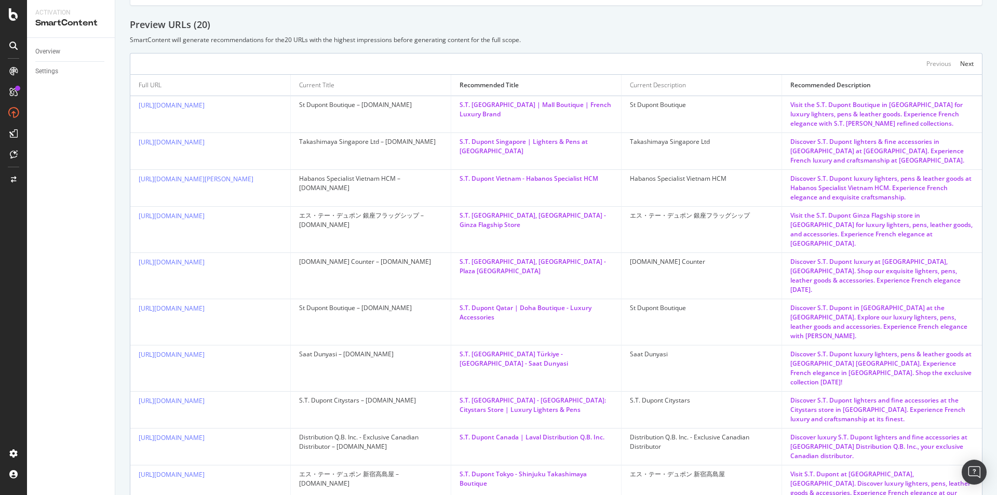
scroll to position [315, 0]
drag, startPoint x: 472, startPoint y: 391, endPoint x: 504, endPoint y: 402, distance: 34.7
click at [504, 428] on td "S.T. Dupont Canada | Laval Distribution Q.B. Inc." at bounding box center [536, 446] width 170 height 37
click at [504, 432] on div "S.T. Dupont Canada | Laval Distribution Q.B. Inc." at bounding box center [536, 436] width 153 height 9
drag, startPoint x: 456, startPoint y: 427, endPoint x: 526, endPoint y: 447, distance: 72.0
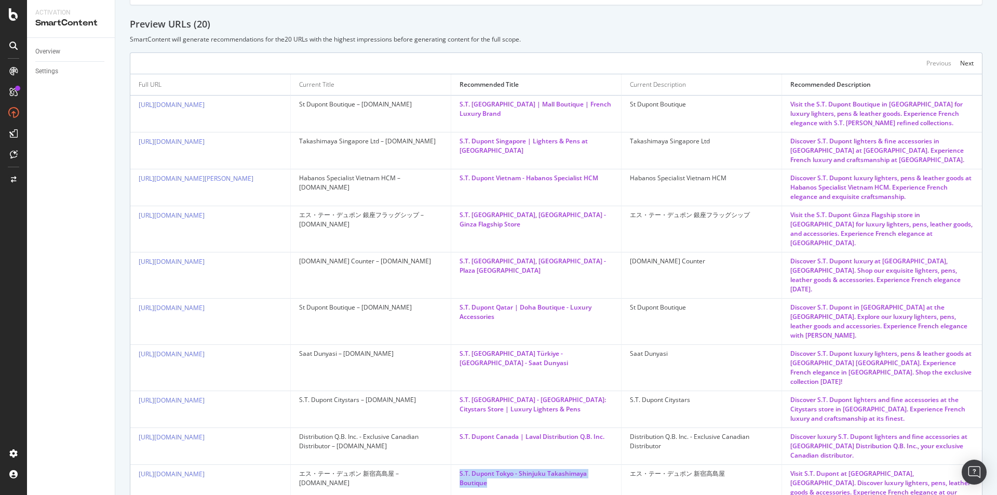
click at [526, 465] on td "S.T. Dupont Tokyo - Shinjuku Takashimaya Boutique" at bounding box center [536, 488] width 170 height 46
click at [963, 59] on div "Next" at bounding box center [967, 63] width 14 height 9
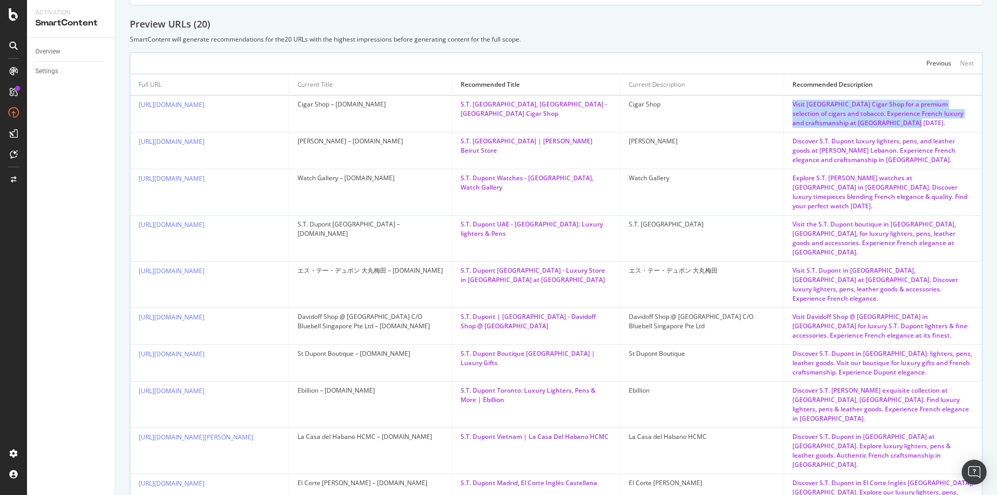
drag, startPoint x: 773, startPoint y: 90, endPoint x: 874, endPoint y: 114, distance: 103.5
click at [874, 114] on td "Visit Belgrade Cigar Shop for a premium selection of cigars and tobacco. Experi…" at bounding box center [883, 114] width 198 height 37
click at [874, 114] on div "Visit Belgrade Cigar Shop for a premium selection of cigars and tobacco. Experi…" at bounding box center [882, 114] width 181 height 28
drag, startPoint x: 849, startPoint y: 95, endPoint x: 814, endPoint y: 106, distance: 36.5
click at [814, 106] on div "Visit Belgrade Cigar Shop for a premium selection of cigars and tobacco. Experi…" at bounding box center [882, 114] width 181 height 28
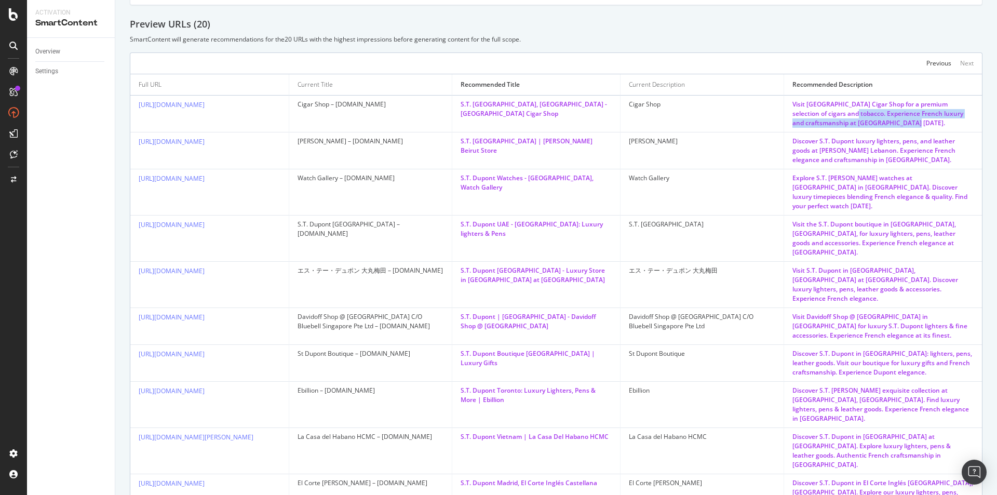
drag, startPoint x: 819, startPoint y: 105, endPoint x: 965, endPoint y: 112, distance: 145.6
click at [965, 112] on div "Visit Belgrade Cigar Shop for a premium selection of cigars and tobacco. Experi…" at bounding box center [882, 114] width 181 height 28
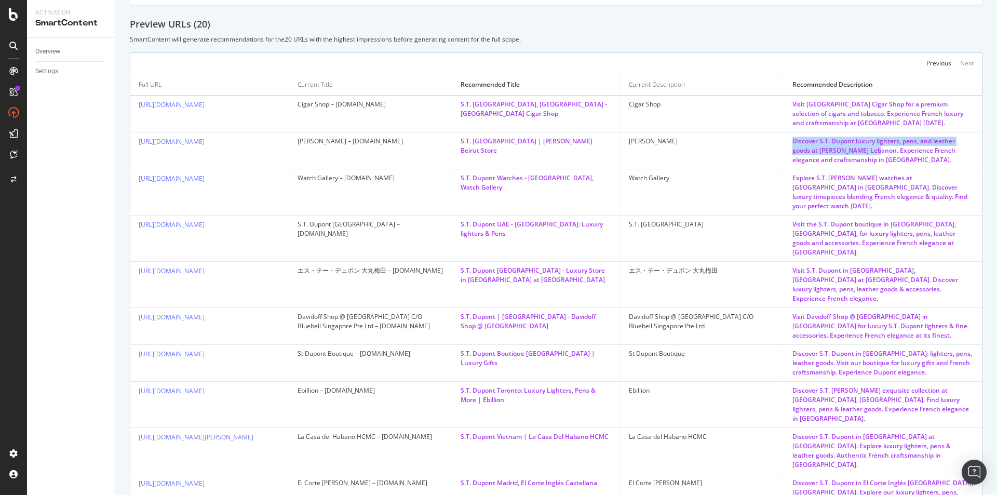
drag, startPoint x: 774, startPoint y: 127, endPoint x: 850, endPoint y: 138, distance: 76.2
click at [849, 138] on td "Discover S.T. Dupont luxury lighters, pens, and leather goods at Wadih Mrad Leb…" at bounding box center [883, 150] width 198 height 37
click at [856, 141] on div "Discover S.T. Dupont luxury lighters, pens, and leather goods at Wadih Mrad Leb…" at bounding box center [882, 151] width 181 height 28
drag, startPoint x: 856, startPoint y: 141, endPoint x: 878, endPoint y: 156, distance: 26.8
click at [878, 156] on td "Discover S.T. Dupont luxury lighters, pens, and leather goods at Wadih Mrad Leb…" at bounding box center [883, 150] width 198 height 37
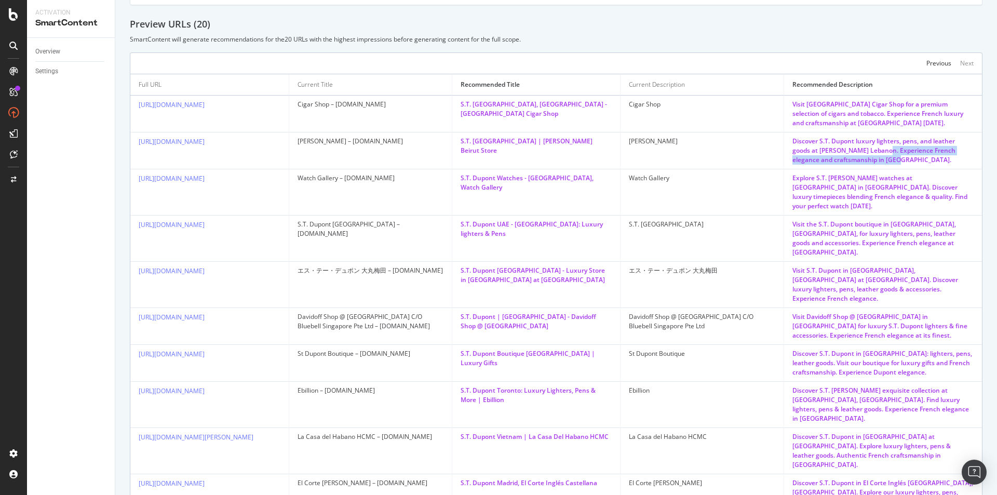
click at [875, 151] on div "Discover S.T. Dupont luxury lighters, pens, and leather goods at Wadih Mrad Leb…" at bounding box center [882, 151] width 181 height 28
drag, startPoint x: 495, startPoint y: 101, endPoint x: 576, endPoint y: 111, distance: 82.1
click at [576, 111] on td "S.T. Dupont, Serbia - Belgrade Cigar Shop" at bounding box center [536, 114] width 168 height 37
click at [576, 113] on td "S.T. Dupont, Serbia - Belgrade Cigar Shop" at bounding box center [536, 114] width 168 height 37
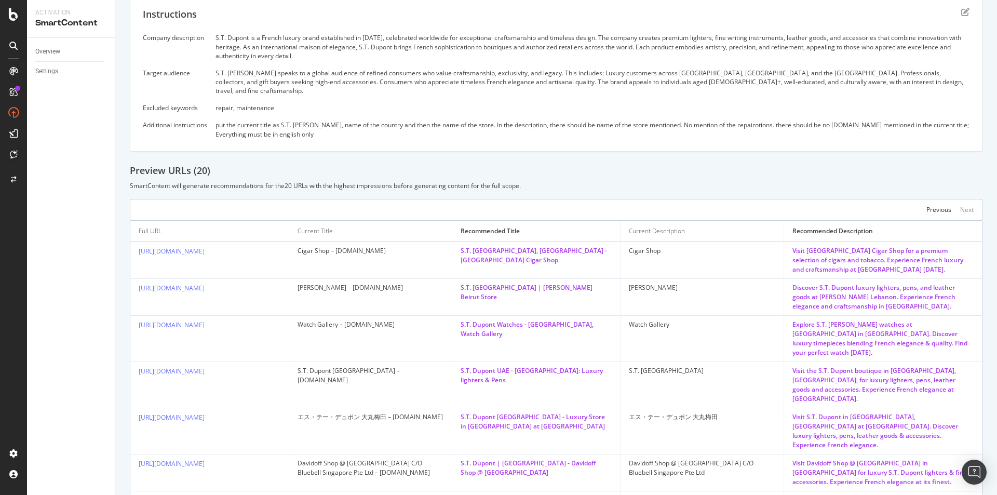
scroll to position [159, 0]
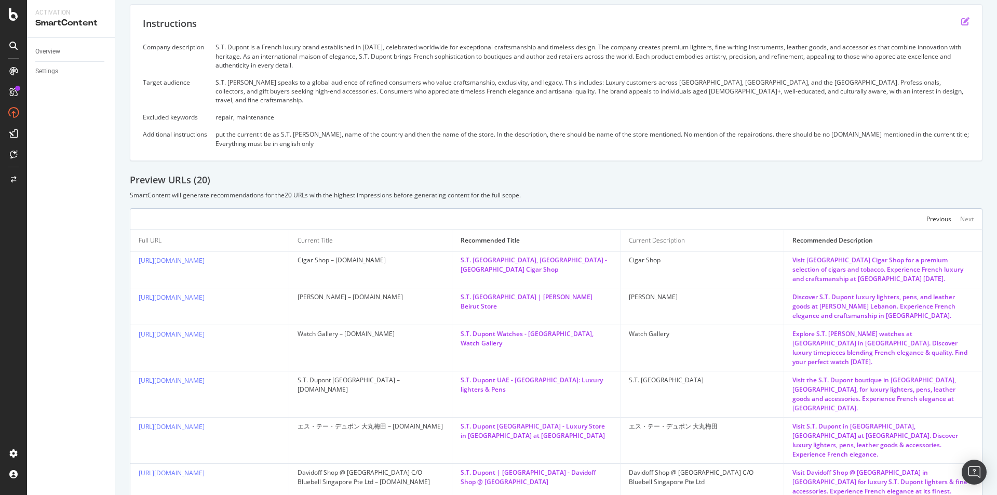
click at [961, 20] on icon "edit" at bounding box center [965, 21] width 8 height 8
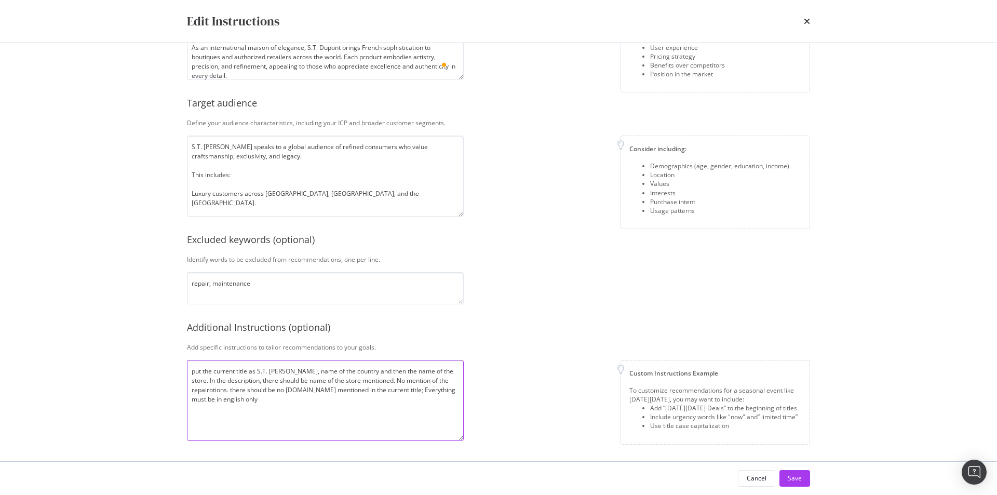
scroll to position [112, 0]
drag, startPoint x: 258, startPoint y: 369, endPoint x: 381, endPoint y: 362, distance: 123.3
click at [381, 362] on textarea "put the current title as S.T. Dupont, name of the country and then the name of …" at bounding box center [325, 400] width 277 height 81
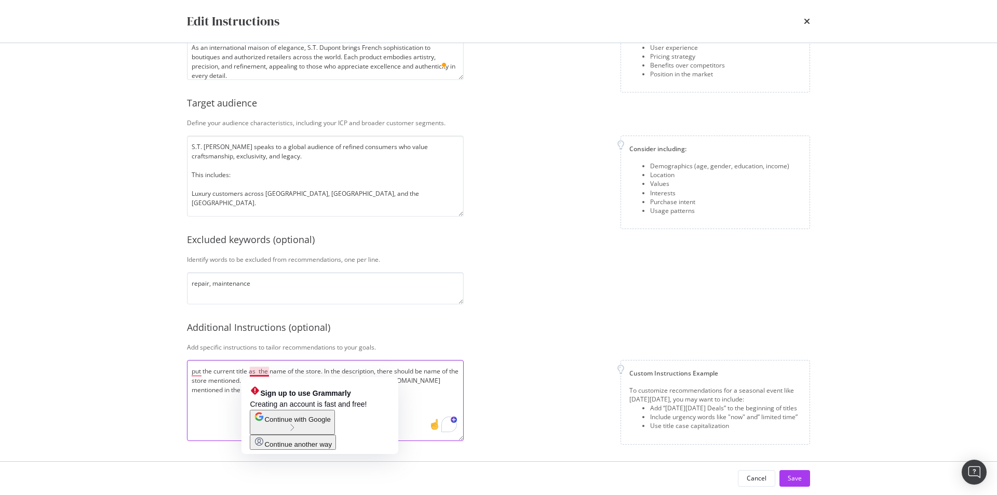
click at [269, 372] on textarea "put the current title as the name of the store. In the description, there shoul…" at bounding box center [325, 400] width 277 height 81
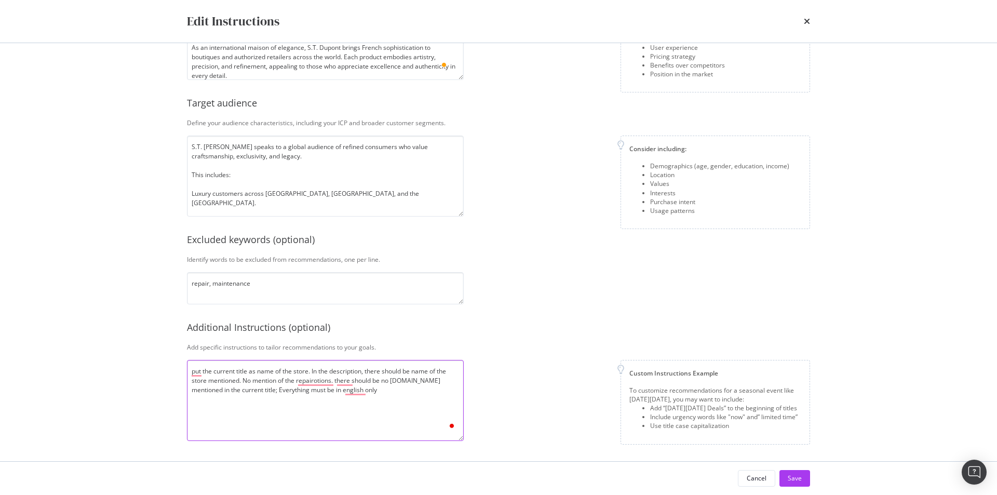
click at [308, 371] on textarea "put the current title as name of the store. In the description, there should be…" at bounding box center [325, 400] width 277 height 81
click at [330, 406] on textarea "put the current title as name of the store and then S.T. [PERSON_NAME], also me…" at bounding box center [325, 400] width 277 height 81
type textarea "put the current title as name of the store and then S.T. [PERSON_NAME], also me…"
click at [803, 479] on button "Save" at bounding box center [794, 478] width 31 height 17
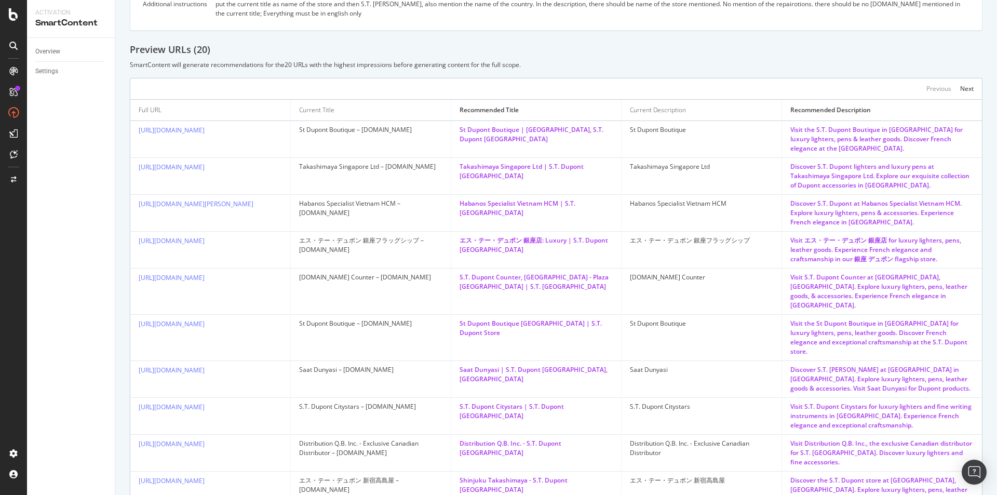
scroll to position [315, 0]
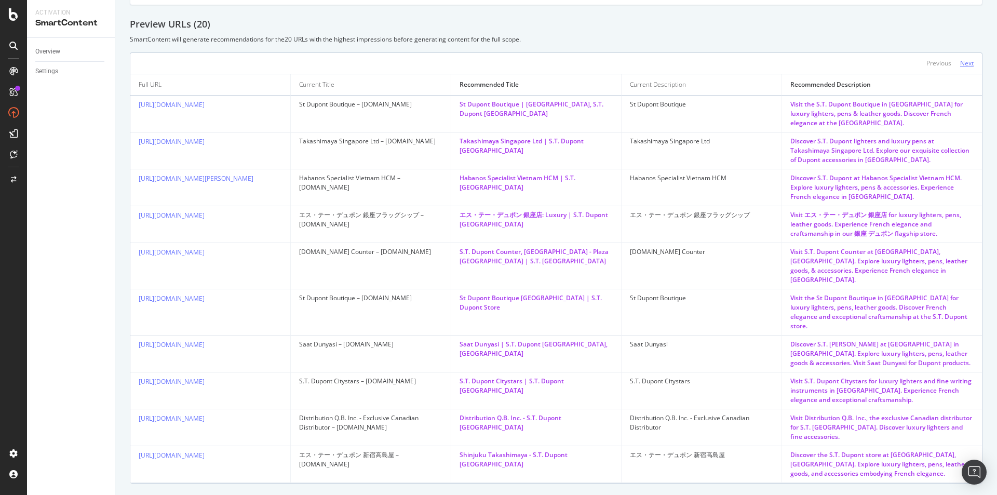
click at [960, 59] on div "Next" at bounding box center [967, 63] width 14 height 9
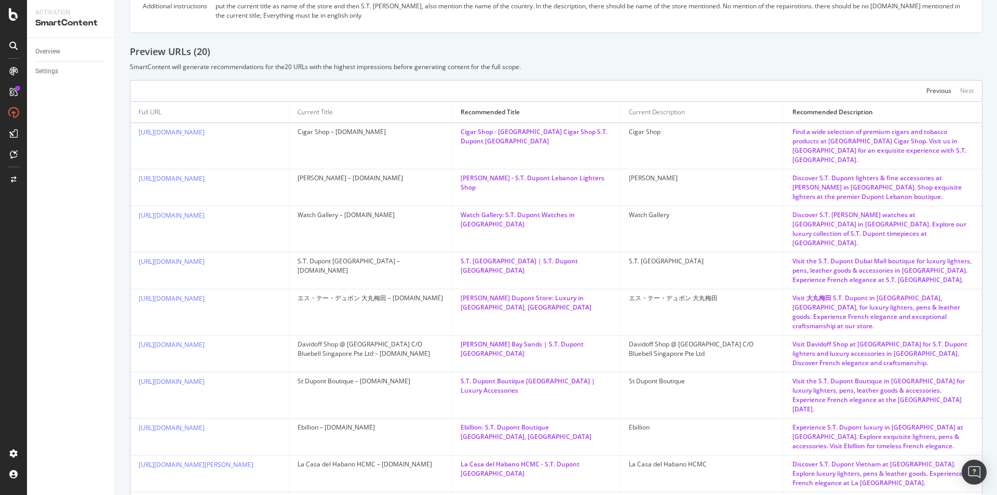
scroll to position [263, 0]
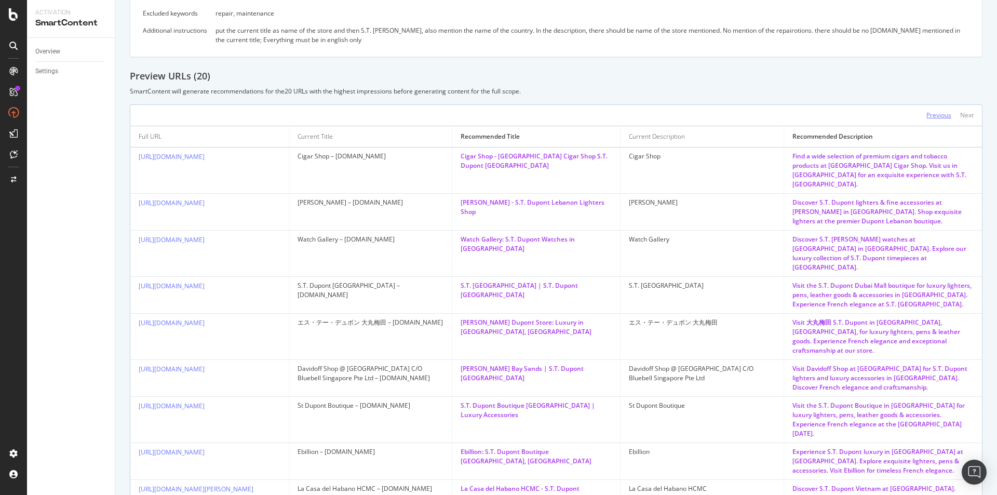
click at [926, 111] on div "Previous" at bounding box center [938, 115] width 25 height 9
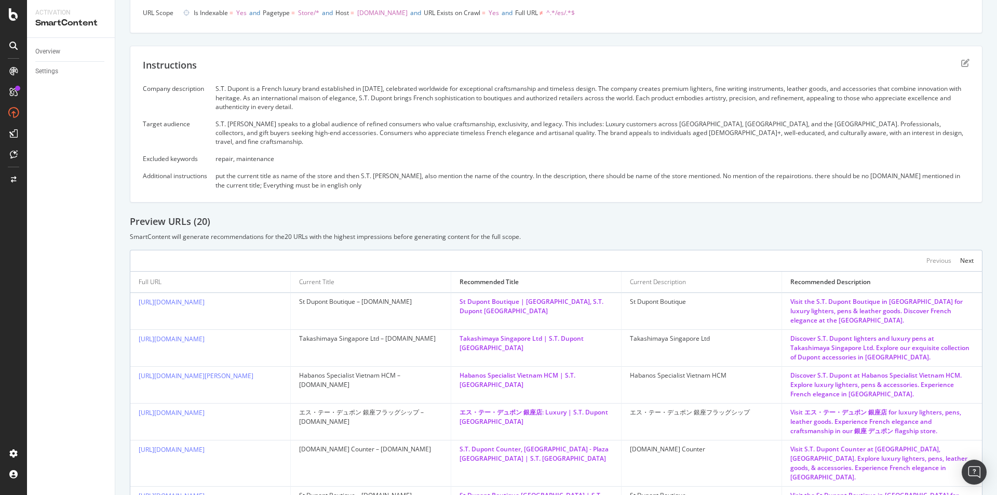
scroll to position [107, 0]
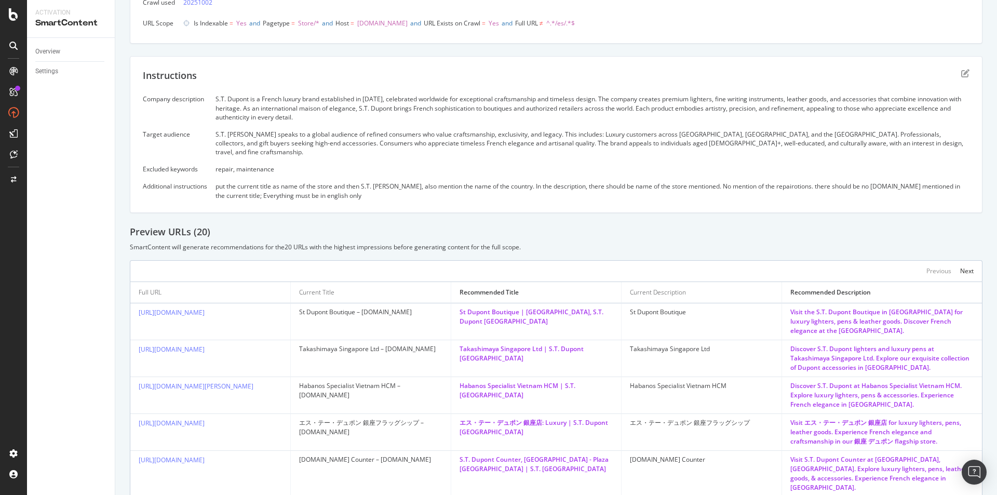
click at [958, 67] on div "Instructions Company description S.T. Dupont is a French luxury brand establish…" at bounding box center [556, 134] width 853 height 157
click at [961, 72] on icon "edit" at bounding box center [965, 73] width 8 height 8
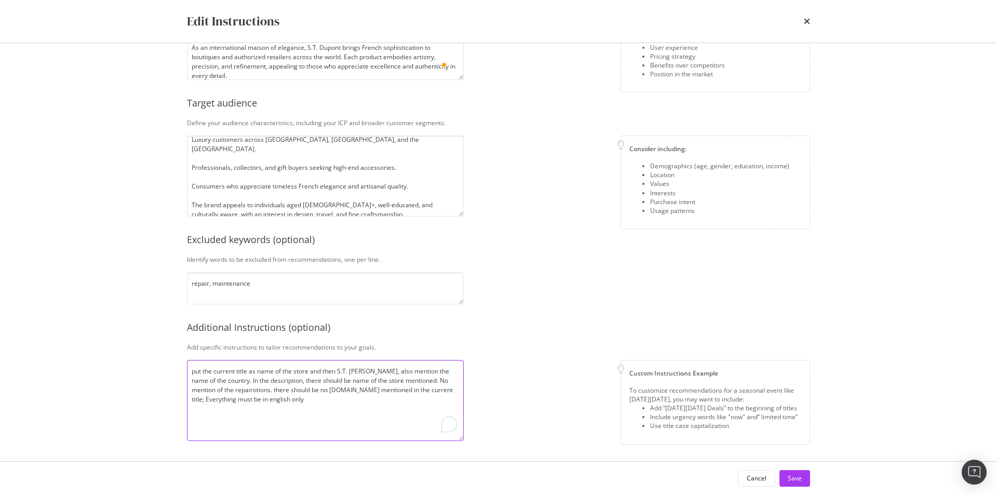
scroll to position [112, 0]
drag, startPoint x: 221, startPoint y: 400, endPoint x: 179, endPoint y: 405, distance: 42.8
click at [179, 405] on div "Company description Explain your company’s unique value proposition in detail. …" at bounding box center [498, 252] width 665 height 418
drag, startPoint x: 336, startPoint y: 371, endPoint x: 325, endPoint y: 371, distance: 11.4
click at [325, 371] on textarea "put the current title as name of the store and then S.T. Dupont, also mention t…" at bounding box center [325, 400] width 277 height 81
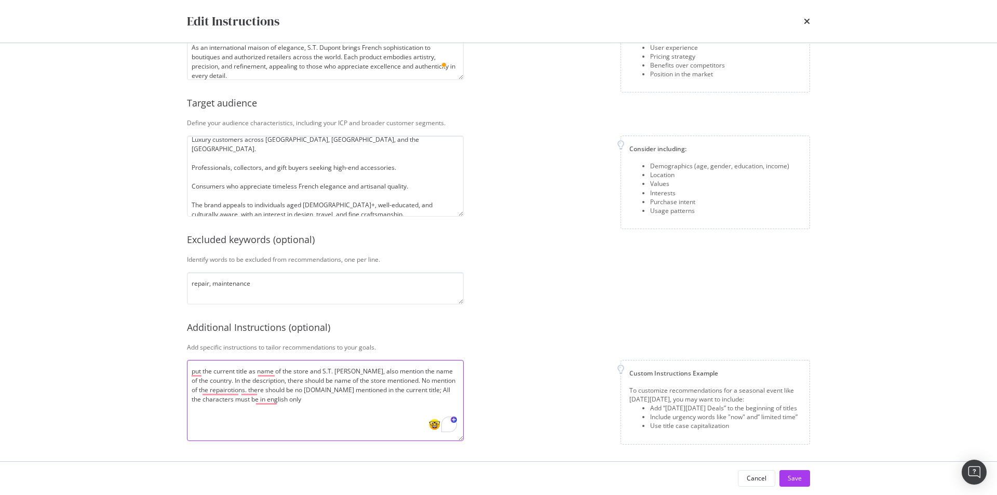
click at [187, 372] on textarea "put the current title as name of the store and S.T. Dupont, also mention the na…" at bounding box center [325, 400] width 277 height 81
click at [213, 380] on textarea "put the current title as name of the store and S.T. Dupont, also mention the na…" at bounding box center [325, 400] width 277 height 81
click at [202, 370] on textarea "put the current title as name of the store and S.T. Dupont, also mention the na…" at bounding box center [325, 400] width 277 height 81
drag, startPoint x: 215, startPoint y: 379, endPoint x: 323, endPoint y: 385, distance: 108.2
click at [323, 385] on textarea "put the current title as name of the store and S.T. Dupont, also mention the na…" at bounding box center [325, 400] width 277 height 81
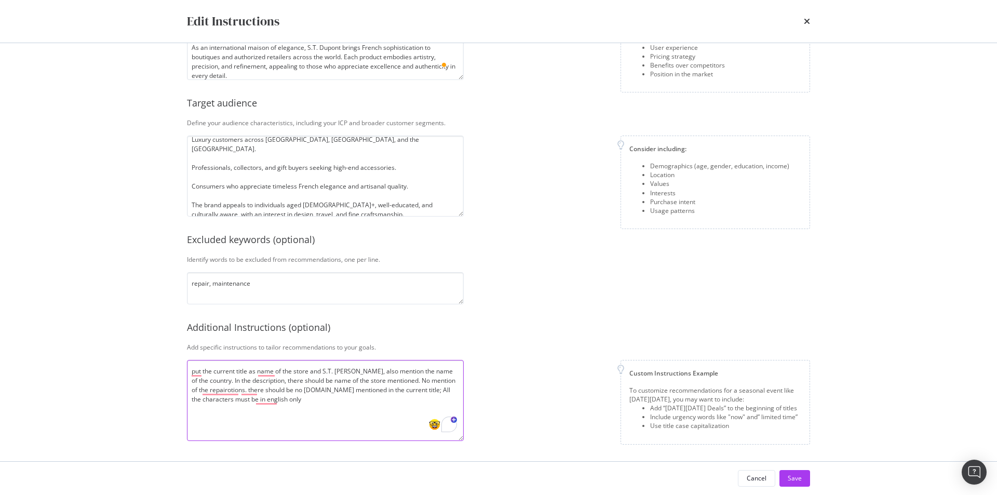
click at [323, 385] on textarea "put the current title as name of the store and S.T. Dupont, also mention the na…" at bounding box center [325, 400] width 277 height 81
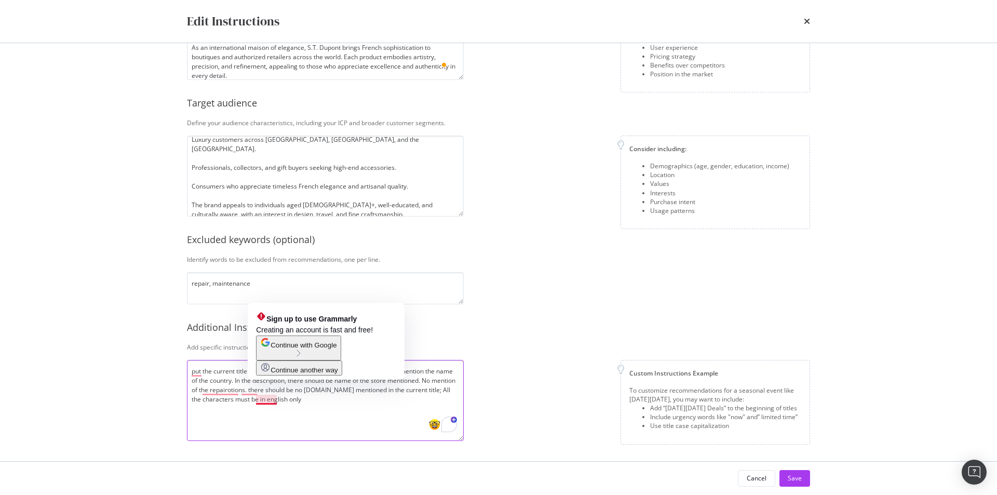
click at [318, 412] on textarea "put the current title as name of the store and S.T. Dupont, also mention the na…" at bounding box center [325, 400] width 277 height 81
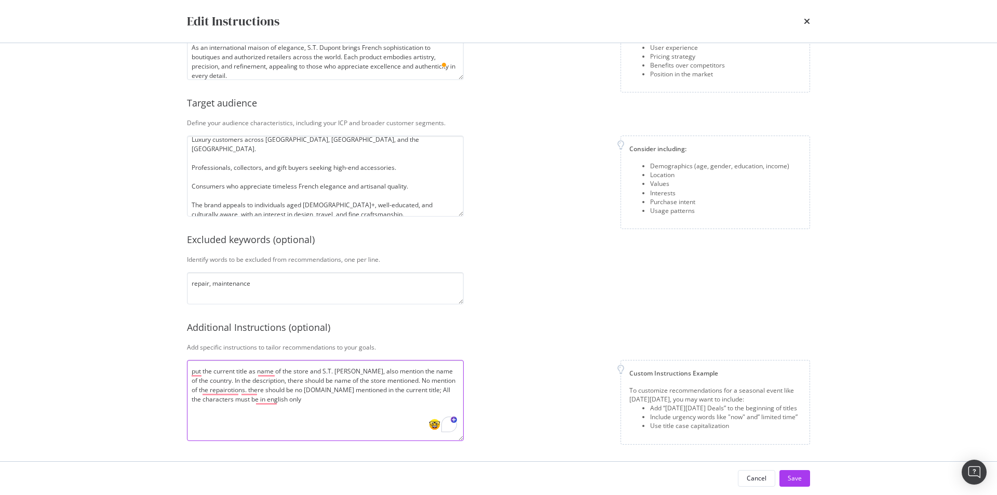
drag, startPoint x: 325, startPoint y: 372, endPoint x: 312, endPoint y: 371, distance: 12.5
click at [312, 371] on textarea "put the current title as name of the store and S.T. Dupont, also mention the na…" at bounding box center [325, 400] width 277 height 81
click at [213, 382] on textarea "put the current title as name of the store, S.T. Dupont, also mention the name …" at bounding box center [325, 400] width 277 height 81
click at [364, 404] on textarea "put the current title as name of the store, S.T. Dupont, also mention the name …" at bounding box center [325, 400] width 277 height 81
type textarea "put the current title as name of the store, S.T. Dupont, also mention the name …"
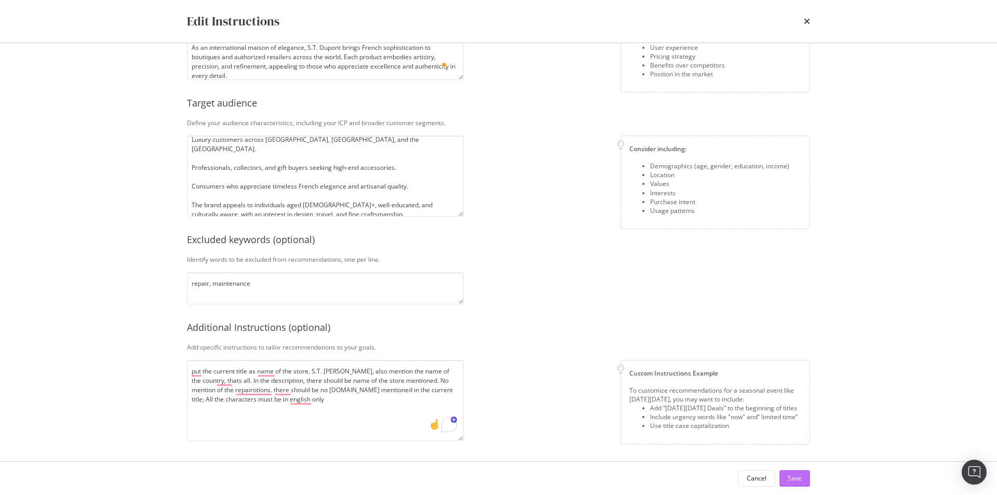
click at [801, 478] on div "Save" at bounding box center [795, 478] width 14 height 9
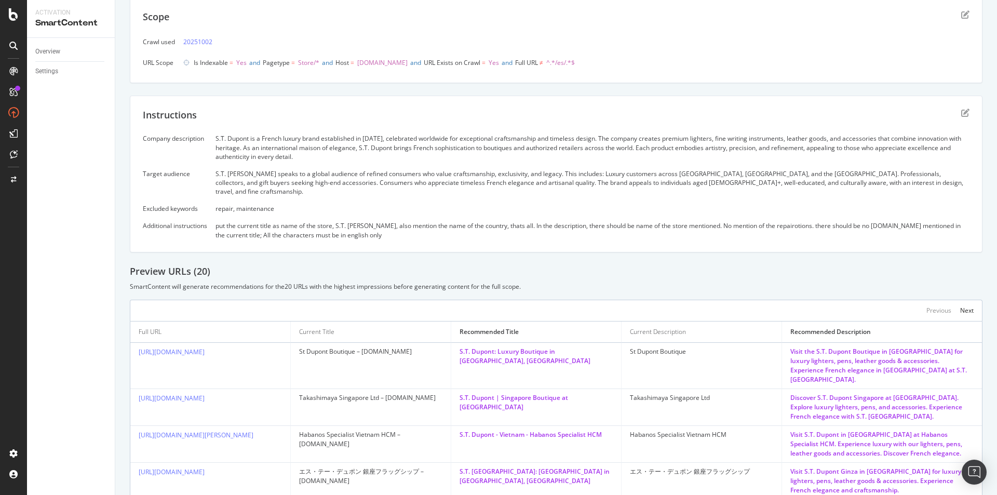
scroll to position [0, 0]
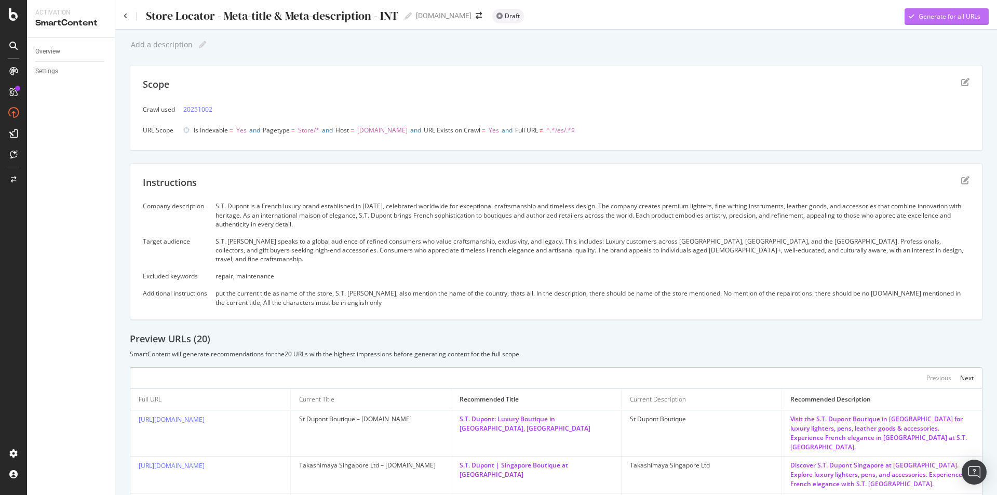
click at [921, 21] on div "Generate for all URLs" at bounding box center [950, 16] width 62 height 9
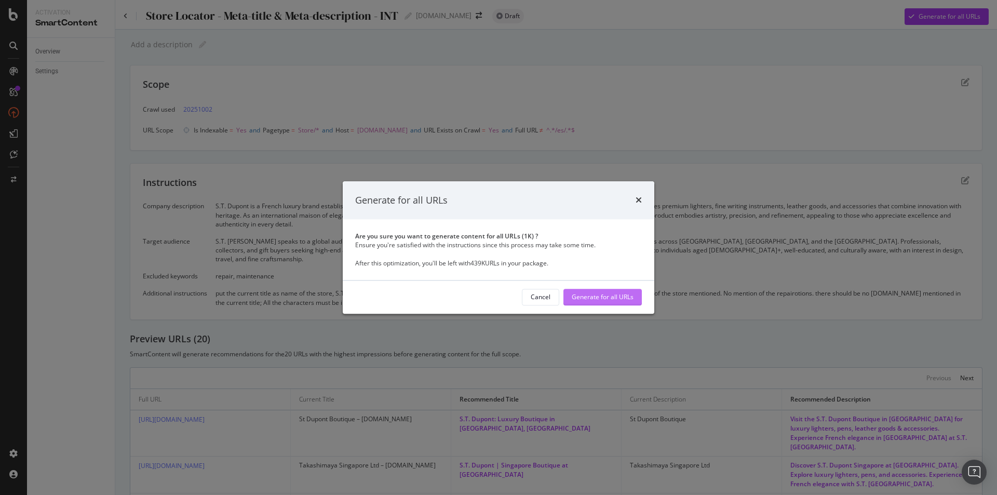
click at [588, 302] on div "Generate for all URLs" at bounding box center [603, 297] width 62 height 16
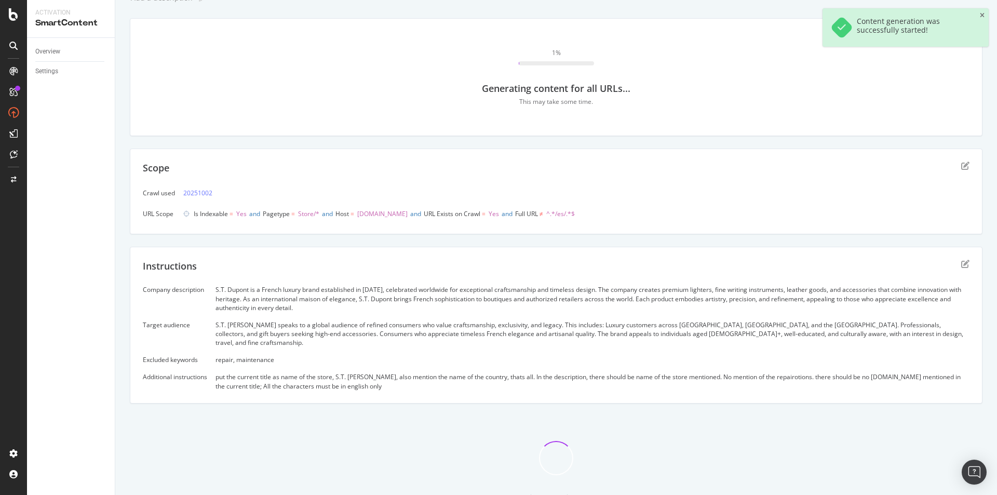
scroll to position [105, 0]
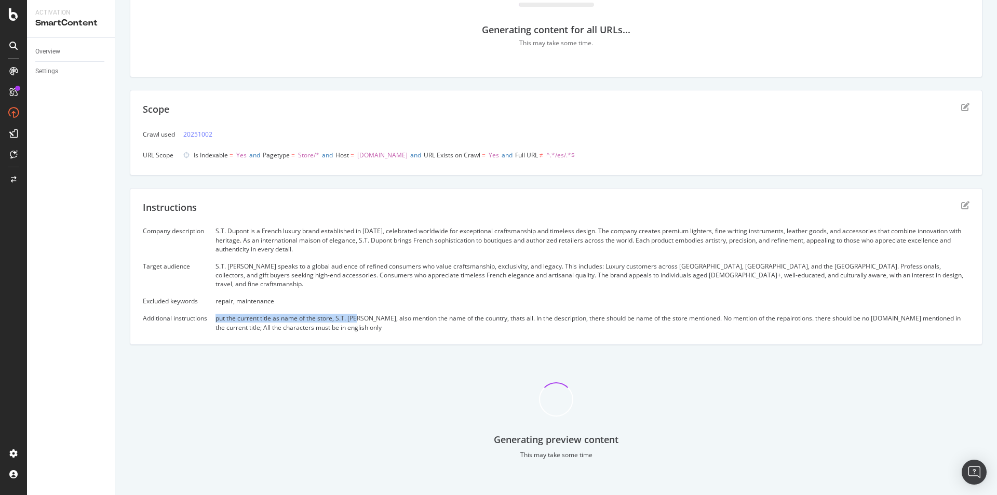
drag, startPoint x: 216, startPoint y: 306, endPoint x: 361, endPoint y: 308, distance: 144.9
click at [361, 308] on div "Company description S.T. Dupont is a French luxury brand established in 1872, c…" at bounding box center [556, 278] width 827 height 105
click at [361, 314] on div "put the current title as name of the store, S.T. Dupont, also mention the name …" at bounding box center [592, 323] width 754 height 18
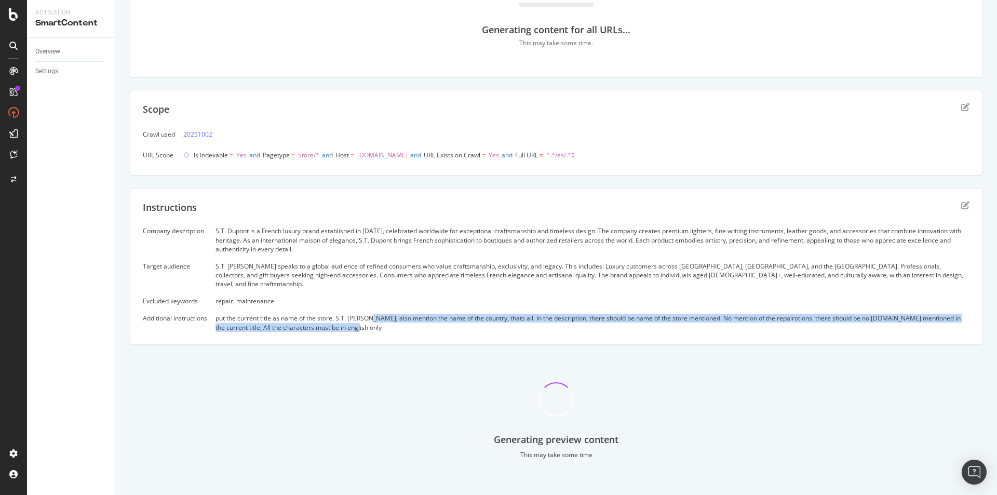
drag, startPoint x: 373, startPoint y: 308, endPoint x: 416, endPoint y: 322, distance: 44.7
click at [416, 322] on div "put the current title as name of the store, S.T. Dupont, also mention the name …" at bounding box center [592, 323] width 754 height 18
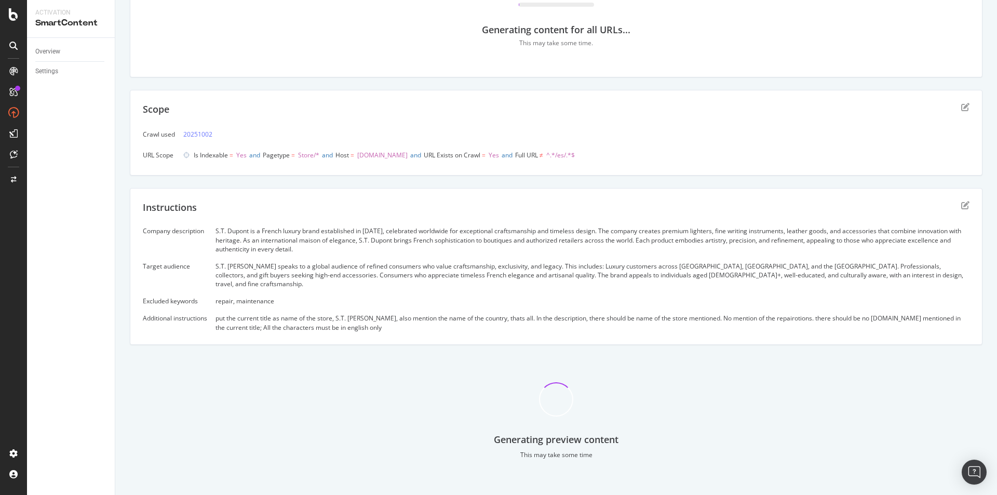
click at [213, 308] on div "Company description S.T. Dupont is a French luxury brand established in 1872, c…" at bounding box center [556, 278] width 827 height 105
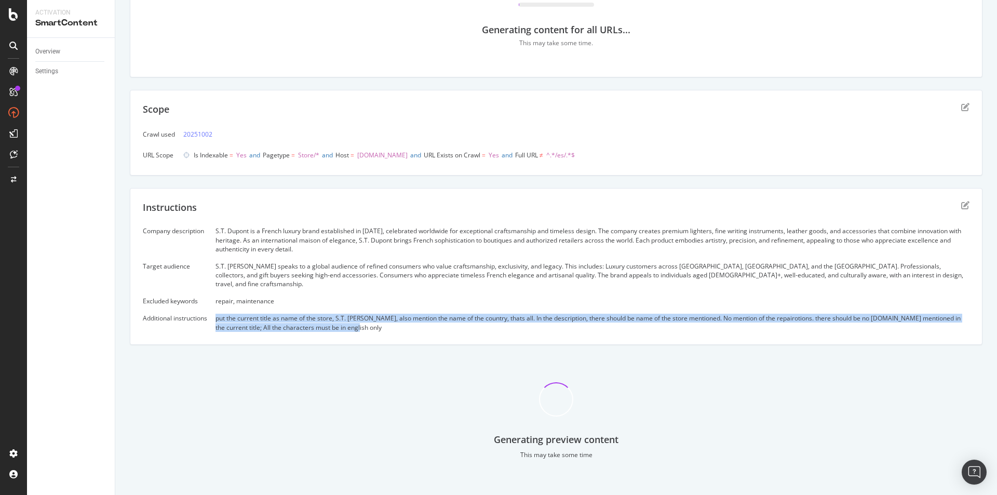
drag, startPoint x: 214, startPoint y: 307, endPoint x: 381, endPoint y: 329, distance: 168.2
click at [381, 329] on div "Instructions Company description S.T. Dupont is a French luxury brand establish…" at bounding box center [556, 266] width 853 height 157
click at [382, 314] on div "put the current title as name of the store, S.T. Dupont, also mention the name …" at bounding box center [592, 323] width 754 height 18
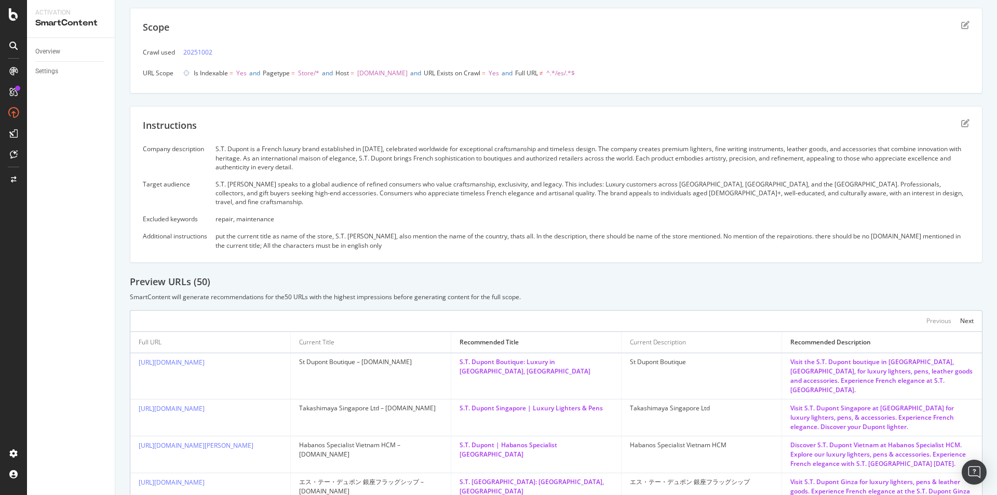
scroll to position [156, 0]
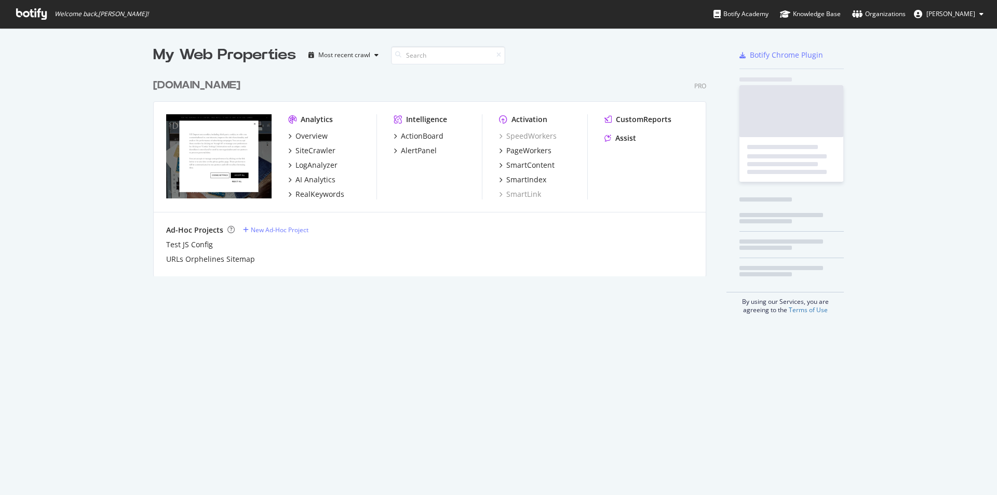
scroll to position [487, 981]
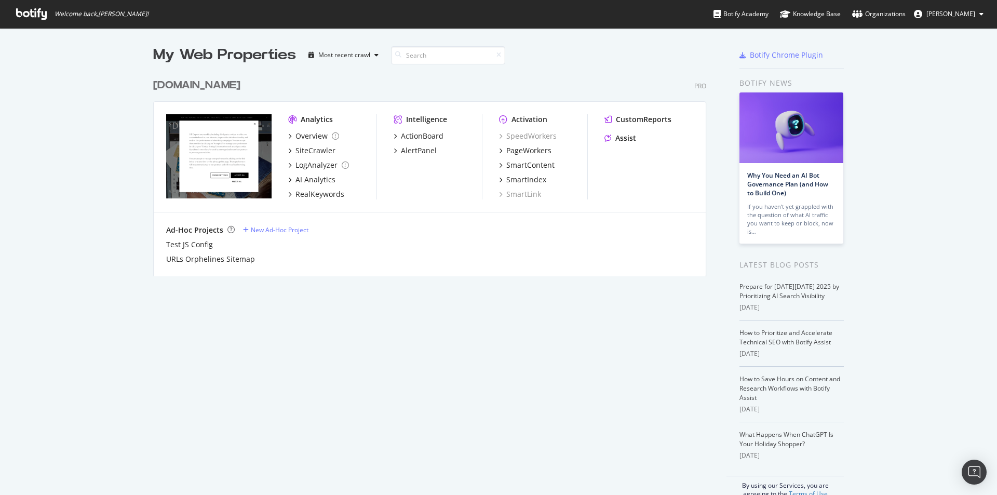
click at [23, 17] on icon at bounding box center [31, 13] width 31 height 11
click at [37, 10] on icon at bounding box center [31, 13] width 31 height 11
click at [308, 151] on div "SiteCrawler" at bounding box center [315, 150] width 40 height 10
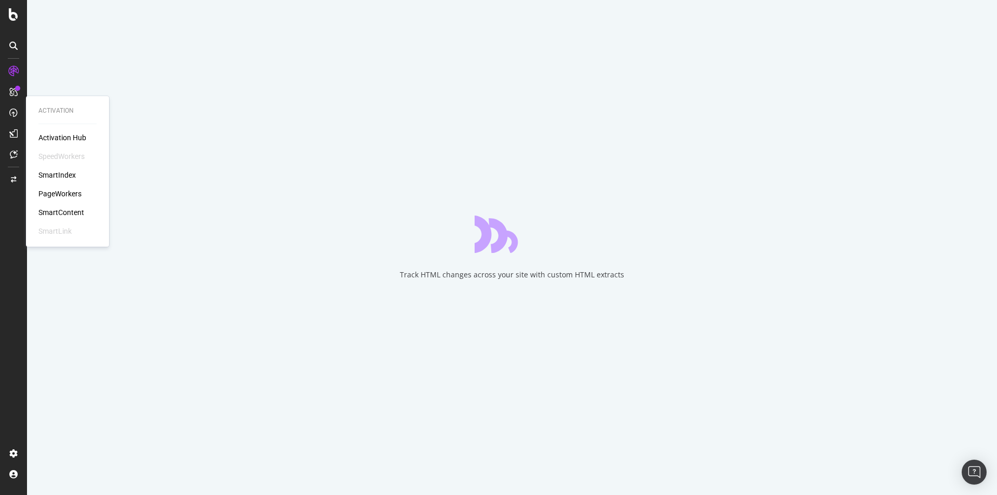
click at [61, 214] on div "SmartContent" at bounding box center [61, 212] width 46 height 10
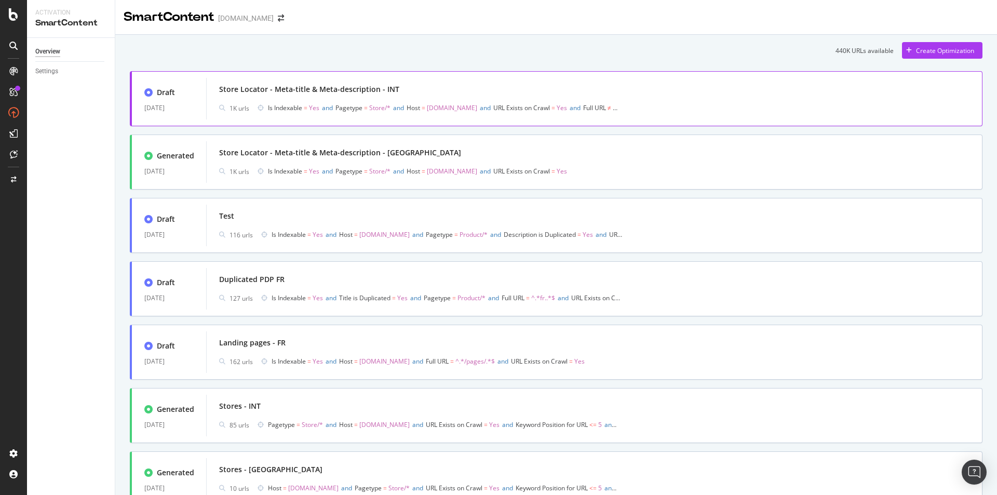
click at [467, 90] on div "Store Locator - Meta-title & Meta-description - INT" at bounding box center [594, 89] width 750 height 15
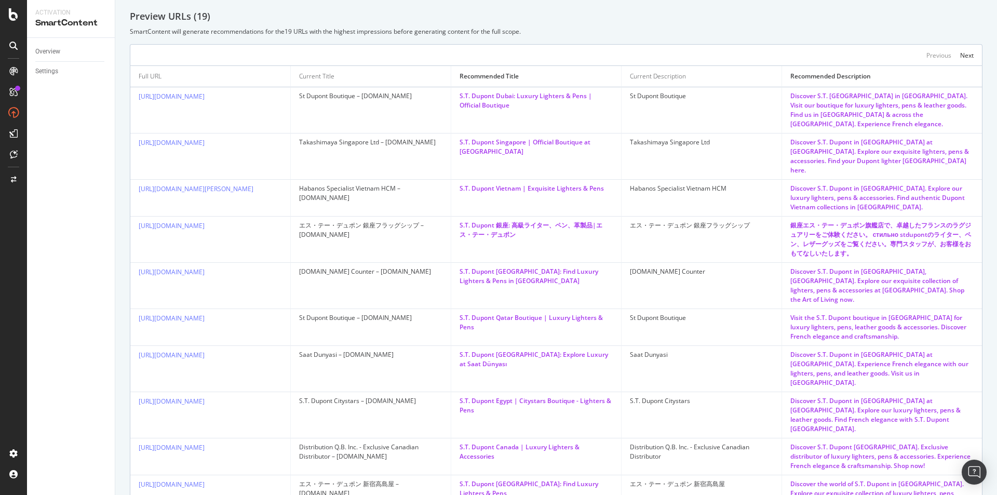
scroll to position [315, 0]
click at [963, 49] on div "Next" at bounding box center [967, 53] width 14 height 9
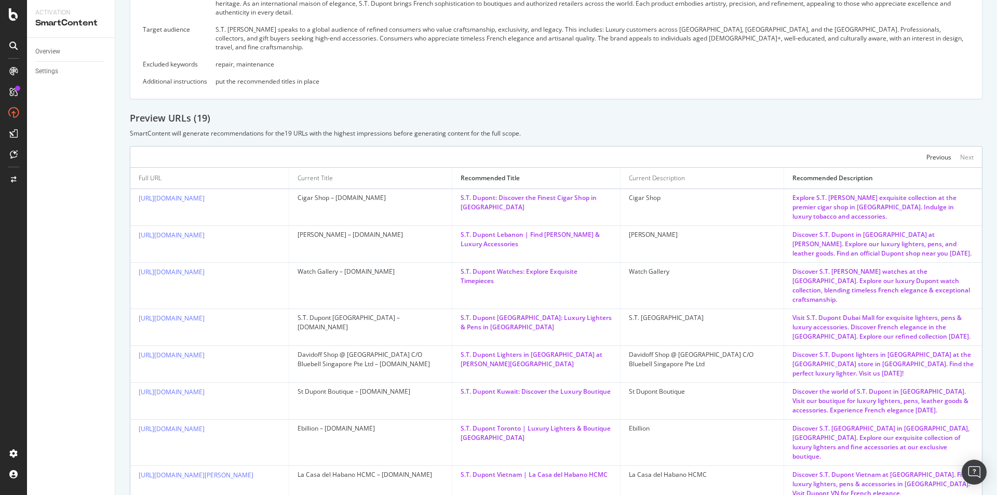
scroll to position [106, 0]
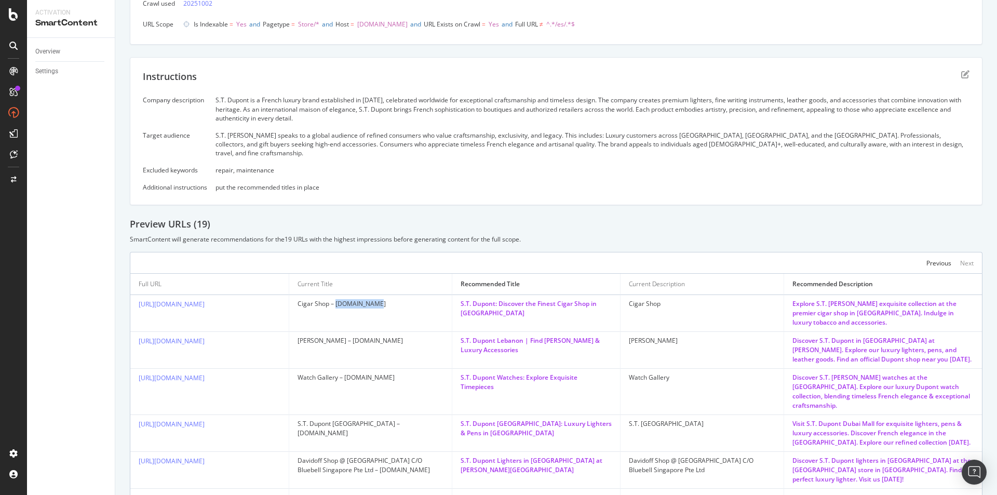
drag, startPoint x: 336, startPoint y: 295, endPoint x: 393, endPoint y: 289, distance: 56.9
click at [393, 295] on td "Cigar Shop – [DOMAIN_NAME]" at bounding box center [370, 313] width 163 height 37
copy div "stdupont.com"
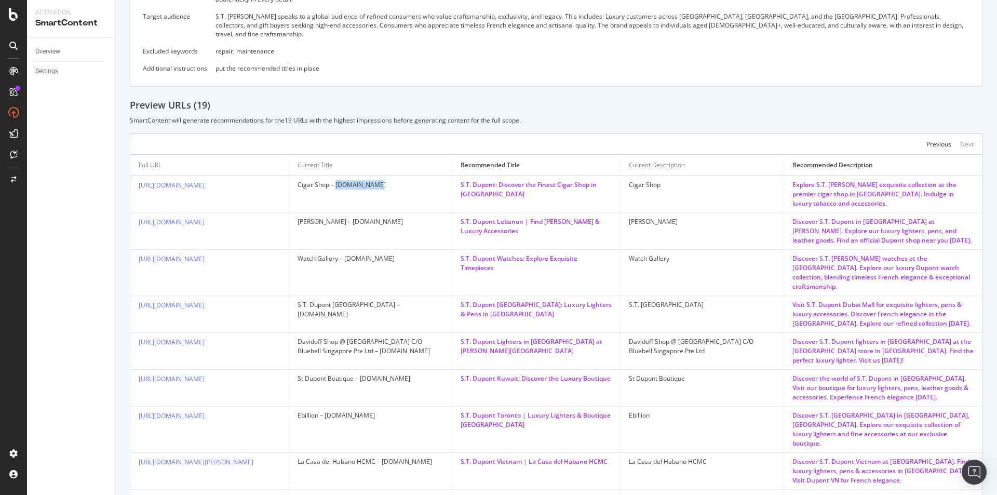
scroll to position [262, 0]
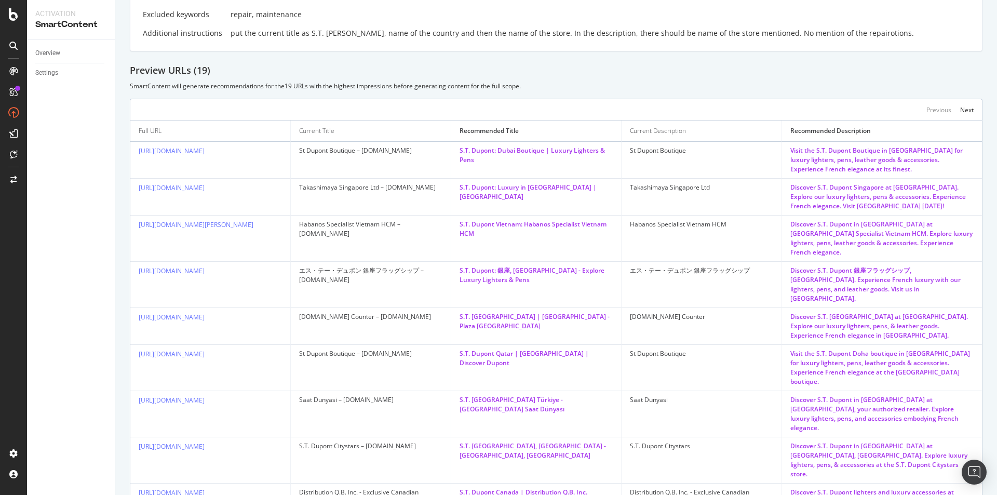
scroll to position [327, 0]
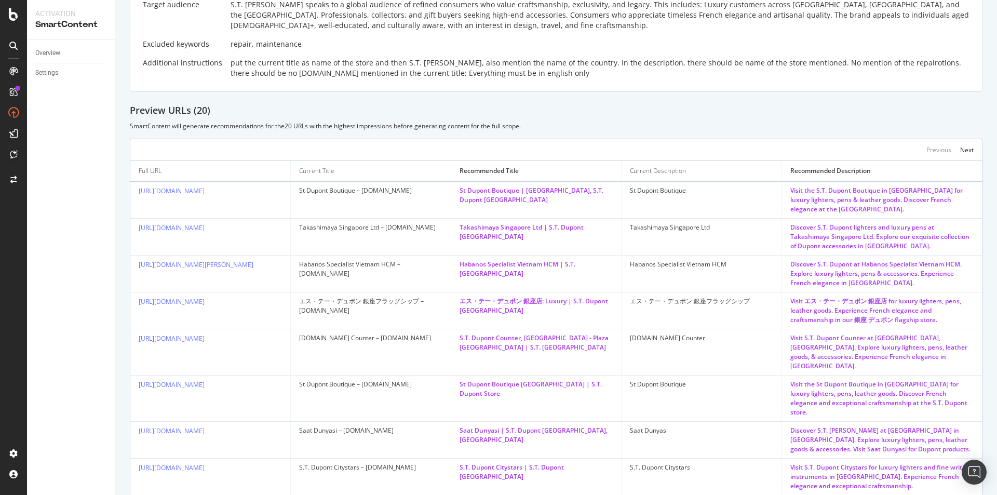
scroll to position [233, 0]
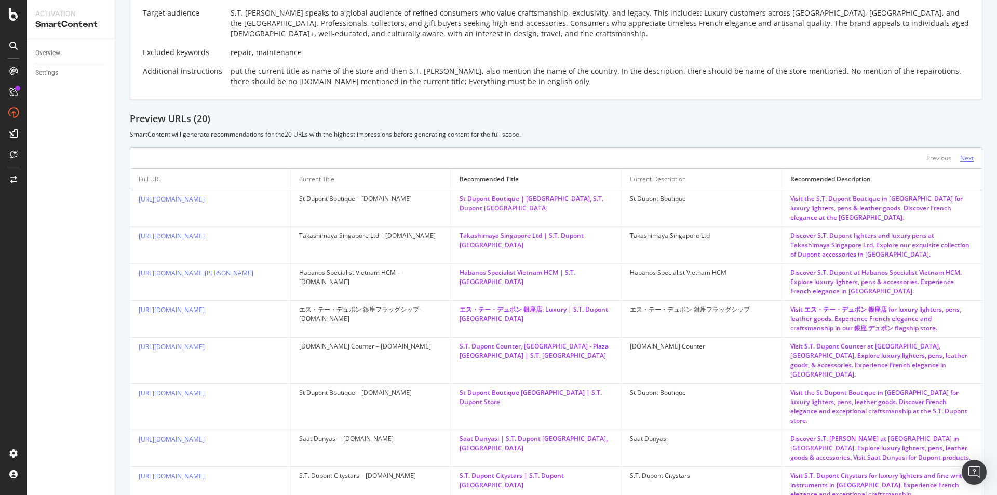
click at [963, 155] on div "Next" at bounding box center [967, 158] width 14 height 9
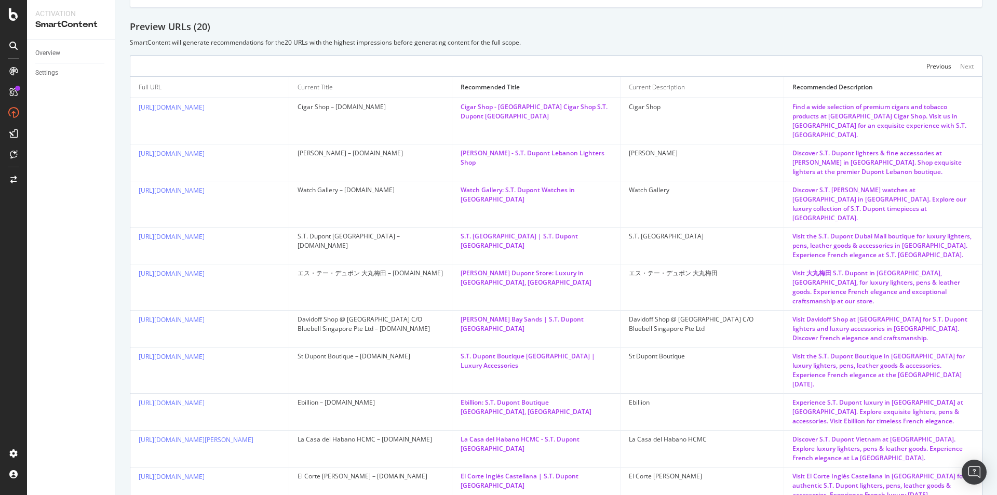
scroll to position [337, 0]
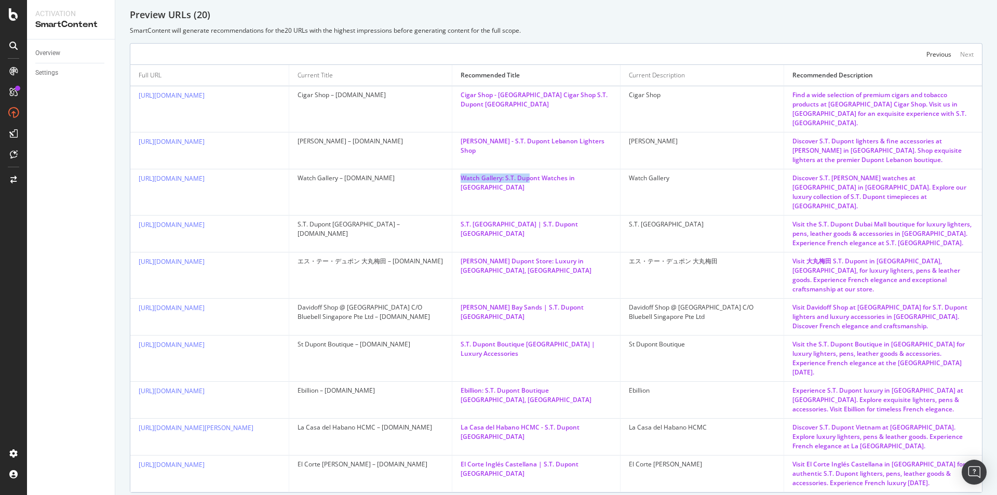
drag, startPoint x: 454, startPoint y: 166, endPoint x: 530, endPoint y: 173, distance: 76.1
click at [530, 173] on td "Watch Gallery: S.T. Dupont Watches in [GEOGRAPHIC_DATA]" at bounding box center [536, 192] width 168 height 46
click at [530, 173] on div "Watch Gallery: S.T. Dupont Watches in [GEOGRAPHIC_DATA]" at bounding box center [536, 182] width 151 height 19
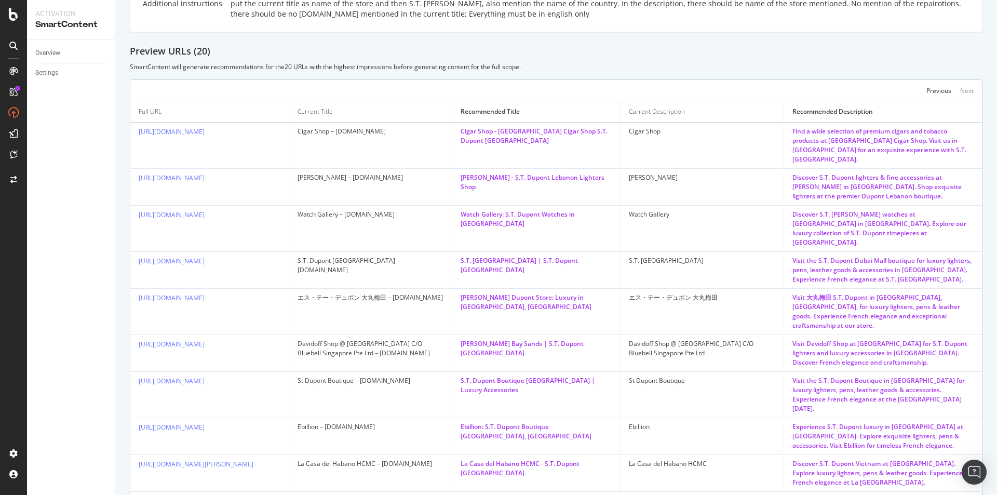
scroll to position [285, 0]
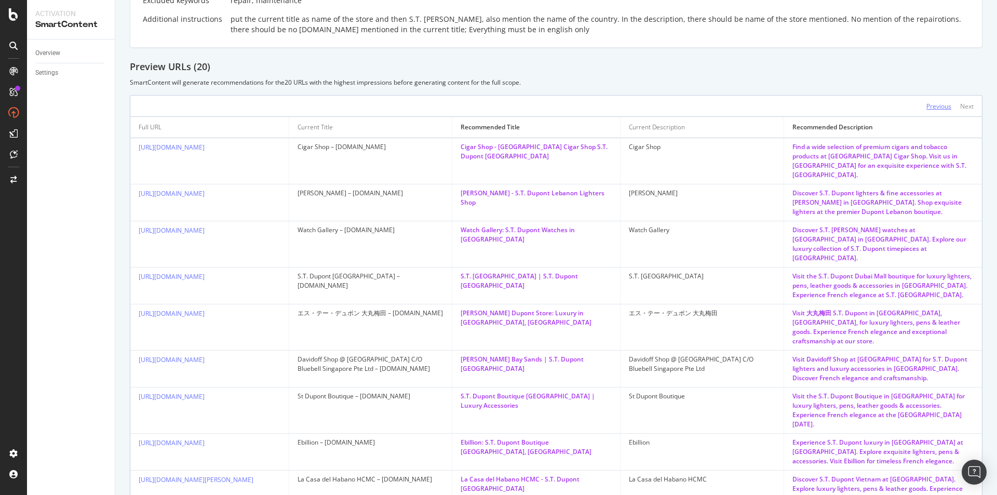
click at [933, 111] on div "Previous" at bounding box center [938, 105] width 25 height 11
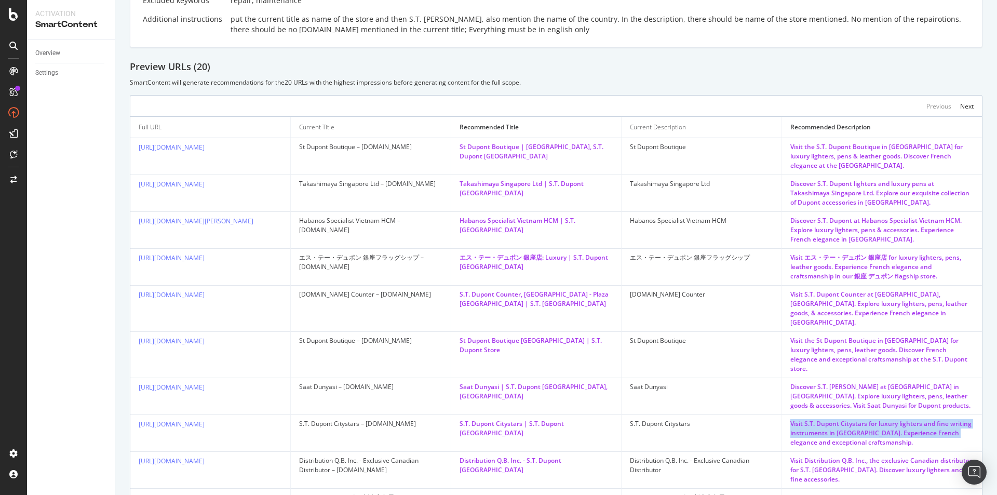
drag, startPoint x: 780, startPoint y: 403, endPoint x: 948, endPoint y: 411, distance: 167.9
click at [947, 415] on td "Visit S.T. Dupont Citystars for luxury lighters and fine writing instruments in…" at bounding box center [882, 433] width 200 height 37
click at [952, 419] on div "Visit S.T. Dupont Citystars for luxury lighters and fine writing instruments in…" at bounding box center [881, 433] width 183 height 28
drag, startPoint x: 845, startPoint y: 415, endPoint x: 963, endPoint y: 420, distance: 118.0
click at [963, 420] on div "Visit S.T. Dupont Citystars for luxury lighters and fine writing instruments in…" at bounding box center [881, 433] width 183 height 28
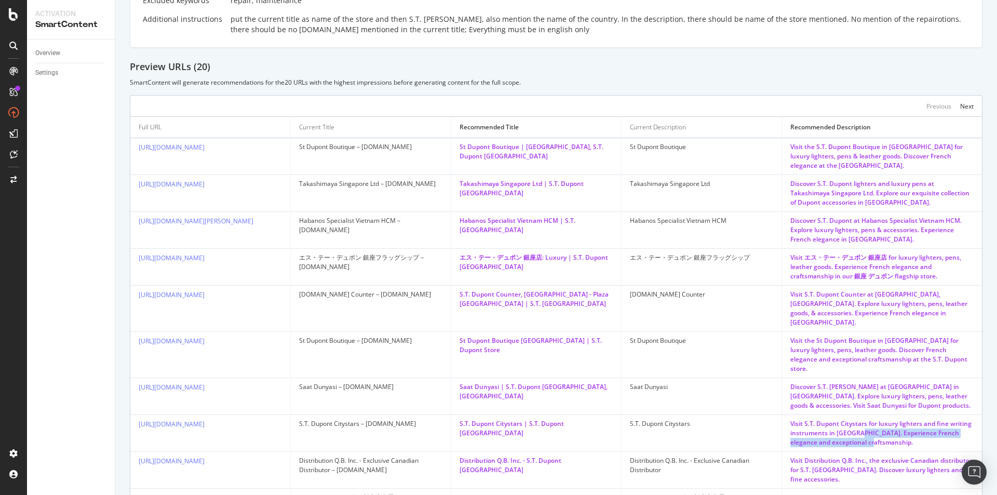
click at [917, 423] on div "Visit S.T. Dupont Citystars for luxury lighters and fine writing instruments in…" at bounding box center [881, 433] width 183 height 28
click at [782, 452] on td "Visit Distribution Q.B. Inc., the exclusive Canadian distributor for S.T. [GEOG…" at bounding box center [882, 470] width 200 height 37
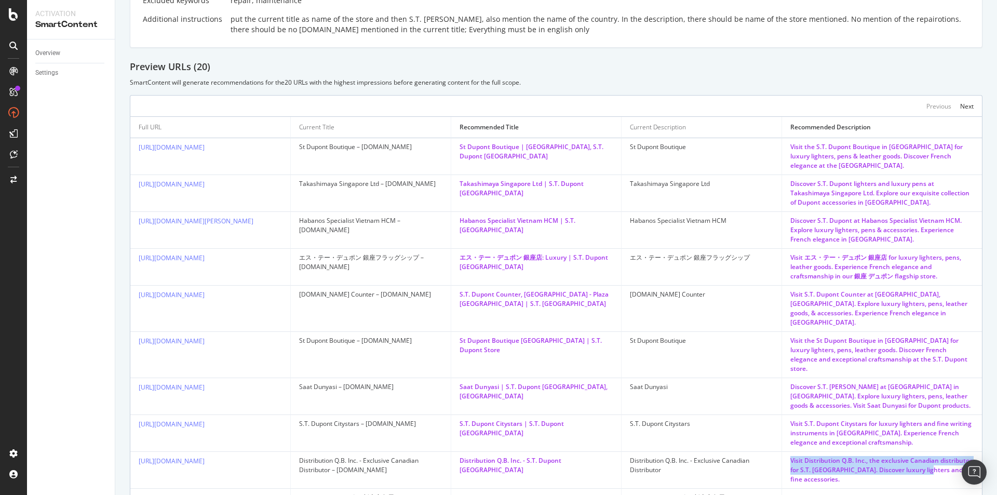
drag, startPoint x: 778, startPoint y: 439, endPoint x: 917, endPoint y: 461, distance: 140.3
click at [917, 461] on td "Visit Distribution Q.B. Inc., the exclusive Canadian distributor for S.T. [GEOG…" at bounding box center [882, 470] width 200 height 37
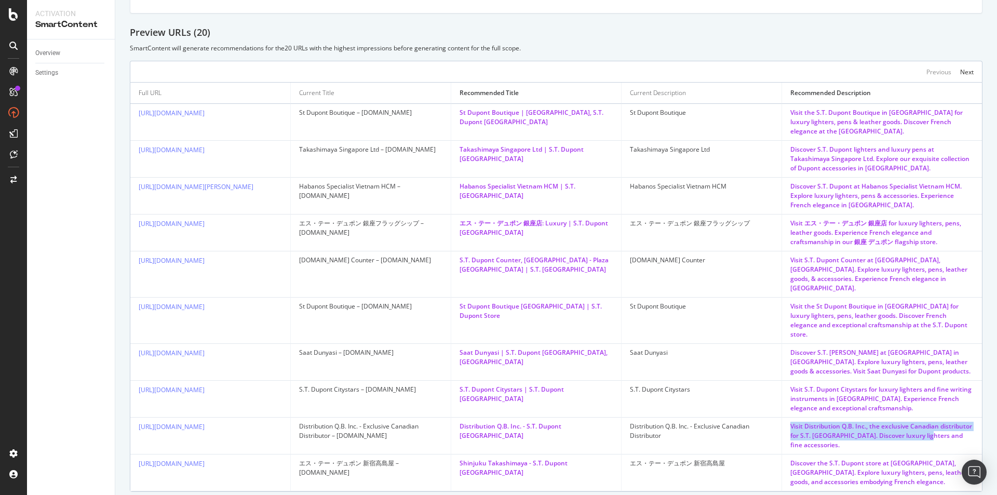
scroll to position [337, 0]
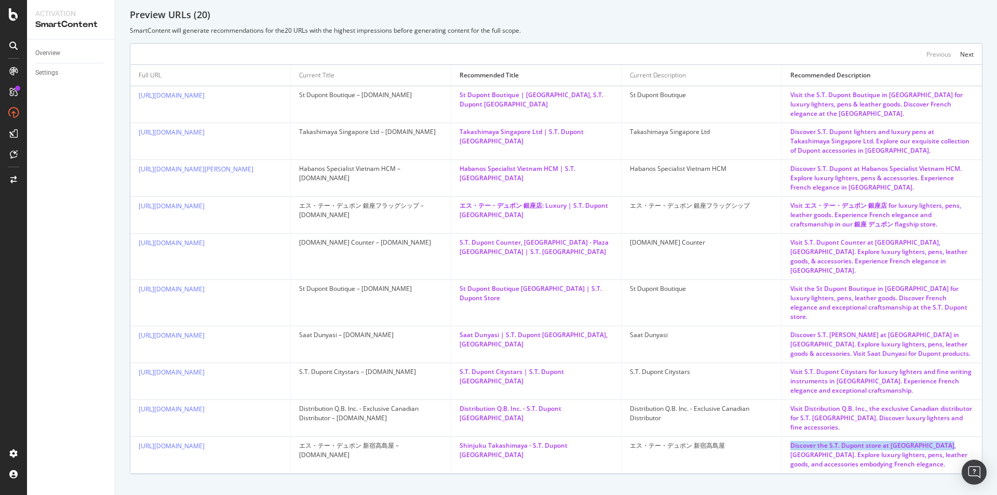
drag, startPoint x: 776, startPoint y: 427, endPoint x: 938, endPoint y: 433, distance: 162.1
click at [938, 437] on td "Discover the S.T. Dupont store at [GEOGRAPHIC_DATA], [GEOGRAPHIC_DATA]. Explore…" at bounding box center [882, 455] width 200 height 37
